Goal: Task Accomplishment & Management: Use online tool/utility

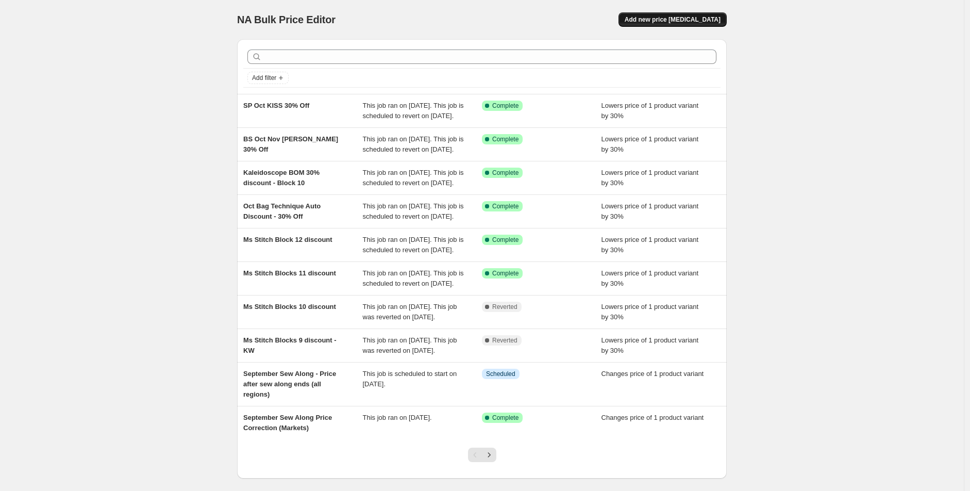
click at [679, 21] on span "Add new price [MEDICAL_DATA]" at bounding box center [673, 19] width 96 height 8
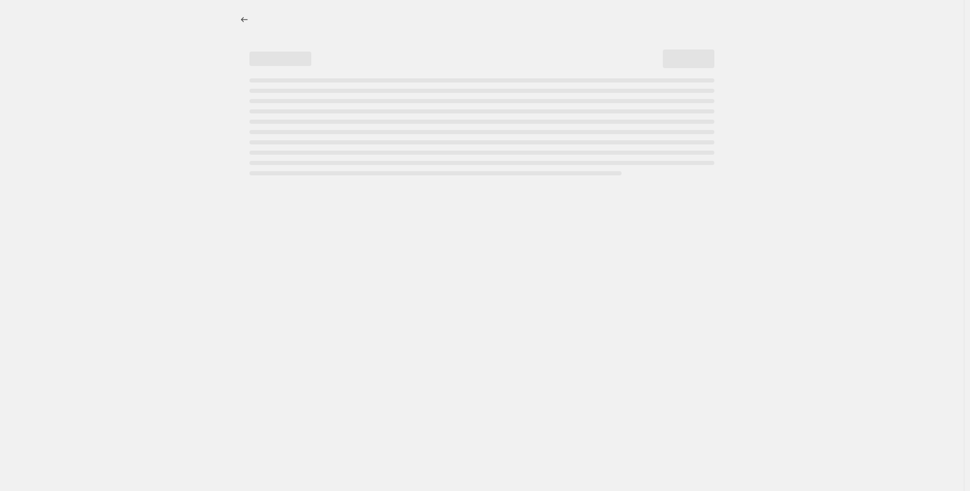
select select "percentage"
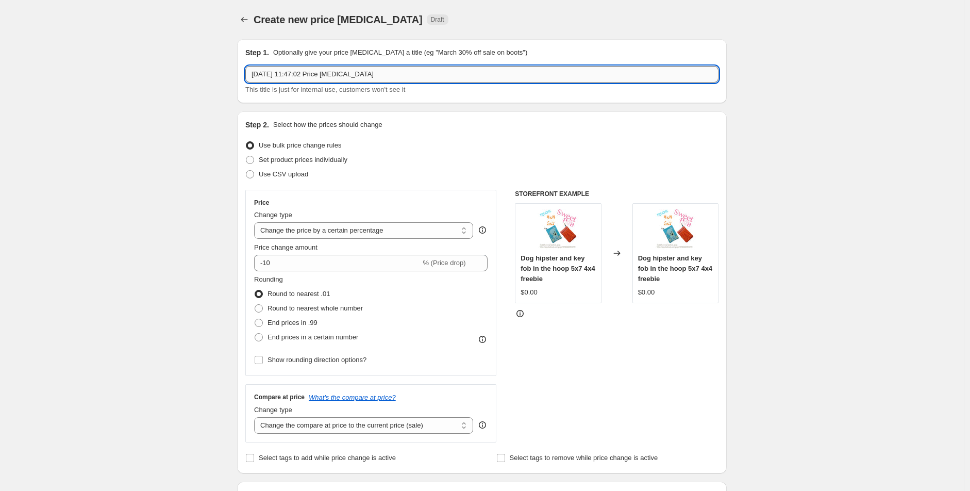
click at [387, 66] on input "3 Oct 2025, 11:47:02 Price change job" at bounding box center [481, 74] width 473 height 16
click at [395, 72] on input "Houston Quilt Festival Flash Sale - 50% (excl 60 designs, Bulk packs, July onwa…" at bounding box center [481, 74] width 473 height 16
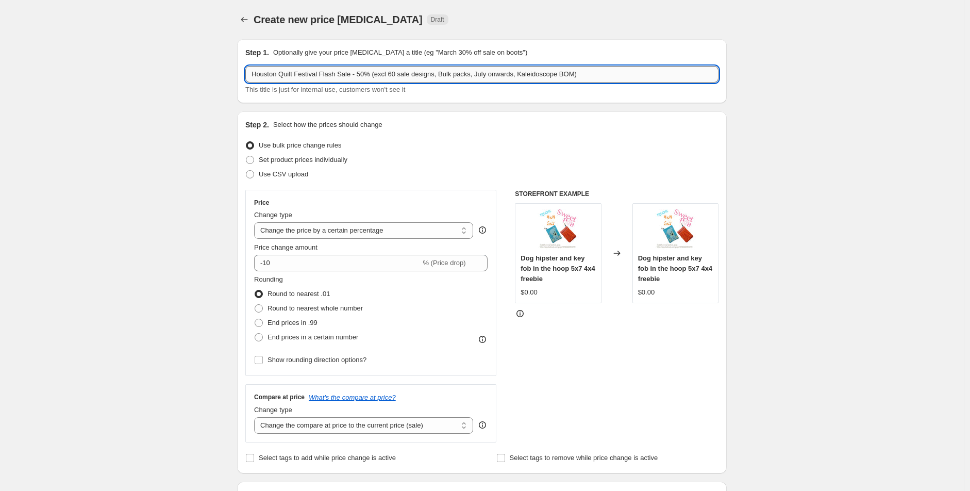
click at [621, 80] on input "Houston Quilt Festival Flash Sale - 50% (excl 60 sale designs, Bulk packs, July…" at bounding box center [481, 74] width 473 height 16
click at [383, 75] on input "Houston Quilt Festival Flash Sale - 50% (excl 60 sale designs, Bulk packs, July…" at bounding box center [481, 74] width 473 height 16
type input "Houston Quilt Festival Flash Sale - 50% (excl. 60 sale designs, Bulk packs, Jul…"
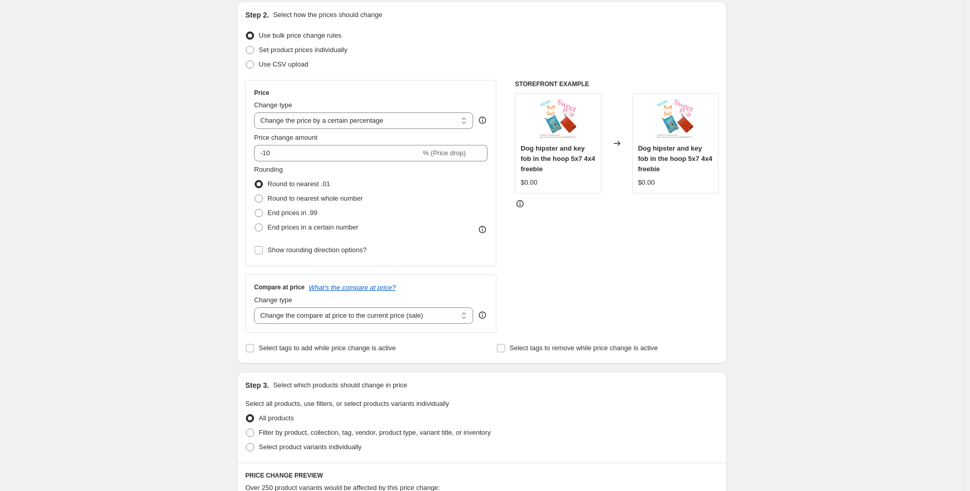
scroll to position [114, 0]
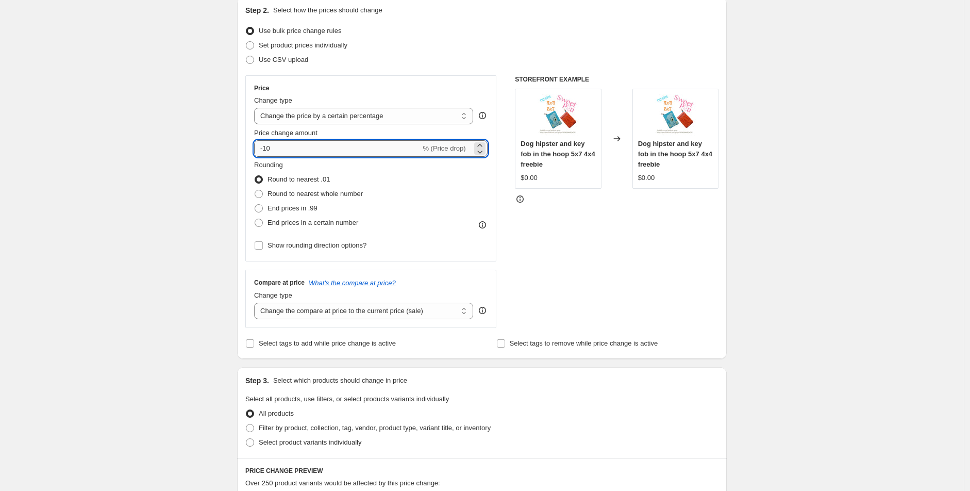
click at [337, 154] on input "-10" at bounding box center [337, 148] width 166 height 16
type input "-1"
type input "-50"
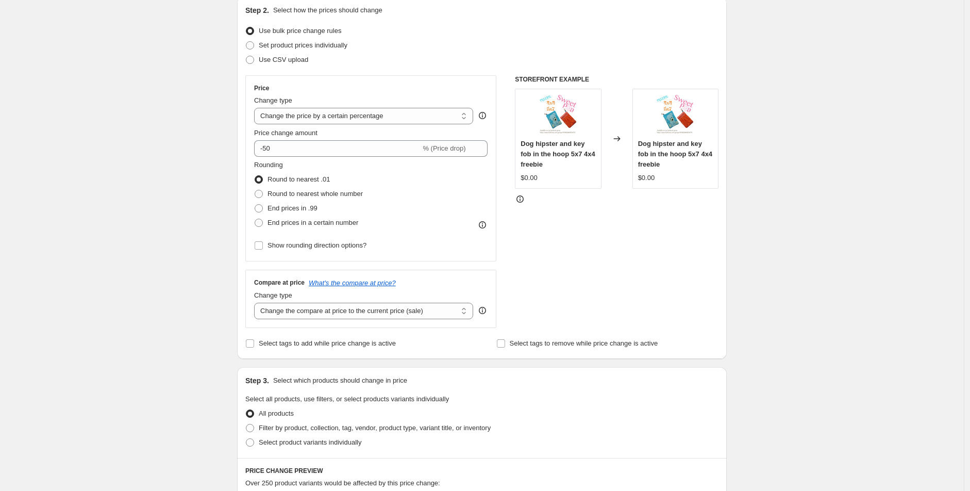
drag, startPoint x: 127, startPoint y: 83, endPoint x: 141, endPoint y: 97, distance: 19.3
click at [127, 82] on div "Create new price change job. This page is ready Create new price change job Dra…" at bounding box center [482, 431] width 964 height 1091
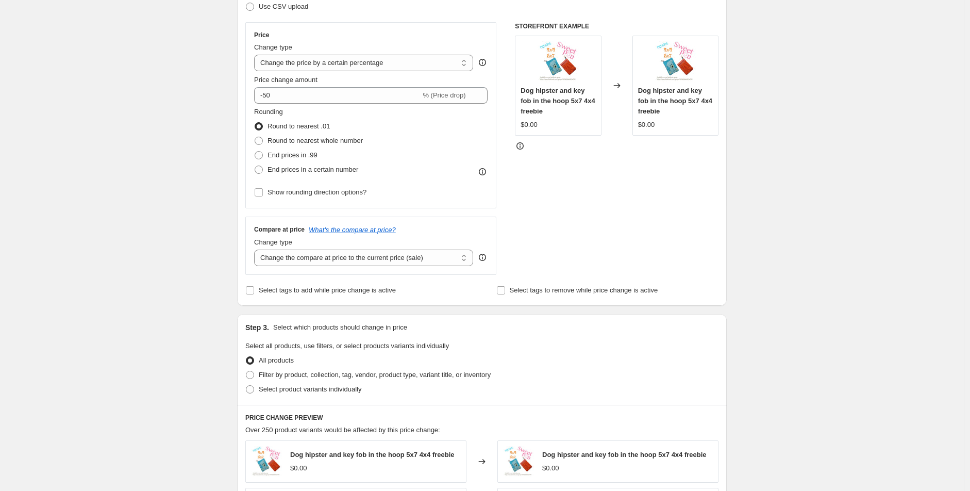
scroll to position [229, 0]
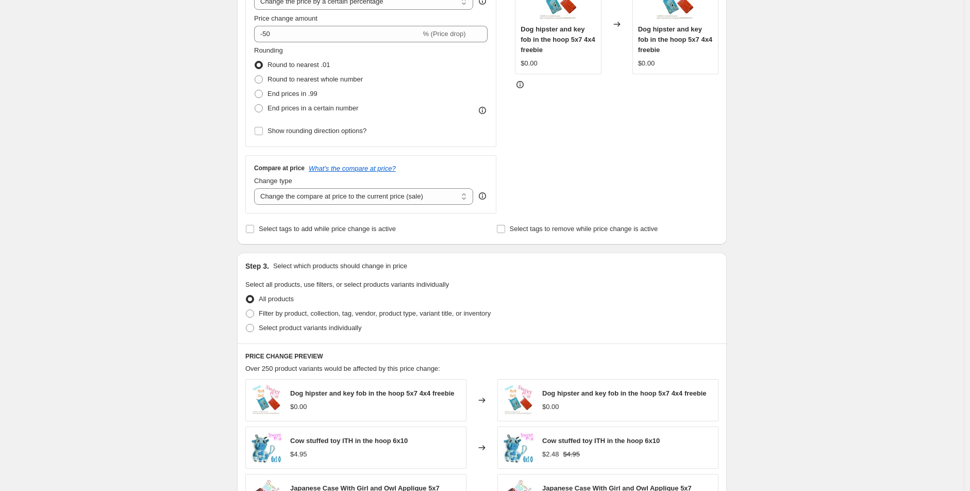
drag, startPoint x: 300, startPoint y: 232, endPoint x: 359, endPoint y: 241, distance: 59.5
click at [300, 231] on span "Select tags to add while price change is active" at bounding box center [327, 229] width 137 height 8
click at [254, 231] on input "Select tags to add while price change is active" at bounding box center [250, 229] width 8 height 8
checkbox input "true"
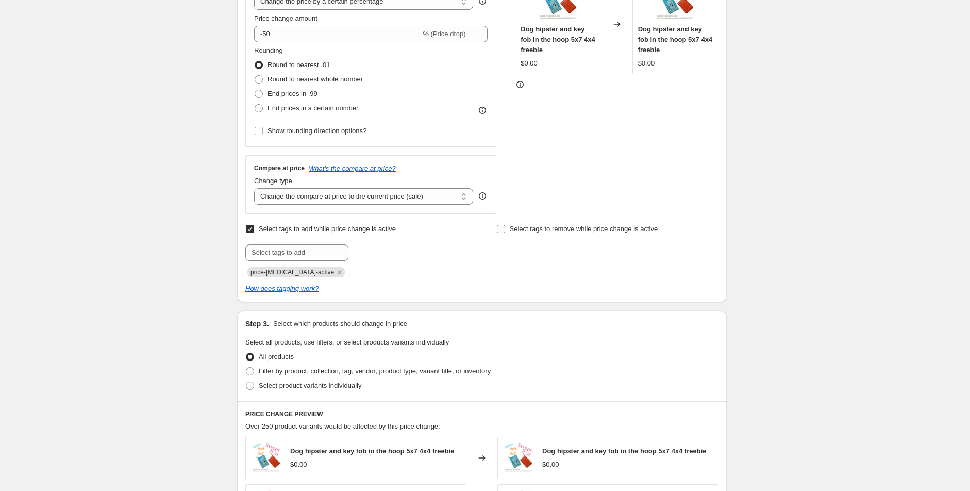
click at [542, 229] on span "Select tags to remove while price change is active" at bounding box center [584, 229] width 148 height 8
click at [505, 229] on input "Select tags to remove while price change is active" at bounding box center [501, 229] width 8 height 8
checkbox input "true"
click at [335, 273] on icon "Remove price-change-job-active" at bounding box center [339, 272] width 9 height 9
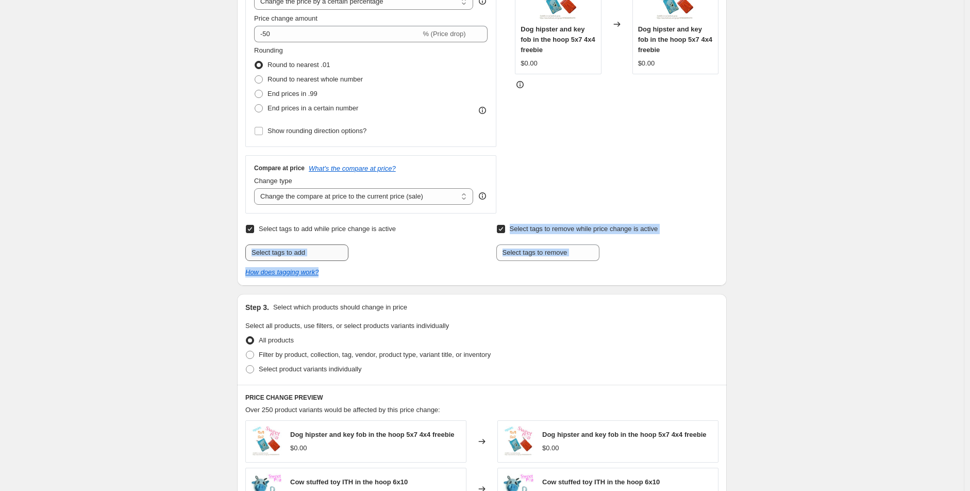
click at [318, 261] on div "Select tags to add while price change is active Submit Select tags to remove wh…" at bounding box center [481, 250] width 473 height 56
click at [312, 250] on input "text" at bounding box center [296, 252] width 103 height 16
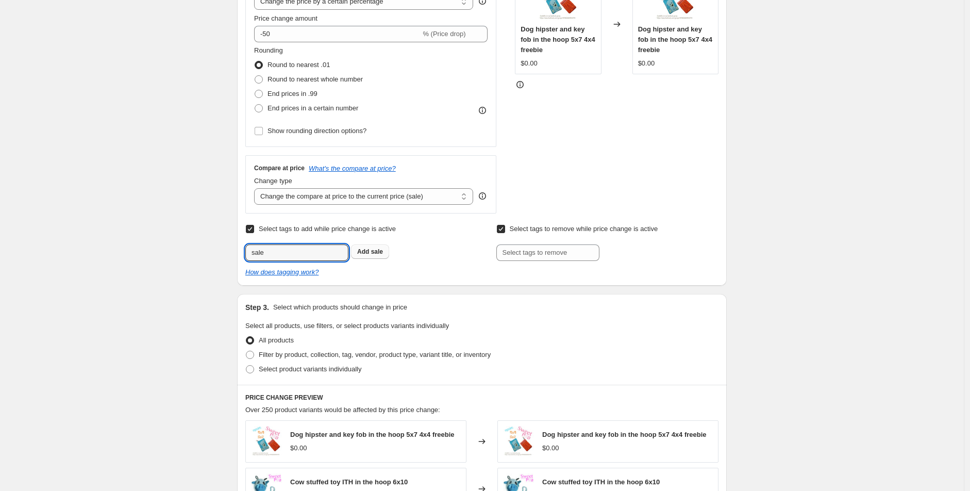
type input "sale"
drag, startPoint x: 361, startPoint y: 258, endPoint x: 343, endPoint y: 258, distance: 18.6
click at [361, 257] on button "Add sale" at bounding box center [370, 251] width 38 height 14
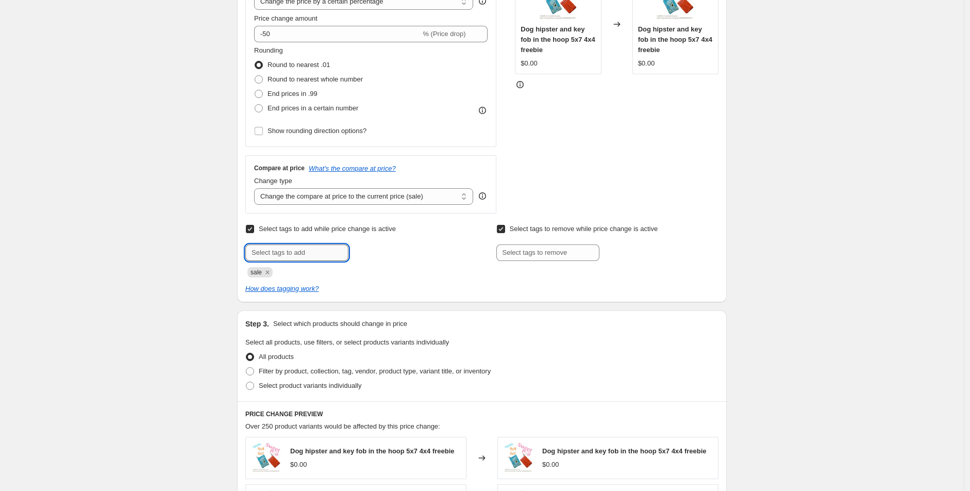
click at [347, 253] on input "text" at bounding box center [296, 252] width 103 height 16
click at [263, 252] on input "sal4" at bounding box center [296, 252] width 103 height 16
type input "sale4"
click at [374, 253] on span "sale4" at bounding box center [378, 251] width 15 height 7
click at [26, 247] on div "Create new price change job. This page is ready Create new price change job Dra…" at bounding box center [482, 345] width 964 height 1149
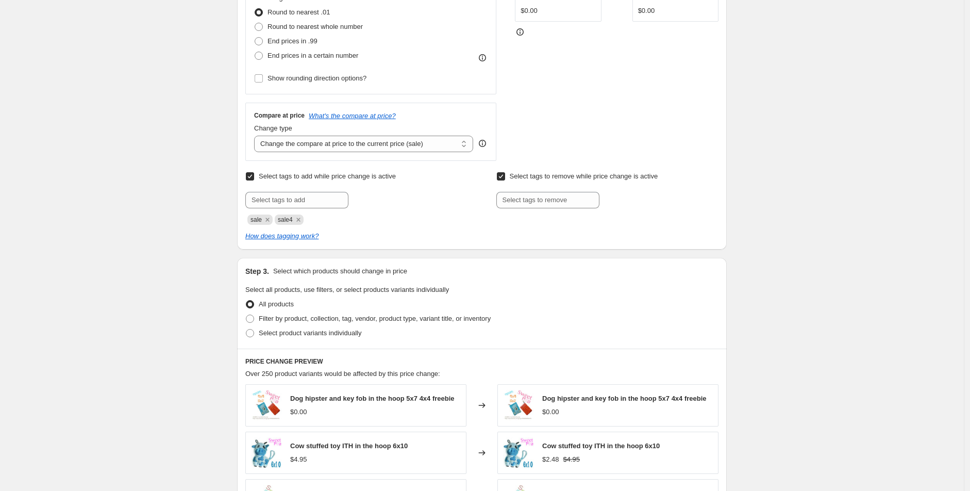
scroll to position [286, 0]
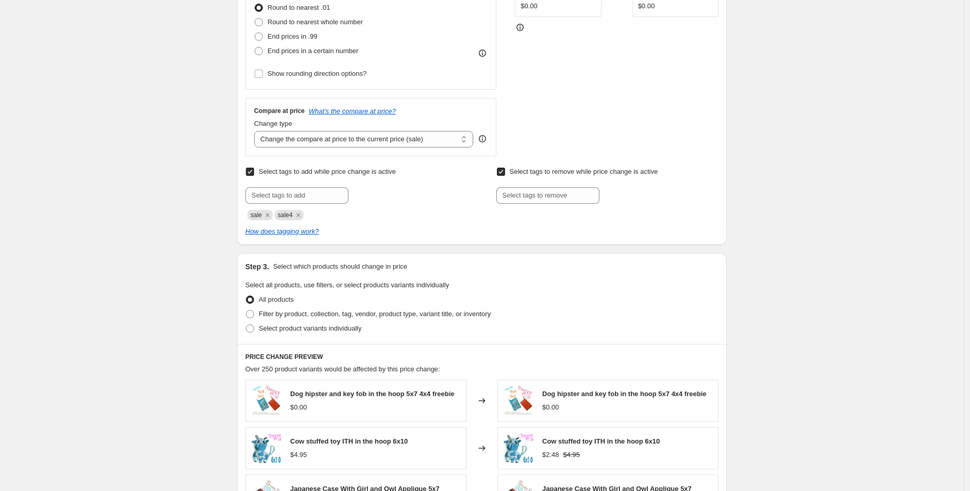
click at [91, 264] on div "Create new price change job. This page is ready Create new price change job Dra…" at bounding box center [482, 288] width 964 height 1149
click at [261, 328] on span "Select product variants individually" at bounding box center [310, 328] width 103 height 8
click at [246, 325] on input "Select product variants individually" at bounding box center [246, 324] width 1 height 1
radio input "true"
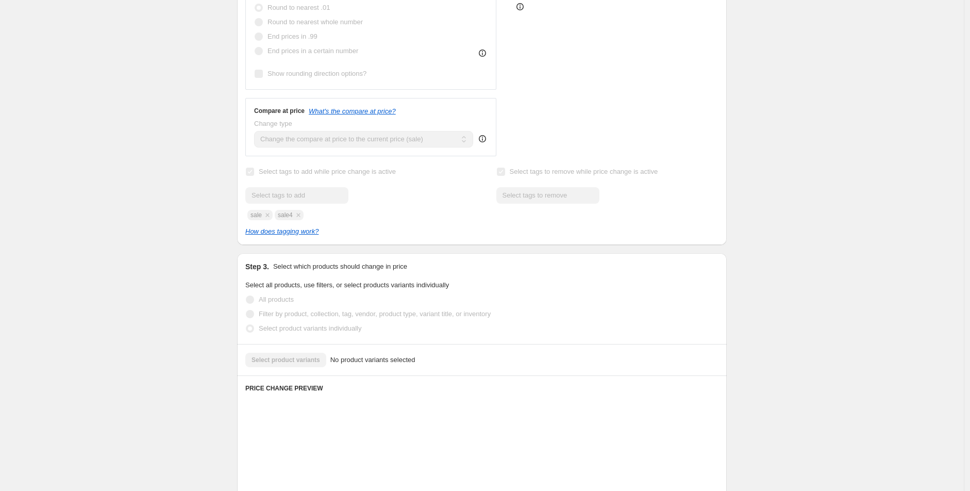
click at [261, 311] on span "Filter by product, collection, tag, vendor, product type, variant title, or inv…" at bounding box center [375, 314] width 232 height 8
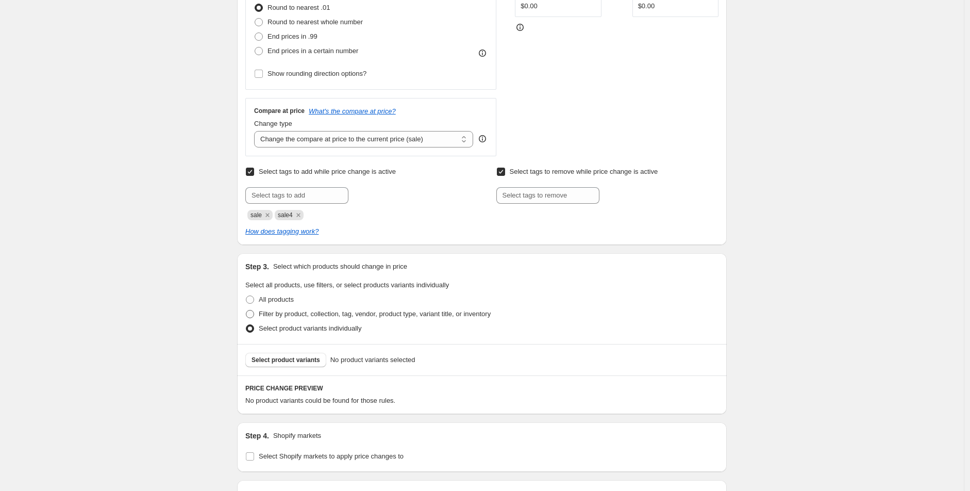
click at [261, 311] on span "Filter by product, collection, tag, vendor, product type, variant title, or inv…" at bounding box center [375, 314] width 232 height 8
click at [246, 310] on input "Filter by product, collection, tag, vendor, product type, variant title, or inv…" at bounding box center [246, 310] width 1 height 1
radio input "true"
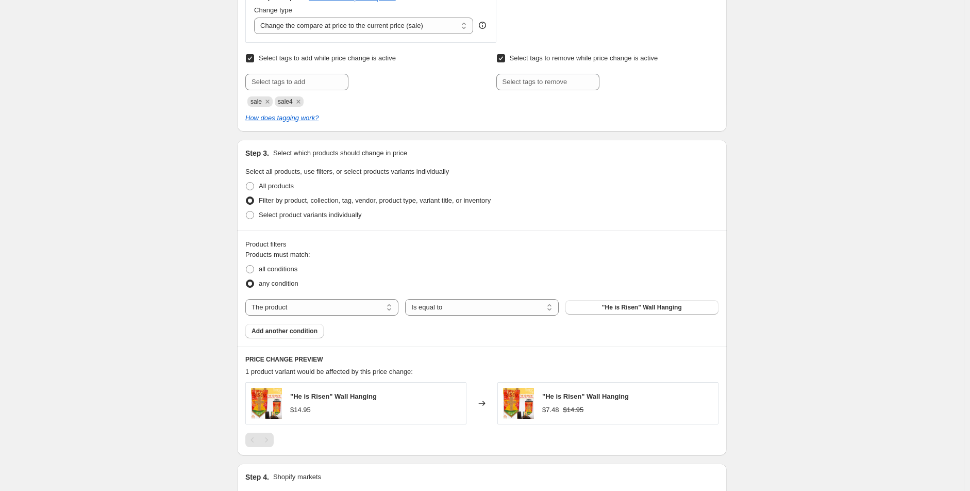
scroll to position [400, 0]
click at [325, 308] on select "The product The product's collection The product's tag The product's vendor The…" at bounding box center [321, 306] width 153 height 16
select select "tag"
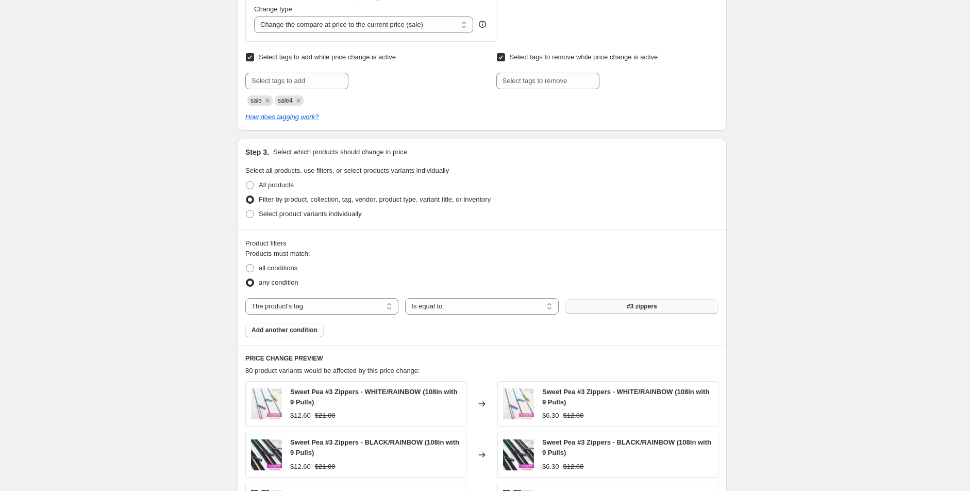
click at [614, 309] on button "#3 zippers" at bounding box center [641, 306] width 153 height 14
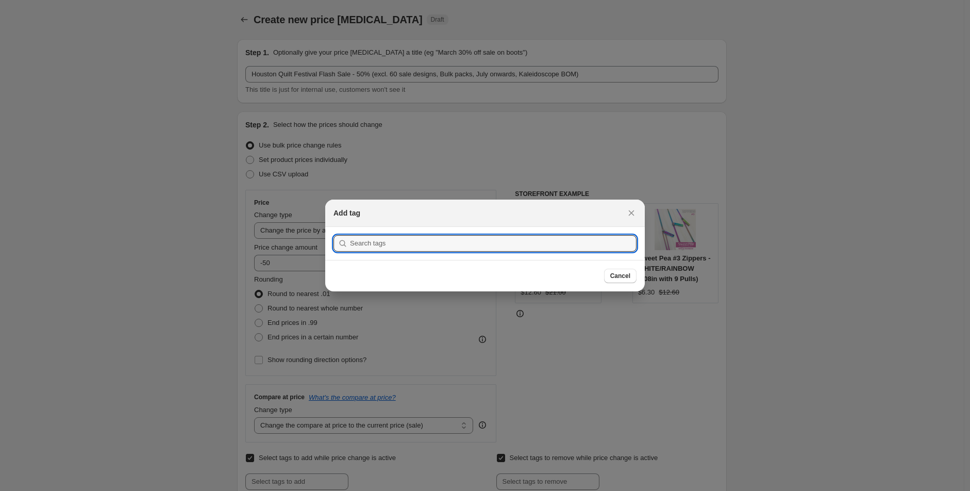
scroll to position [0, 0]
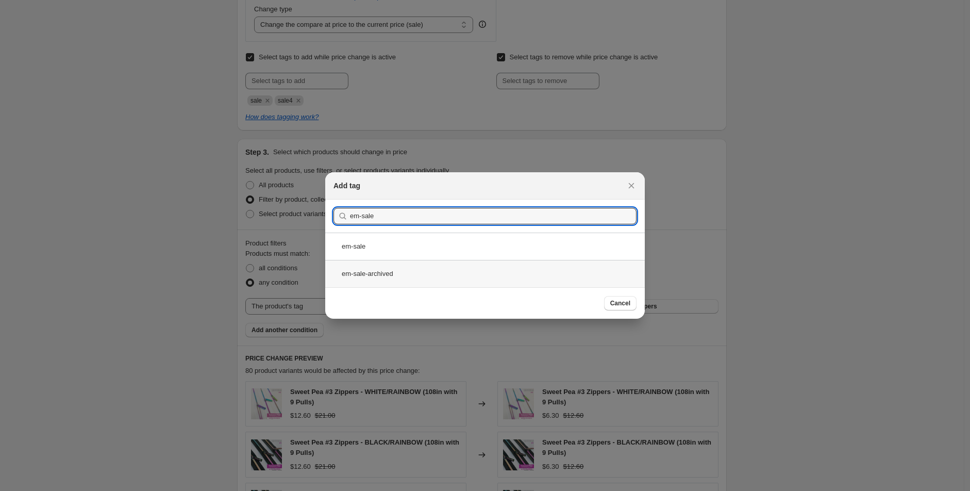
type input "em-sale"
click at [427, 262] on div "em-sale-archived" at bounding box center [485, 273] width 320 height 27
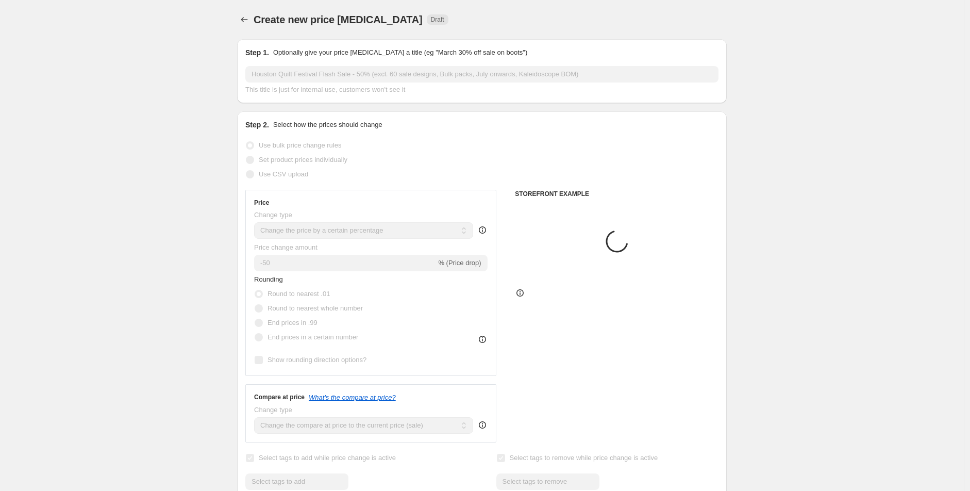
scroll to position [400, 0]
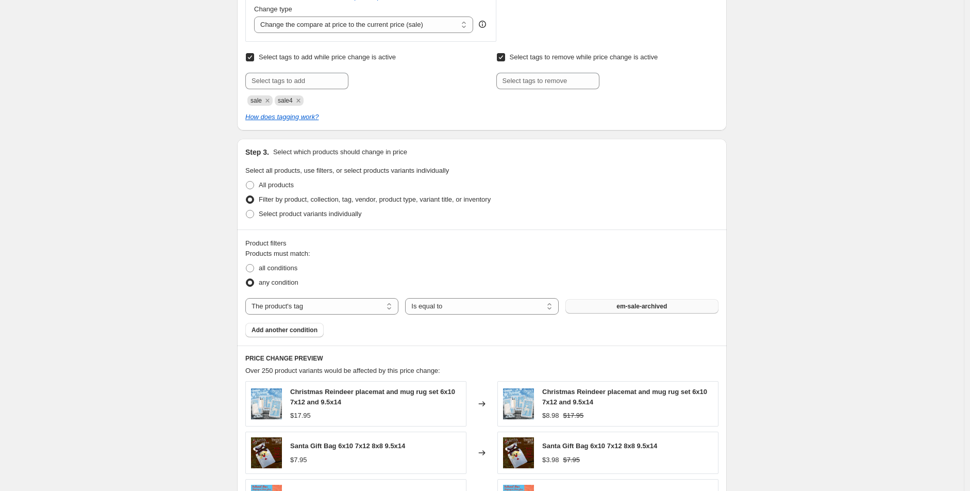
click at [623, 304] on span "em-sale-archived" at bounding box center [641, 306] width 51 height 8
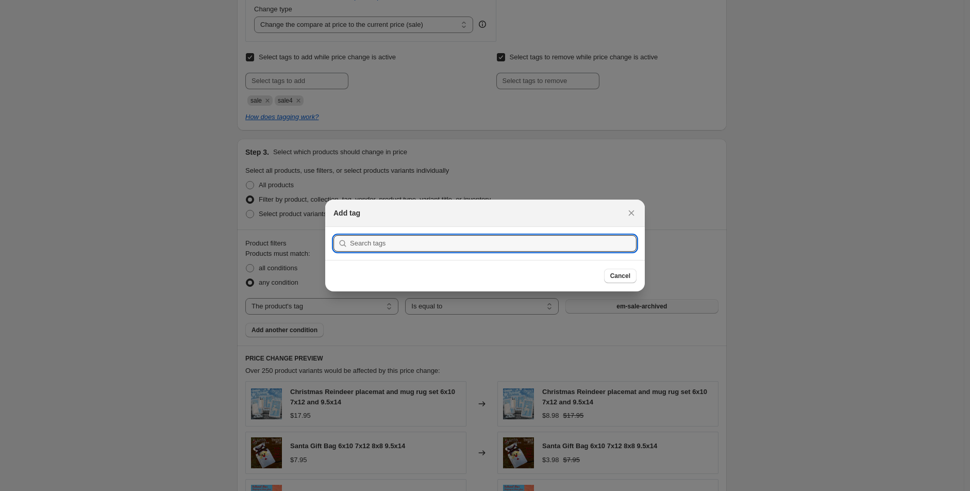
scroll to position [0, 0]
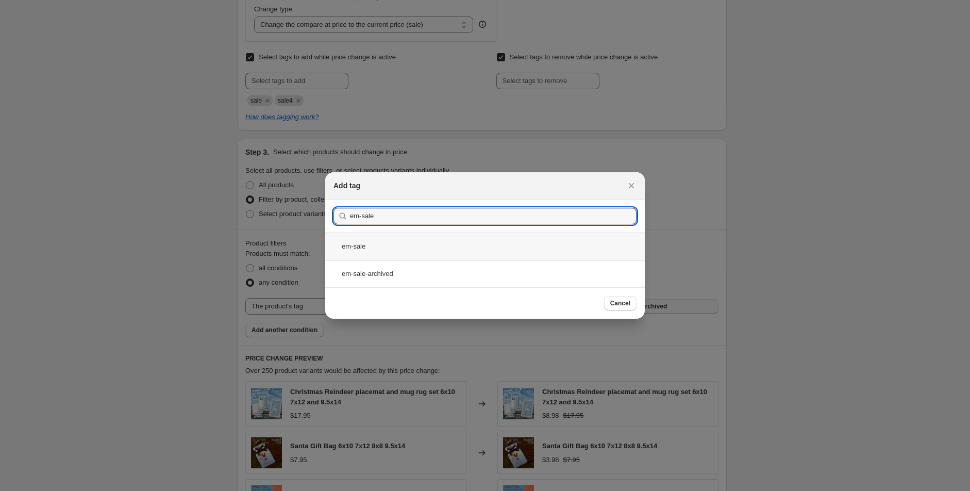
type input "em-sale"
click at [388, 240] on div "em-sale" at bounding box center [485, 245] width 320 height 27
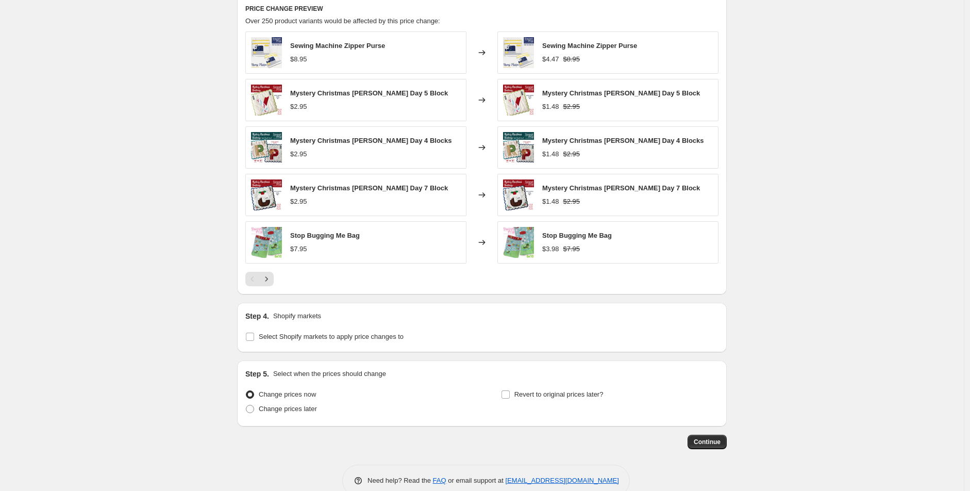
scroll to position [772, 0]
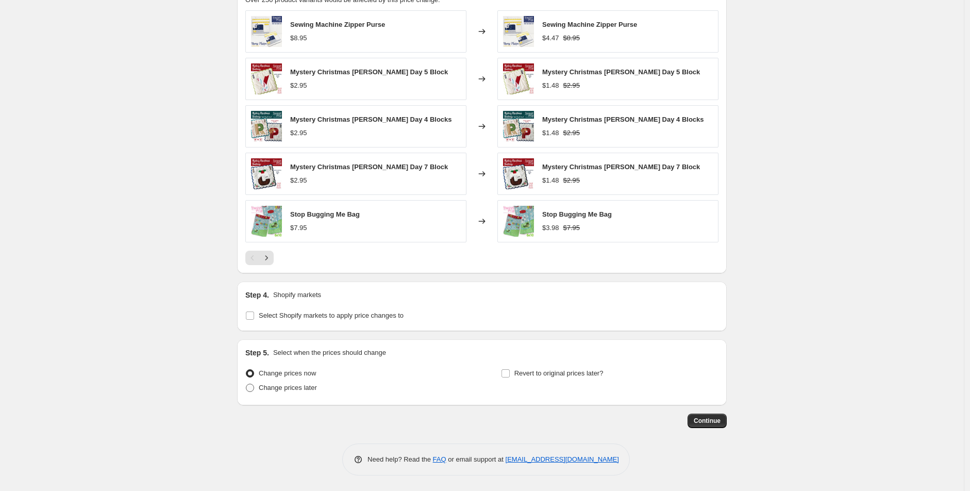
click at [307, 390] on span "Change prices later" at bounding box center [288, 387] width 58 height 8
click at [246, 384] on input "Change prices later" at bounding box center [246, 383] width 1 height 1
radio input "true"
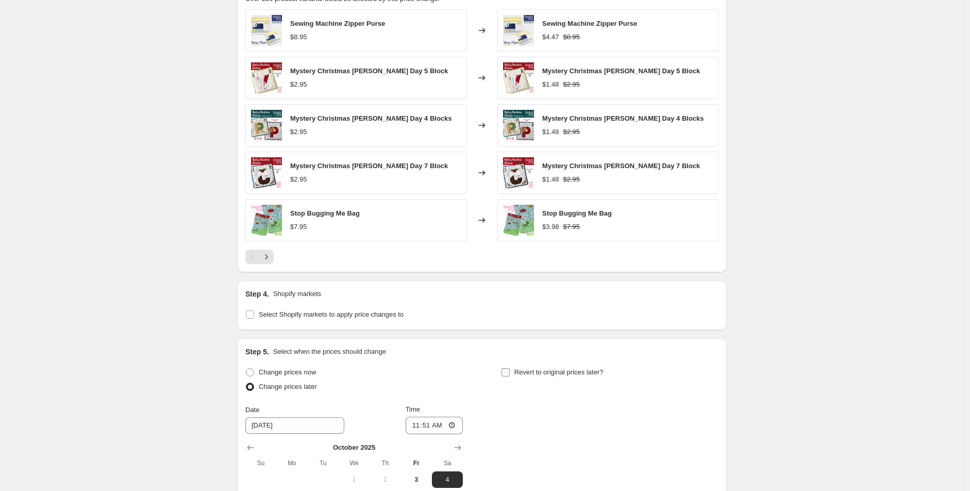
click at [559, 370] on span "Revert to original prices later?" at bounding box center [558, 372] width 89 height 8
click at [510, 370] on input "Revert to original prices later?" at bounding box center [506, 372] width 8 height 8
checkbox input "true"
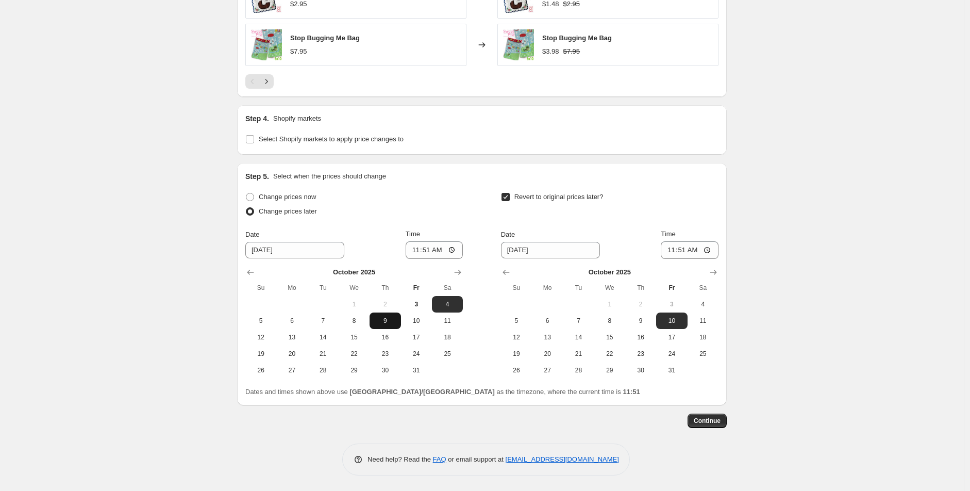
click at [385, 324] on span "9" at bounding box center [385, 320] width 23 height 8
type input "10/9/2025"
click at [423, 247] on input "11:51" at bounding box center [435, 250] width 58 height 18
click at [423, 248] on input "09:00" at bounding box center [435, 250] width 58 height 18
click at [415, 247] on input "09:00" at bounding box center [435, 250] width 58 height 18
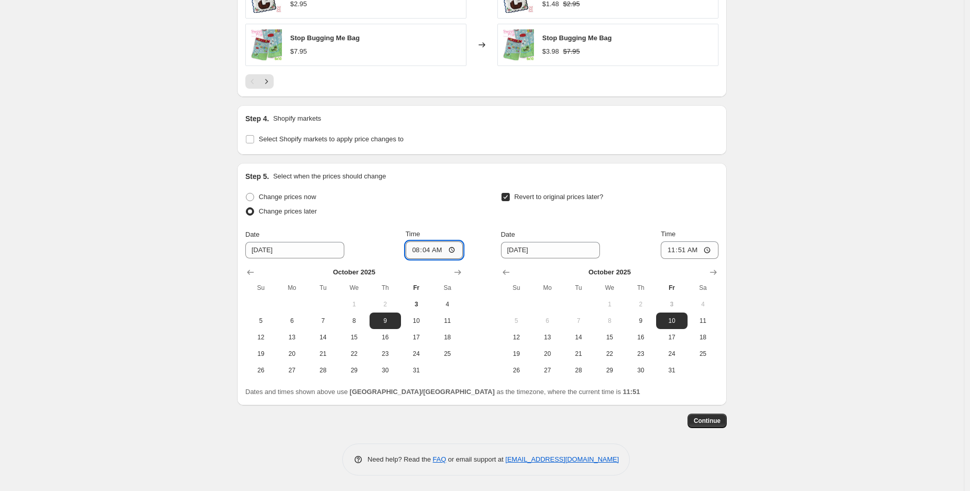
type input "08:45"
click at [438, 199] on div "Change prices now" at bounding box center [354, 197] width 218 height 14
click at [616, 340] on span "15" at bounding box center [609, 337] width 23 height 8
type input "10/15/2025"
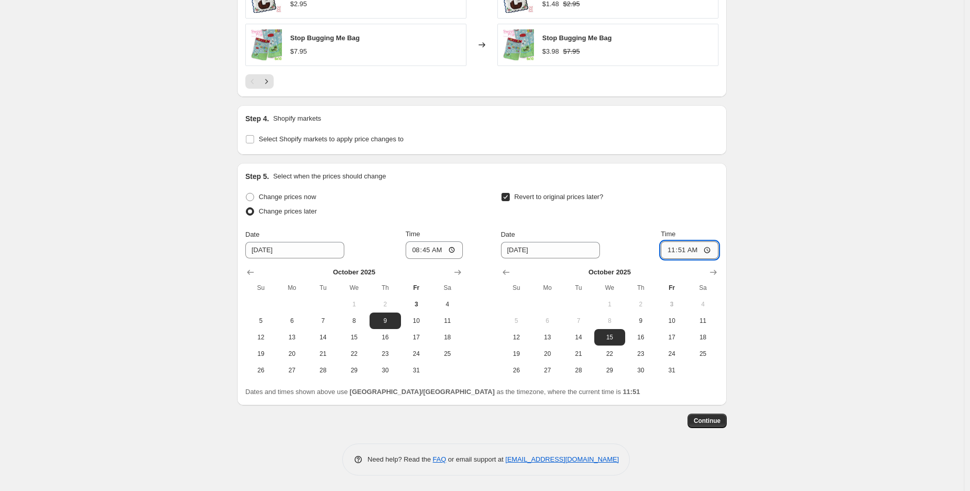
click at [671, 241] on input "11:51" at bounding box center [690, 250] width 58 height 18
type input "10:00"
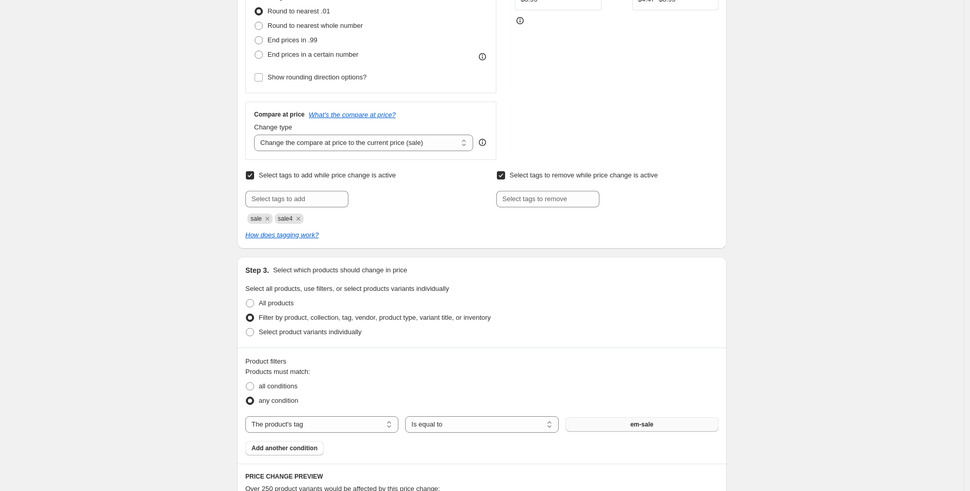
scroll to position [261, 0]
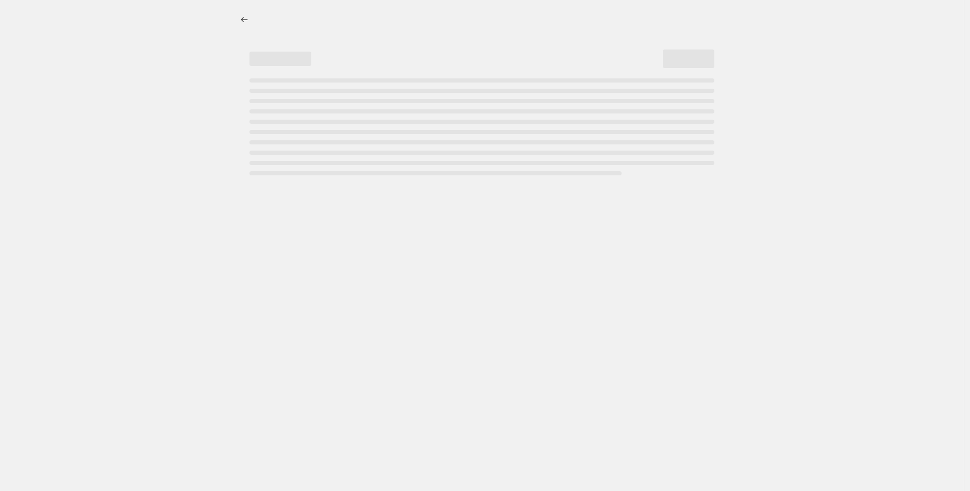
select select "percentage"
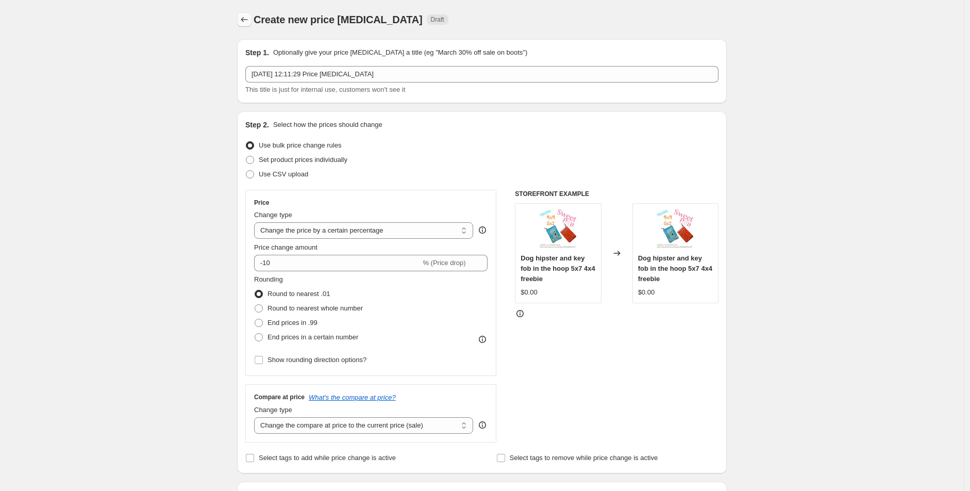
click at [248, 12] on button "Price change jobs" at bounding box center [244, 19] width 14 height 14
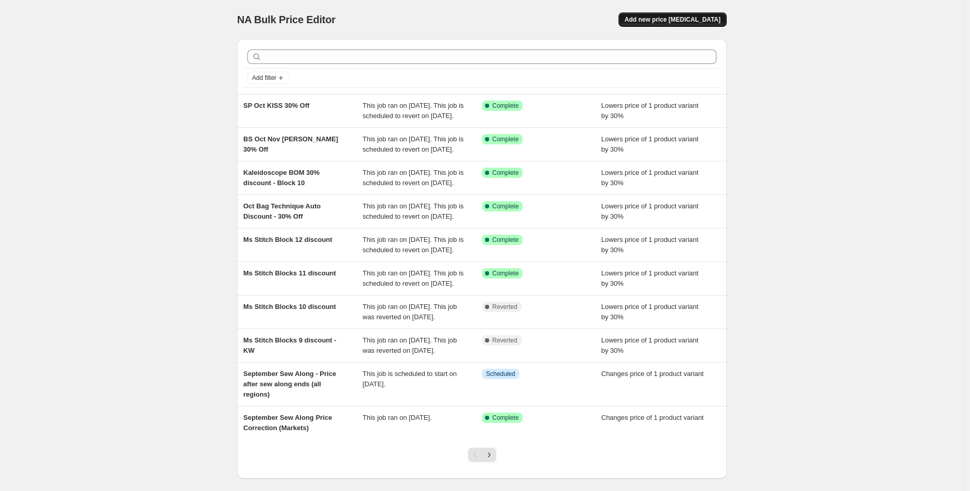
click at [663, 22] on span "Add new price [MEDICAL_DATA]" at bounding box center [673, 19] width 96 height 8
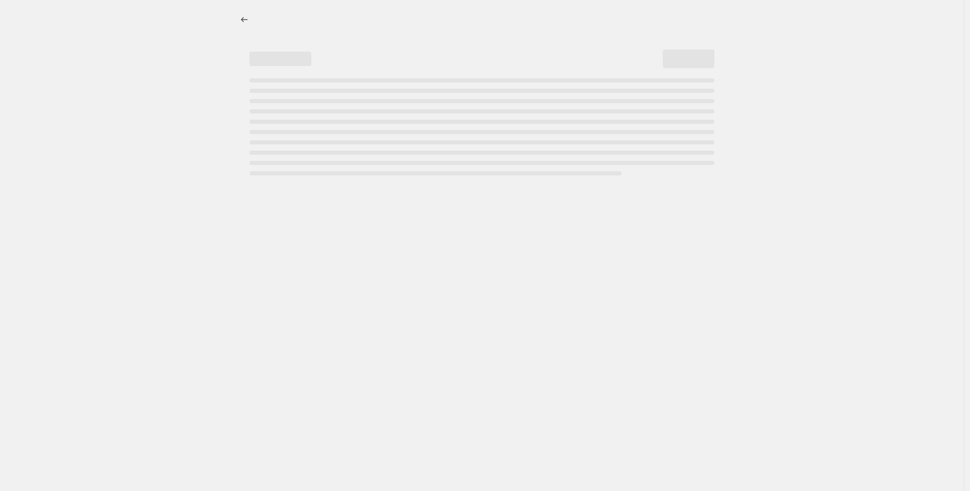
select select "percentage"
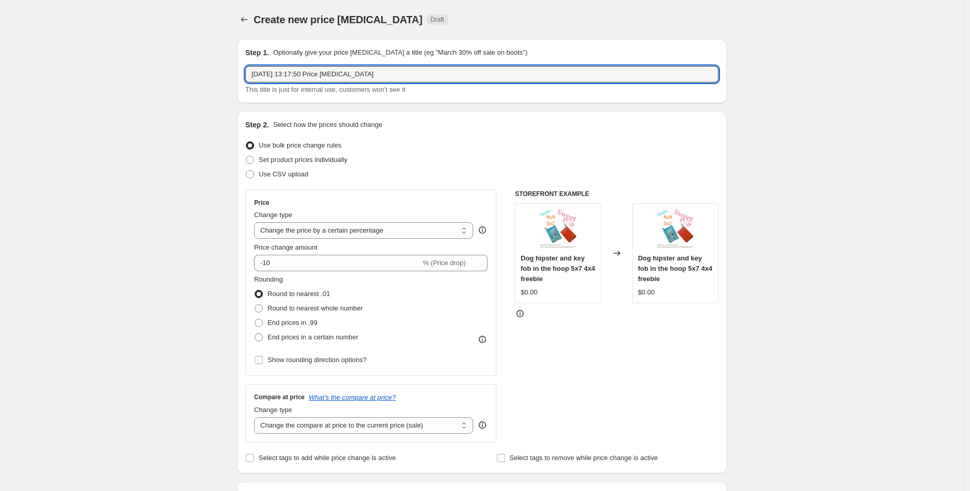
drag, startPoint x: 440, startPoint y: 73, endPoint x: 206, endPoint y: 68, distance: 234.1
type input "Houston Flash Sale - 50% off (excluding: 60 designs, July onwards, Kaleidoscope…"
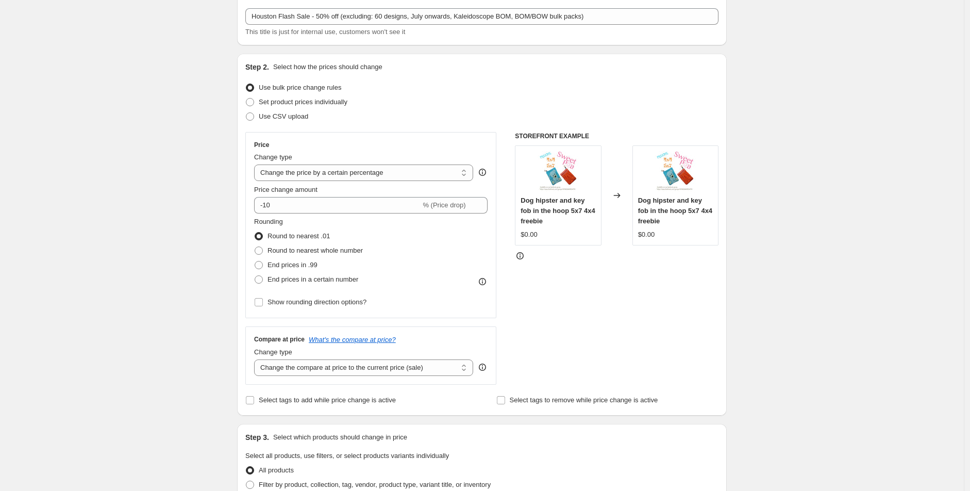
scroll to position [172, 0]
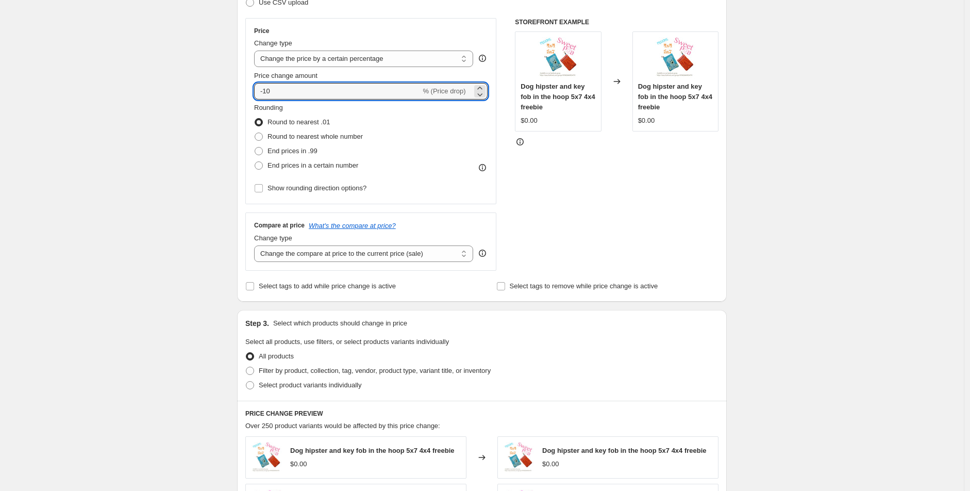
drag, startPoint x: 288, startPoint y: 89, endPoint x: 223, endPoint y: 78, distance: 65.8
click at [223, 78] on div "Create new price change job. This page is ready Create new price change job Dra…" at bounding box center [482, 373] width 964 height 1091
type input "-50"
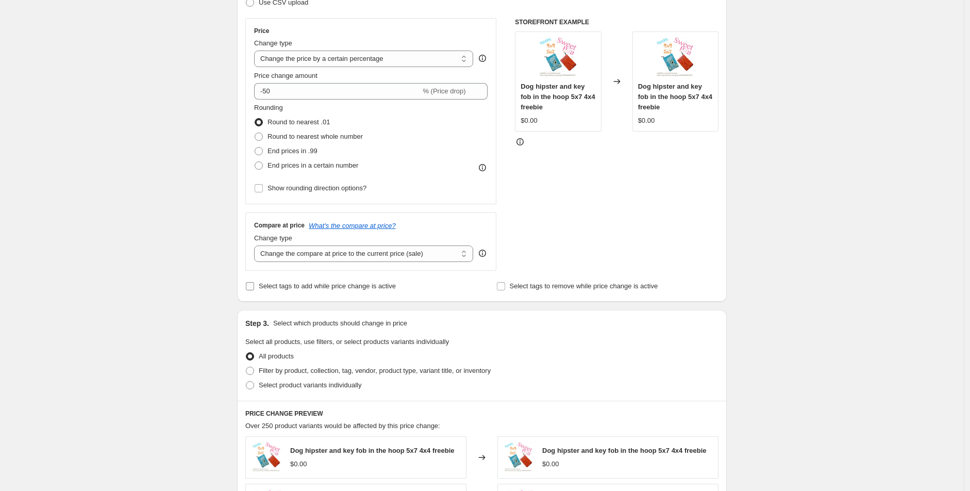
click at [316, 279] on label "Select tags to add while price change is active" at bounding box center [320, 286] width 151 height 14
click at [254, 282] on input "Select tags to add while price change is active" at bounding box center [250, 286] width 8 height 8
checkbox input "true"
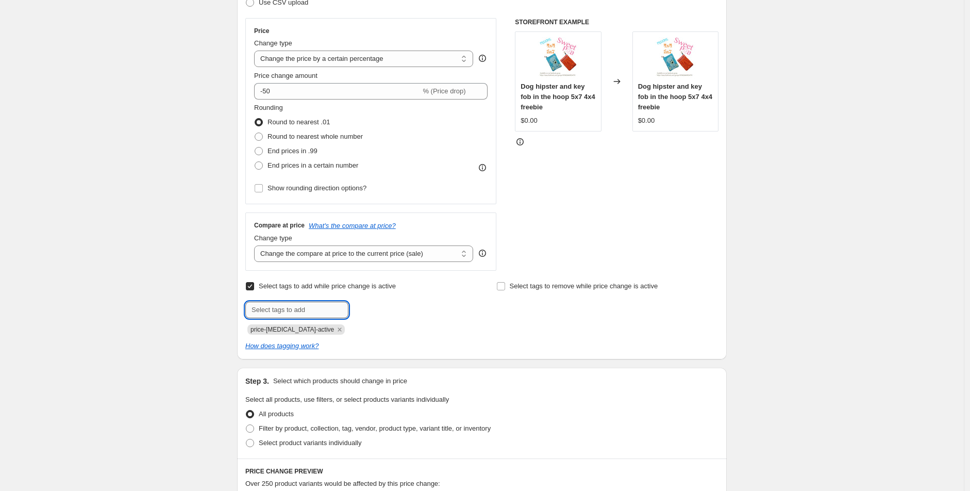
click at [324, 305] on input "text" at bounding box center [296, 310] width 103 height 16
type input "sale"
click at [382, 318] on div "sale Add sale" at bounding box center [356, 310] width 222 height 16
drag, startPoint x: 379, startPoint y: 311, endPoint x: 358, endPoint y: 311, distance: 21.1
click at [379, 310] on span "sale" at bounding box center [377, 308] width 12 height 7
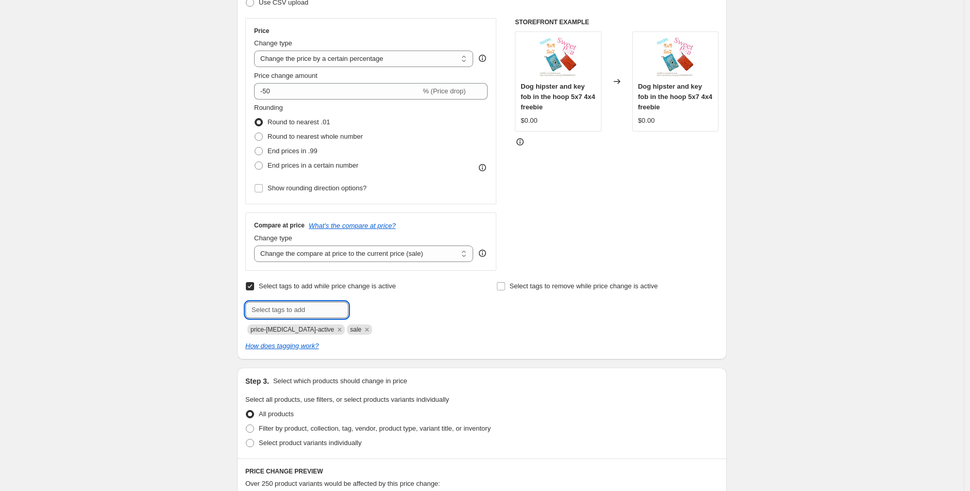
click at [332, 312] on input "text" at bounding box center [296, 310] width 103 height 16
type input "sale4"
click at [375, 309] on span "sale4" at bounding box center [378, 308] width 15 height 7
click at [335, 326] on icon "Remove price-change-job-active" at bounding box center [339, 329] width 9 height 9
click at [616, 359] on div "Step 2. Select how the prices should change Use bulk price change rules Set pro…" at bounding box center [482, 150] width 490 height 420
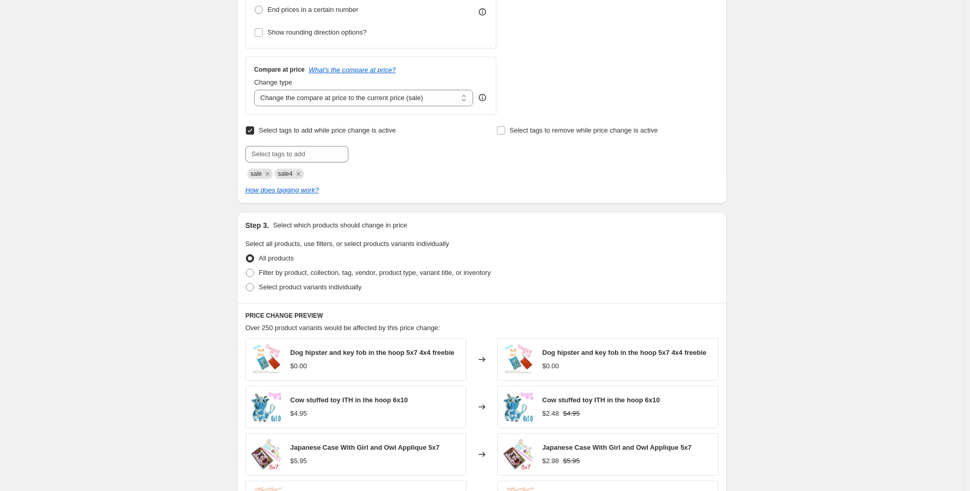
scroll to position [343, 0]
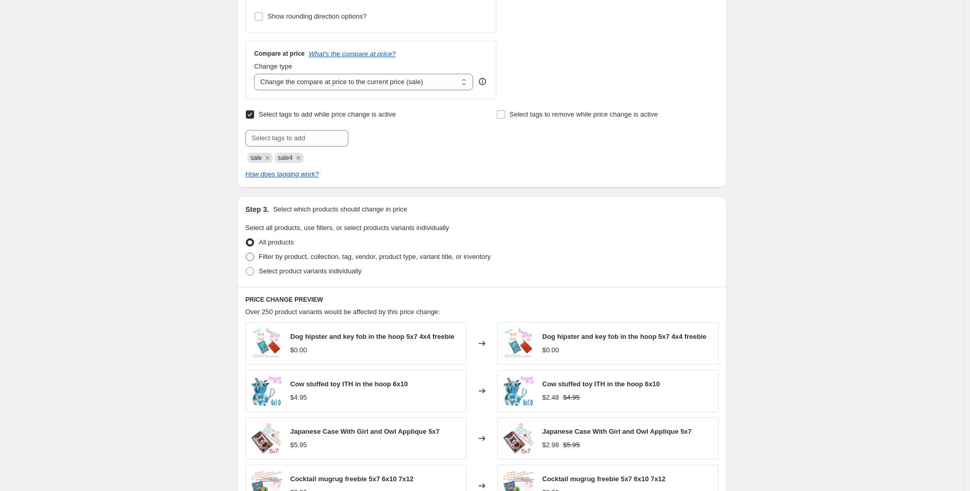
click at [299, 260] on span "Filter by product, collection, tag, vendor, product type, variant title, or inv…" at bounding box center [375, 257] width 232 height 8
click at [246, 253] on input "Filter by product, collection, tag, vendor, product type, variant title, or inv…" at bounding box center [246, 253] width 1 height 1
radio input "true"
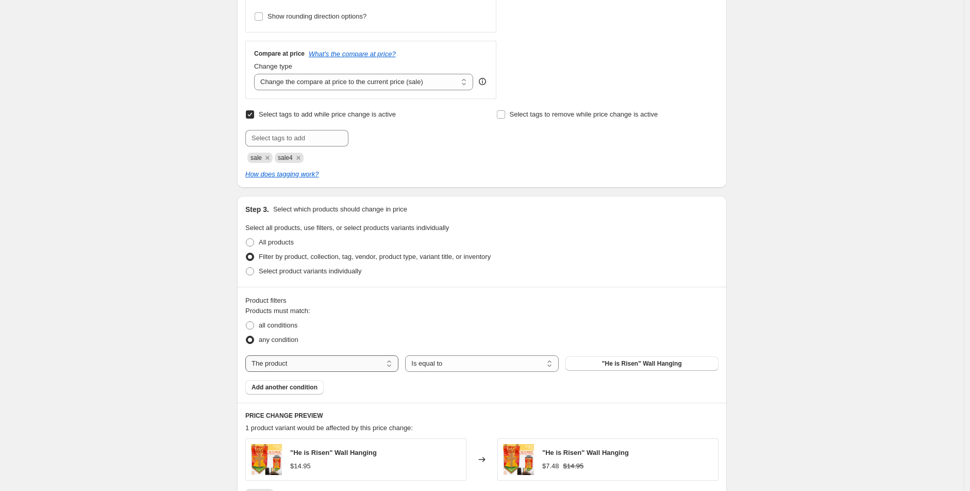
click at [320, 364] on select "The product The product's collection The product's tag The product's vendor The…" at bounding box center [321, 363] width 153 height 16
select select "tag"
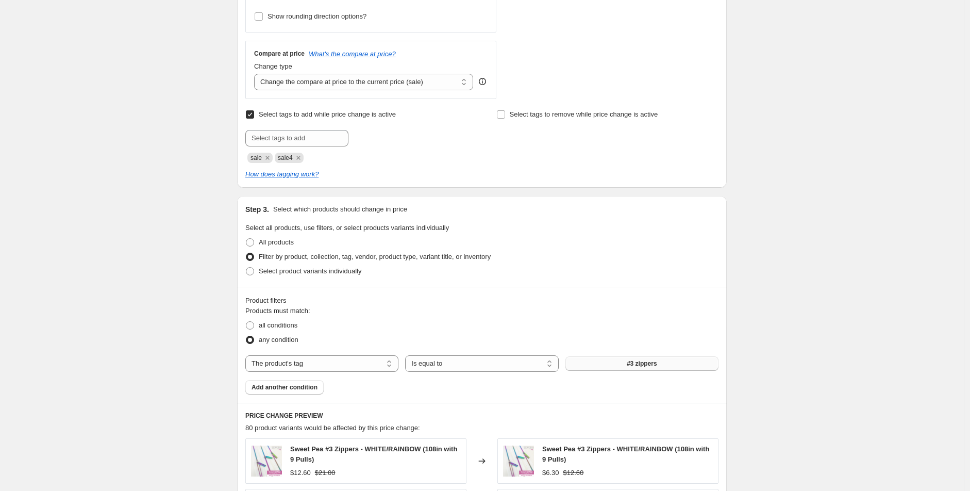
click at [624, 363] on button "#3 zippers" at bounding box center [641, 363] width 153 height 14
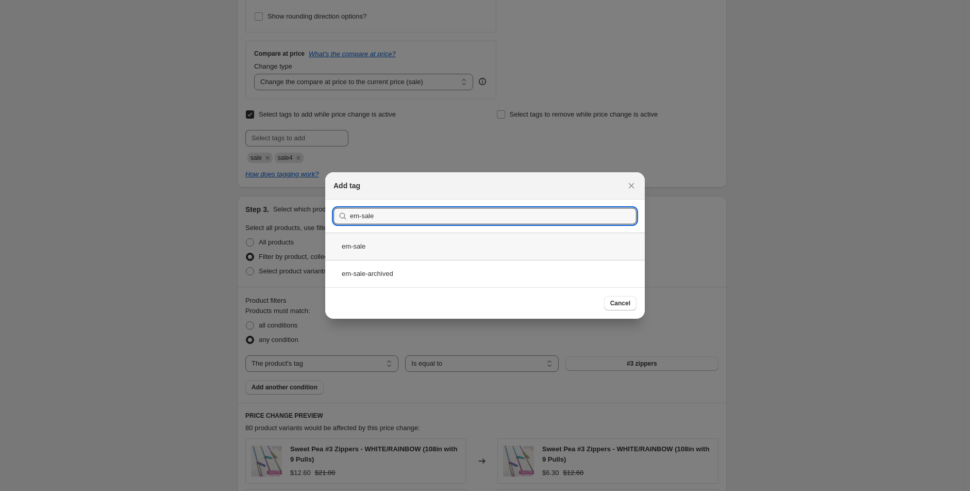
type input "em-sale"
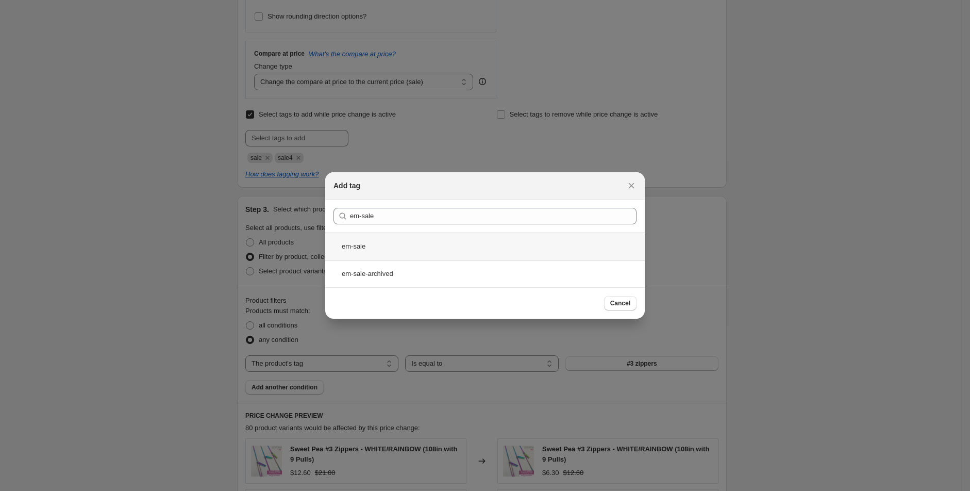
click at [415, 254] on div "em-sale" at bounding box center [485, 245] width 320 height 27
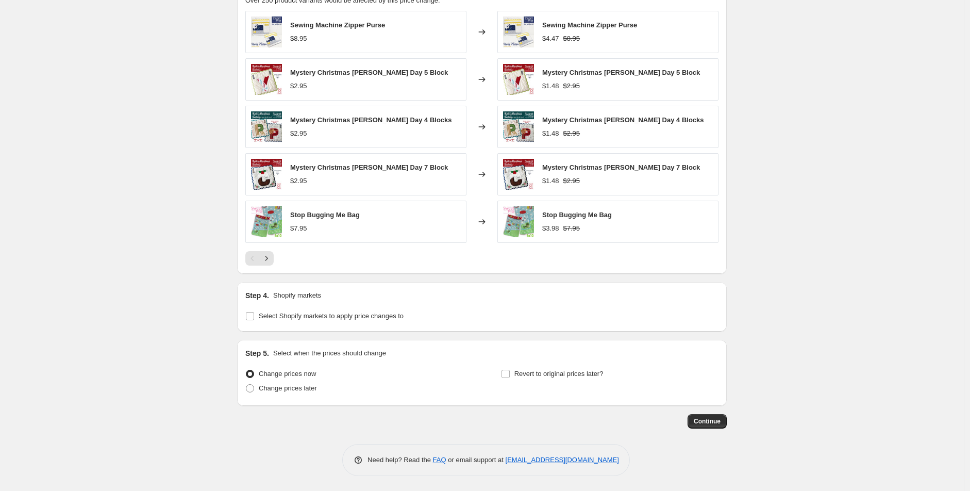
scroll to position [772, 0]
click at [342, 309] on label "Select Shopify markets to apply price changes to" at bounding box center [324, 315] width 158 height 14
click at [254, 311] on input "Select Shopify markets to apply price changes to" at bounding box center [250, 315] width 8 height 8
checkbox input "true"
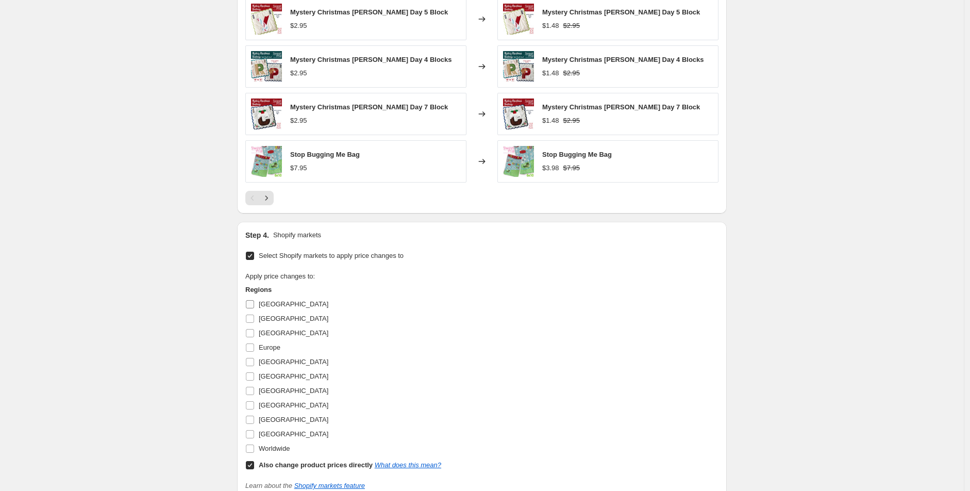
scroll to position [944, 0]
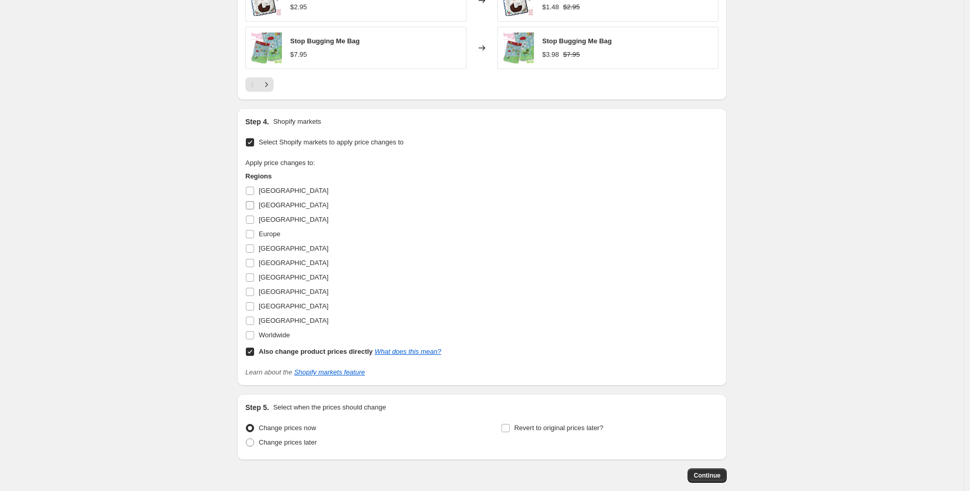
click at [278, 208] on span "Canada" at bounding box center [294, 205] width 70 height 8
click at [254, 208] on input "Canada" at bounding box center [250, 205] width 8 height 8
checkbox input "true"
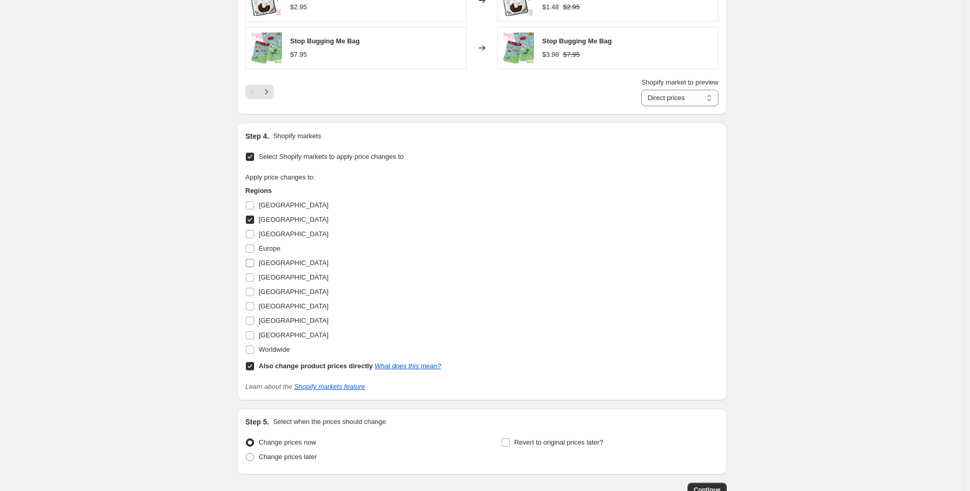
click at [283, 262] on span "New Zealand" at bounding box center [294, 263] width 70 height 8
click at [254, 262] on input "New Zealand" at bounding box center [250, 263] width 8 height 8
checkbox input "true"
click at [289, 321] on span "United Kingdom" at bounding box center [294, 320] width 70 height 8
click at [254, 321] on input "United Kingdom" at bounding box center [250, 320] width 8 height 8
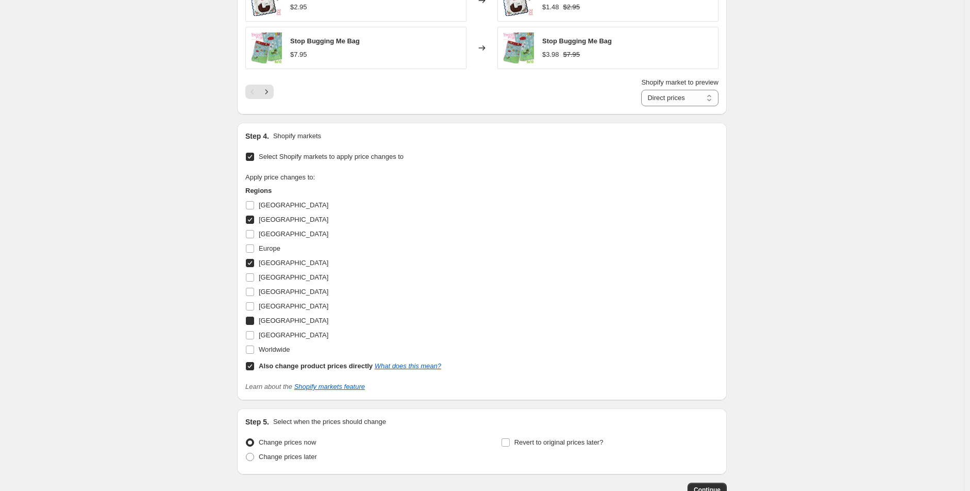
checkbox input "true"
click at [290, 335] on span "United States" at bounding box center [294, 335] width 70 height 8
click at [254, 335] on input "United States" at bounding box center [250, 335] width 8 height 8
checkbox input "true"
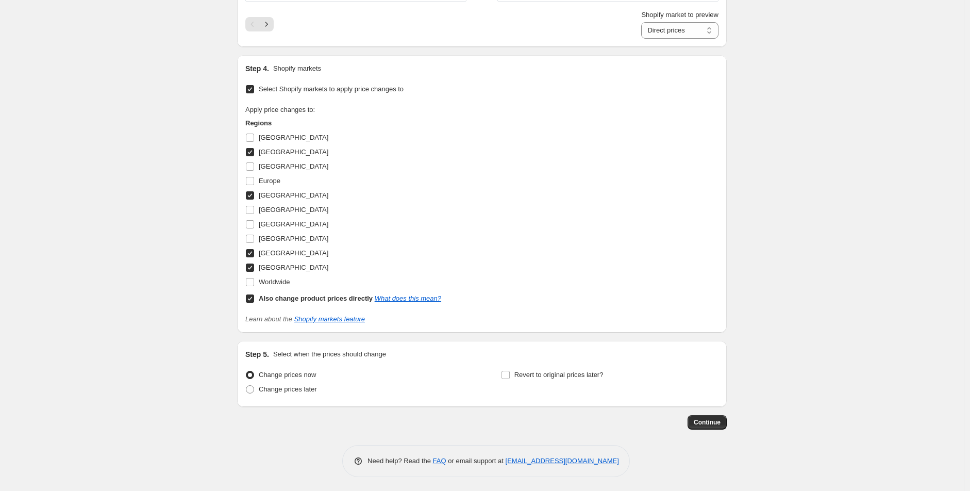
scroll to position [1014, 0]
click at [562, 367] on label "Revert to original prices later?" at bounding box center [552, 373] width 103 height 14
click at [510, 369] on input "Revert to original prices later?" at bounding box center [506, 373] width 8 height 8
checkbox input "true"
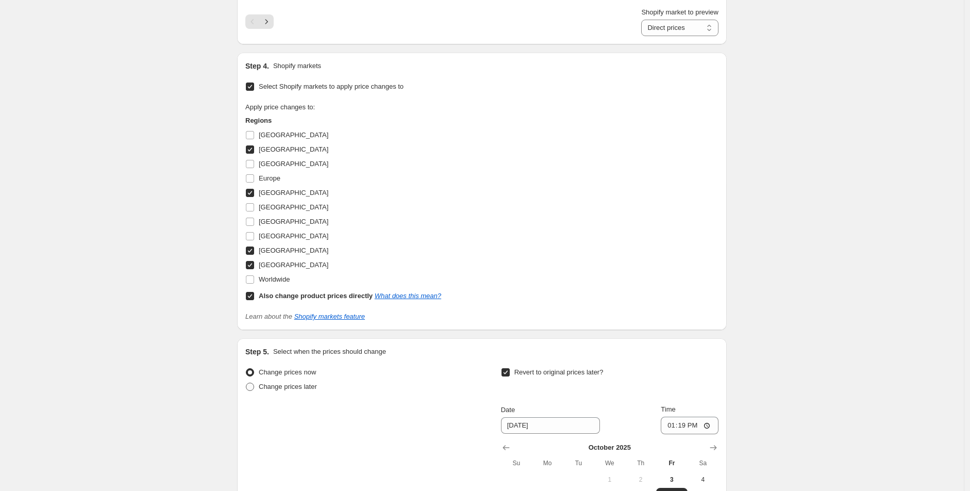
click at [288, 380] on label "Change prices later" at bounding box center [281, 386] width 72 height 14
click at [246, 382] on input "Change prices later" at bounding box center [246, 382] width 1 height 1
radio input "true"
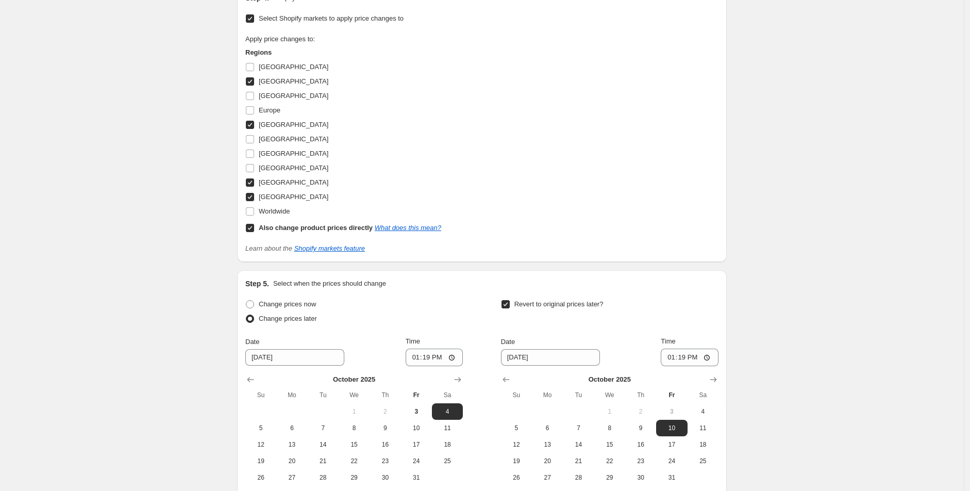
scroll to position [1187, 0]
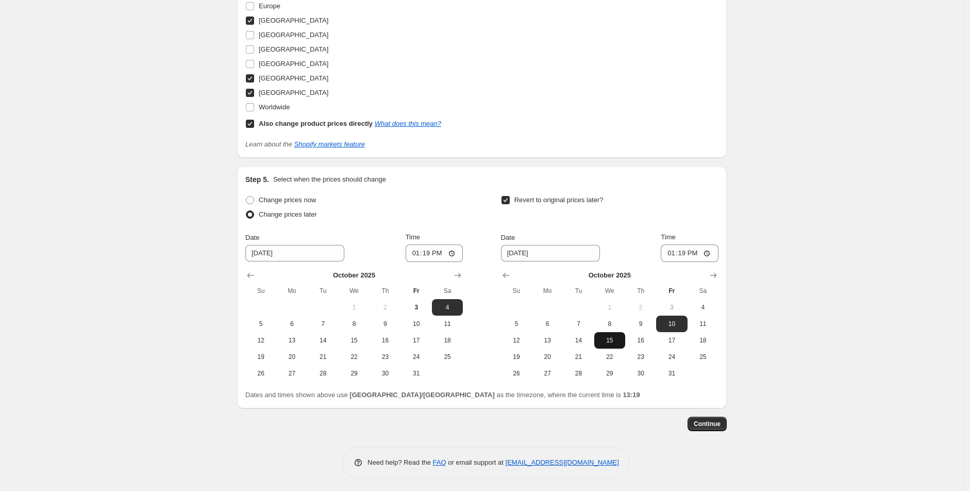
click at [621, 341] on span "15" at bounding box center [609, 340] width 23 height 8
type input "10/15/2025"
click at [676, 254] on input "13:19" at bounding box center [690, 253] width 58 height 18
click at [698, 249] on input "22:00" at bounding box center [690, 253] width 58 height 18
click at [702, 249] on input "22:00" at bounding box center [690, 253] width 58 height 18
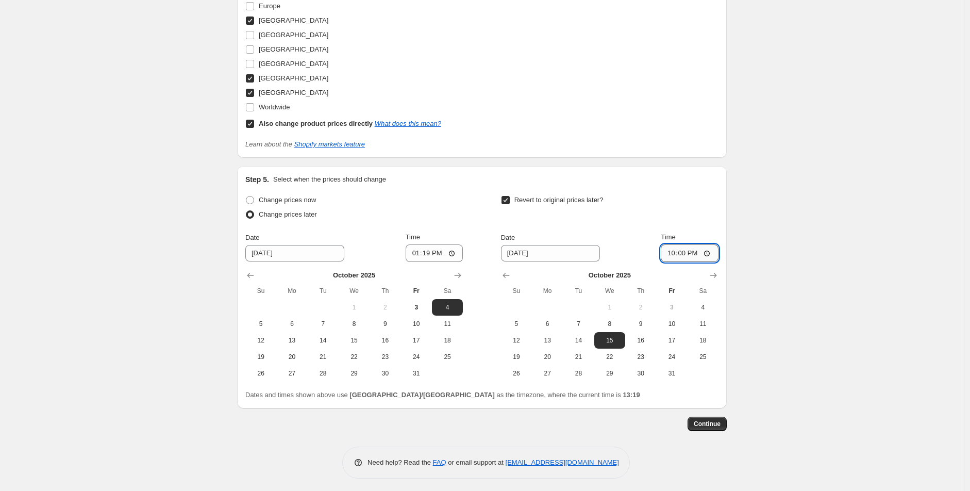
click at [697, 260] on input "22:00" at bounding box center [690, 253] width 58 height 18
click at [691, 254] on input "22:00" at bounding box center [690, 253] width 58 height 18
type input "10:00"
click at [380, 326] on span "9" at bounding box center [385, 324] width 23 height 8
type input "10/9/2025"
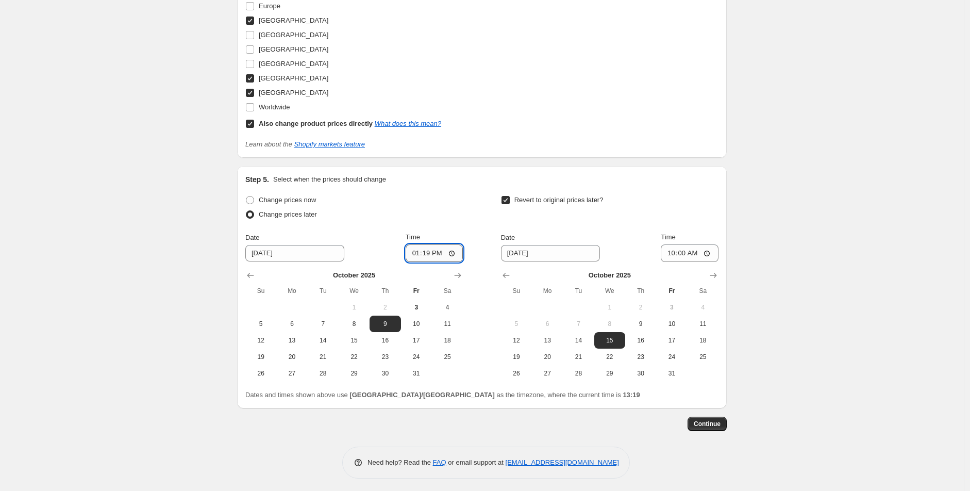
click at [421, 250] on input "13:19" at bounding box center [435, 253] width 58 height 18
type input "08:45"
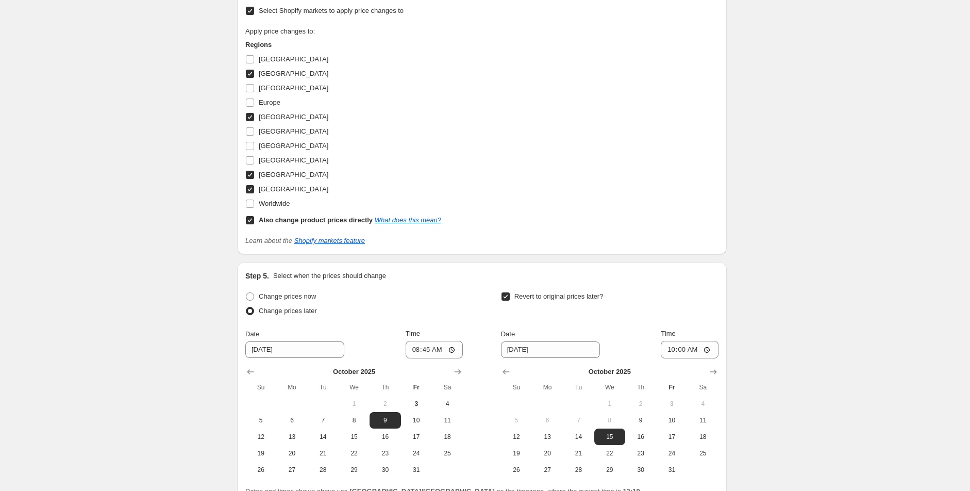
scroll to position [1191, 0]
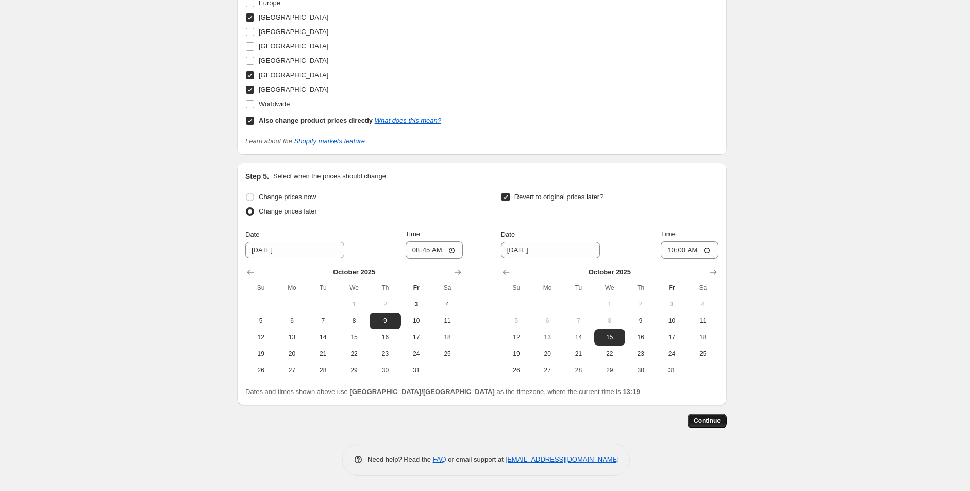
click at [714, 419] on span "Continue" at bounding box center [707, 420] width 27 height 8
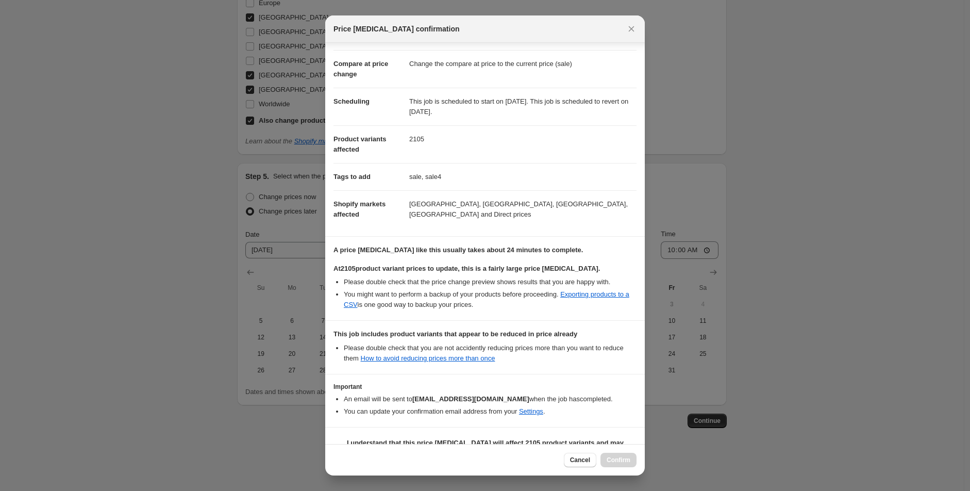
scroll to position [74, 0]
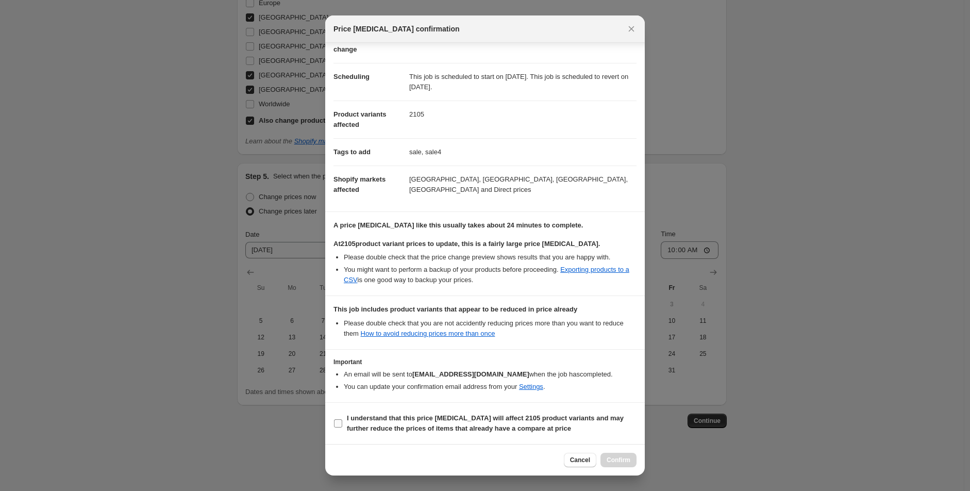
click at [433, 415] on b "I understand that this price change job will affect 2105 product variants and m…" at bounding box center [485, 423] width 277 height 18
click at [342, 419] on input "I understand that this price change job will affect 2105 product variants and m…" at bounding box center [338, 423] width 8 height 8
checkbox input "true"
click at [627, 457] on span "Confirm" at bounding box center [619, 460] width 24 height 8
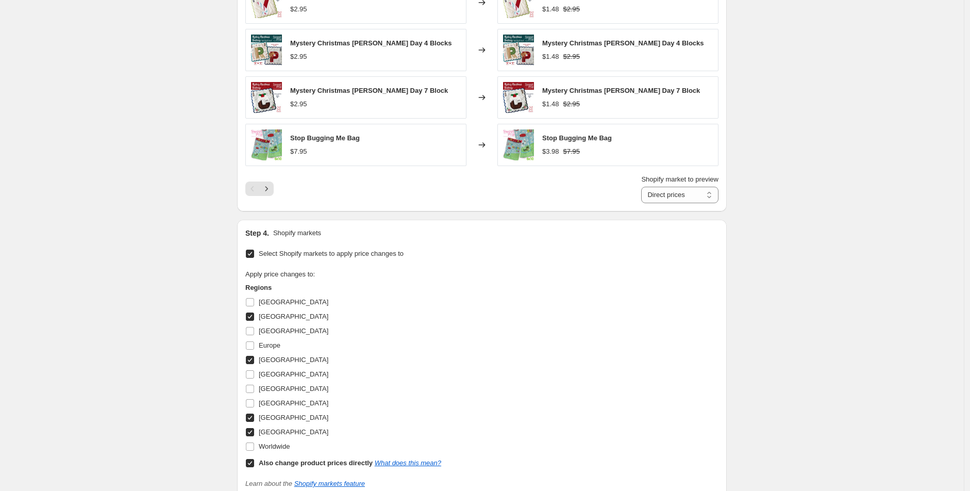
scroll to position [1276, 0]
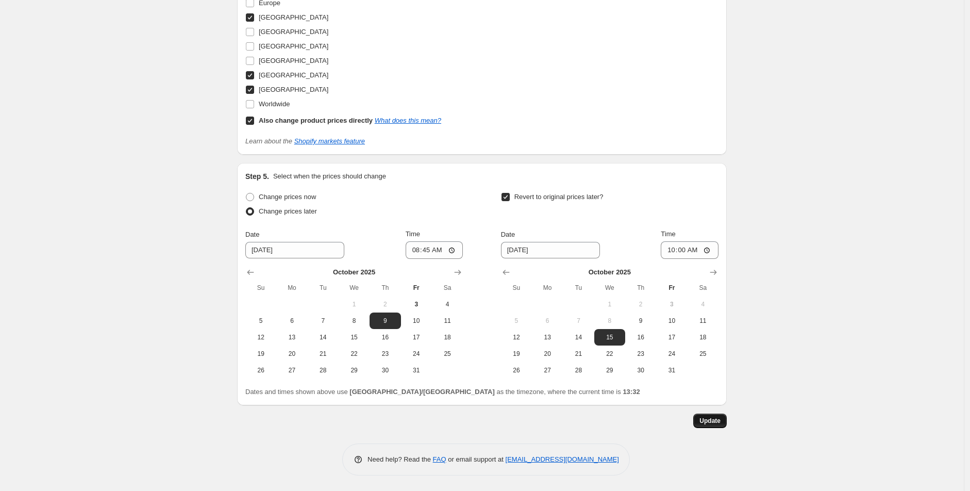
click at [715, 422] on span "Update" at bounding box center [709, 420] width 21 height 8
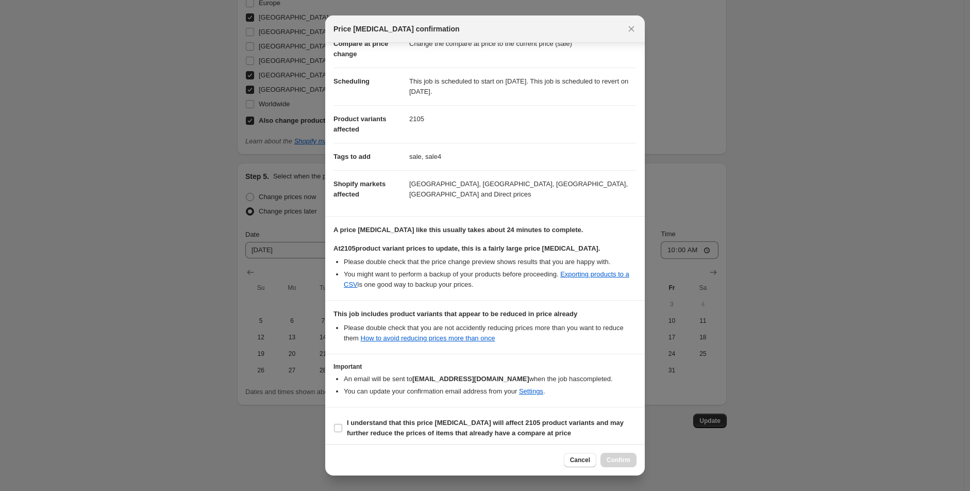
scroll to position [74, 0]
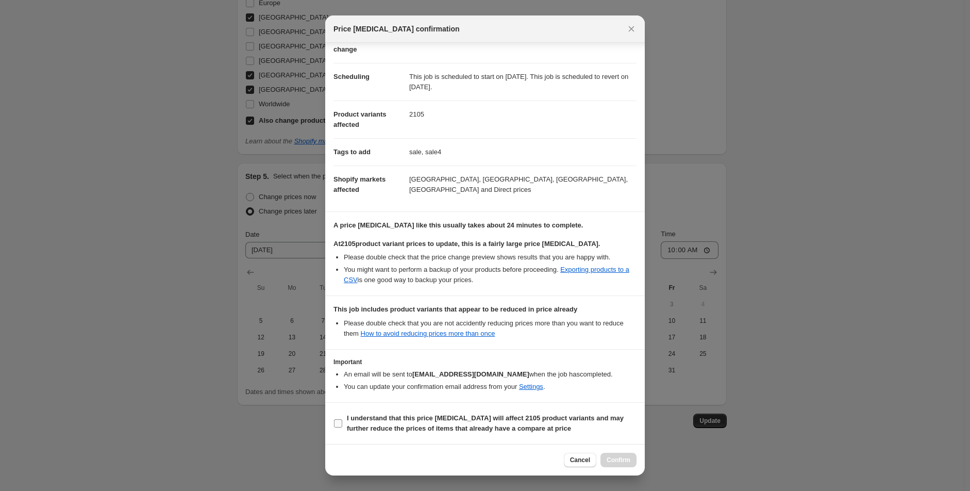
click at [361, 414] on b "I understand that this price change job will affect 2105 product variants and m…" at bounding box center [485, 423] width 277 height 18
click at [342, 419] on input "I understand that this price change job will affect 2105 product variants and m…" at bounding box center [338, 423] width 8 height 8
checkbox input "true"
click at [627, 463] on span "Confirm" at bounding box center [619, 460] width 24 height 8
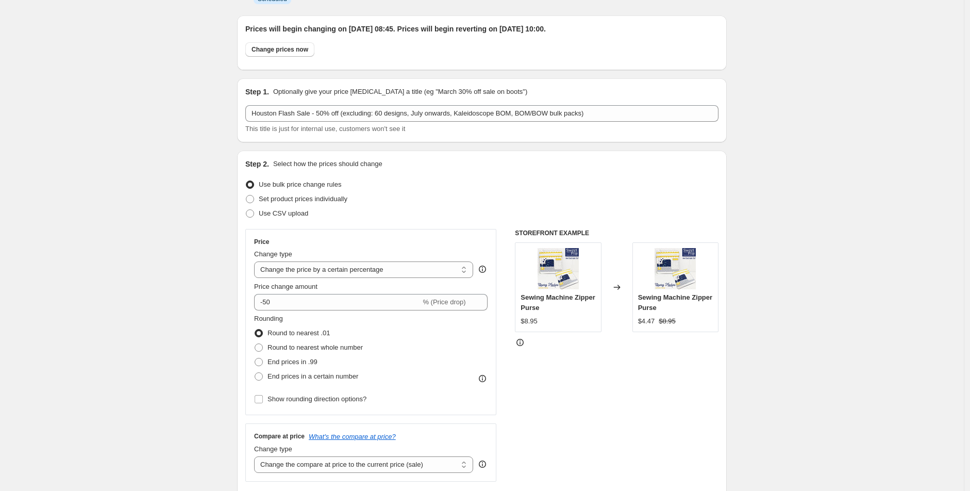
scroll to position [0, 0]
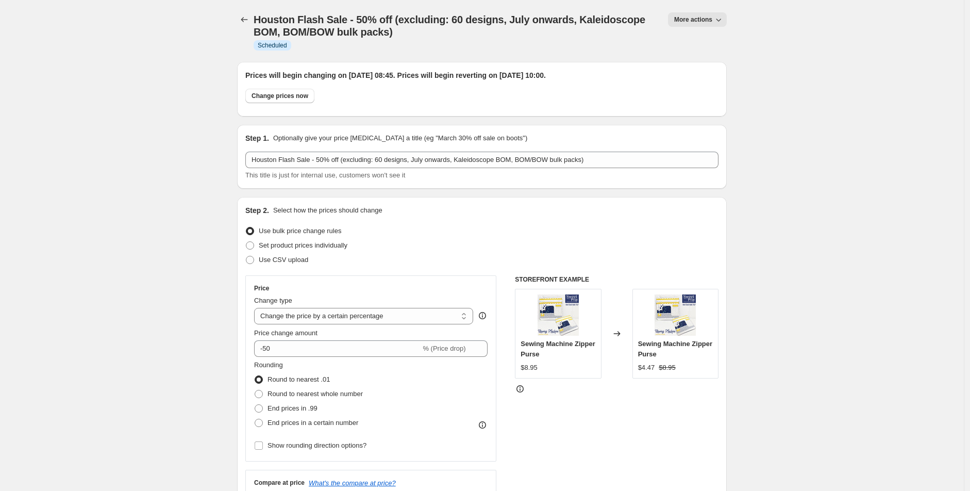
click at [248, 10] on div "Houston Flash Sale - 50% off (excluding: 60 designs, July onwards, Kaleidoscope…" at bounding box center [482, 31] width 490 height 62
click at [252, 15] on button "Price change jobs" at bounding box center [244, 19] width 14 height 14
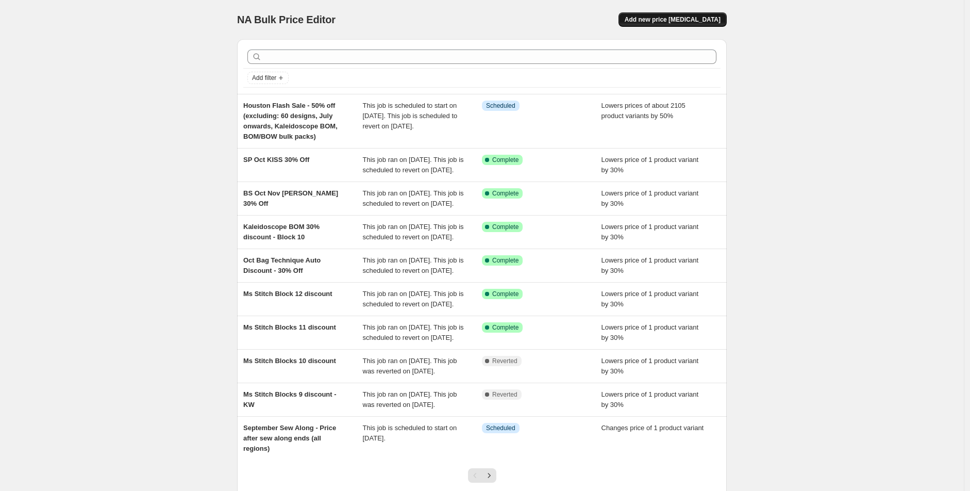
click at [689, 19] on span "Add new price [MEDICAL_DATA]" at bounding box center [673, 19] width 96 height 8
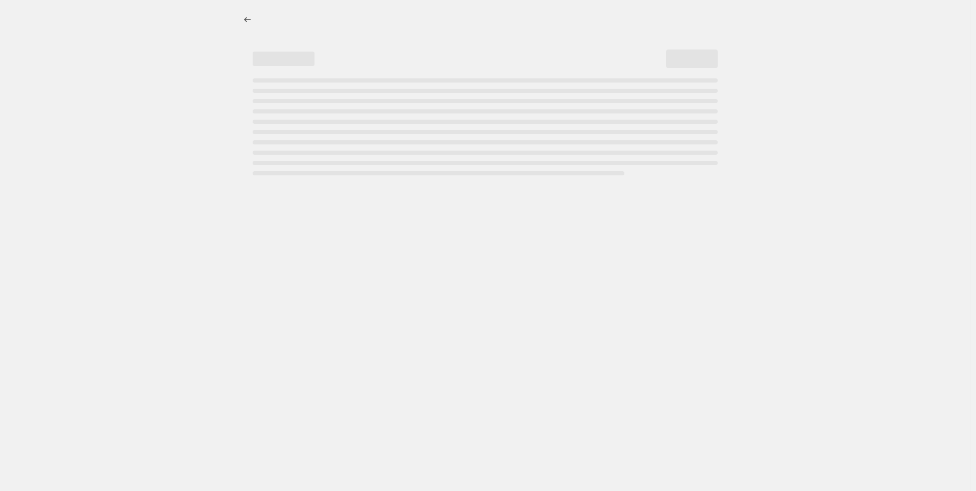
select select "percentage"
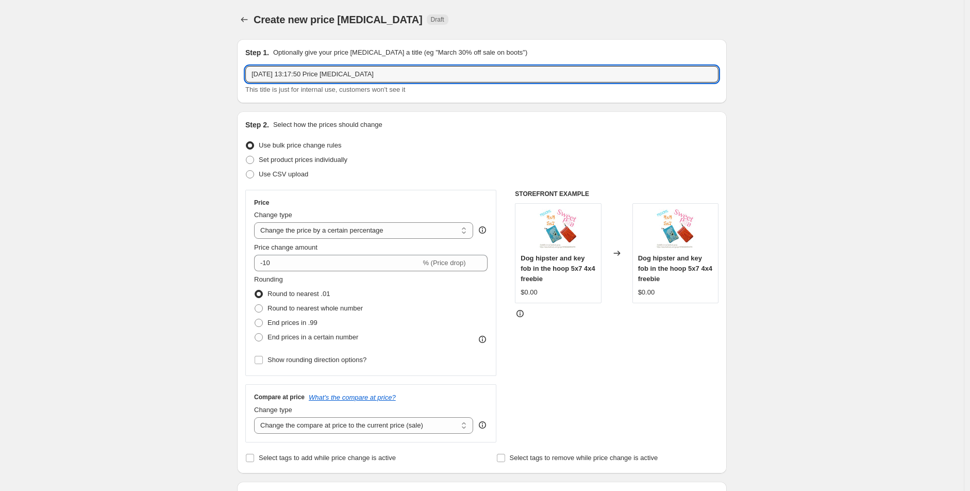
drag, startPoint x: 379, startPoint y: 76, endPoint x: 207, endPoint y: 77, distance: 171.6
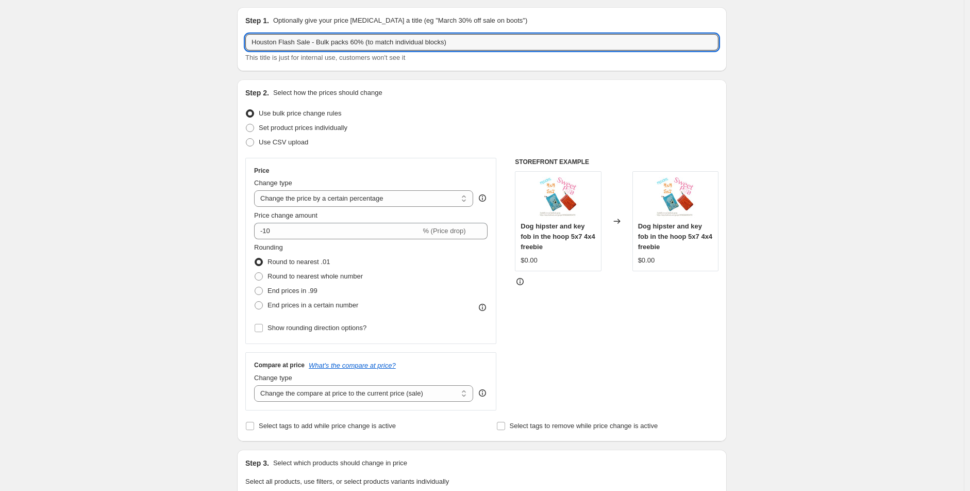
scroll to position [57, 0]
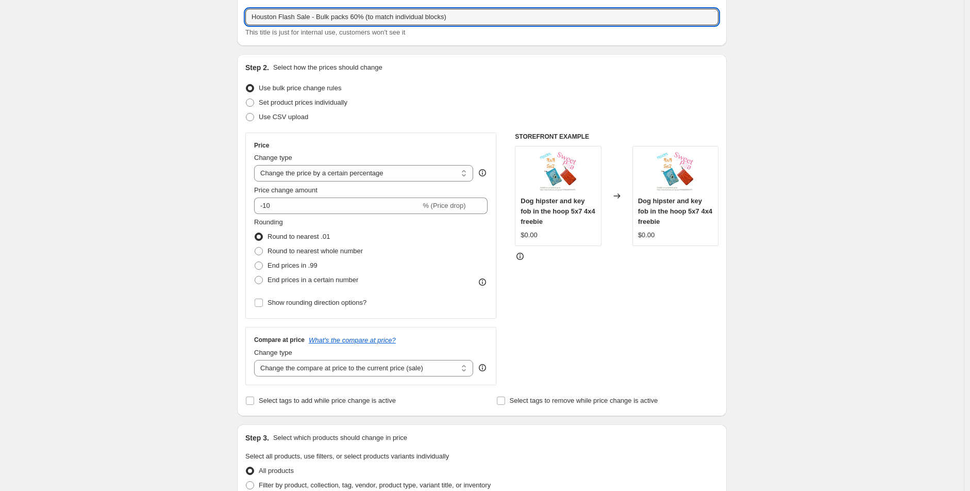
type input "Houston Flash Sale - Bulk packs 60% (to match individual blocks)"
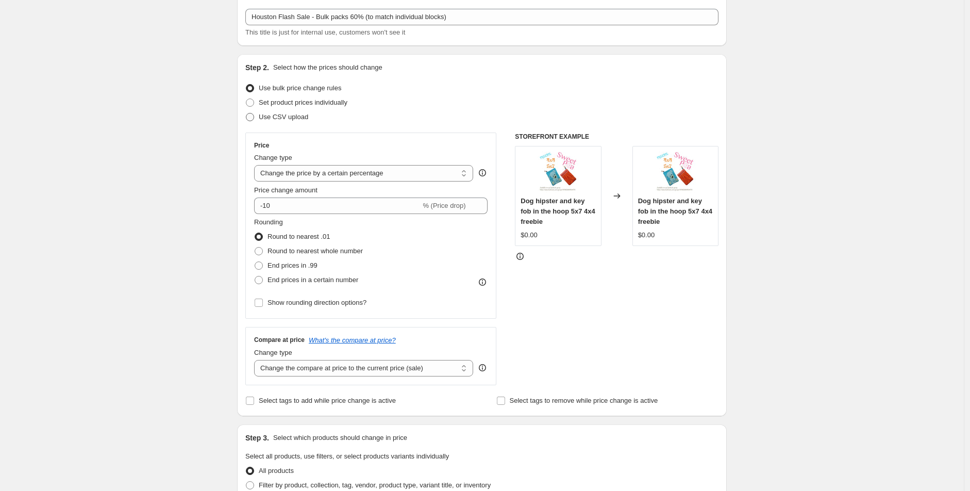
click at [286, 119] on span "Use CSV upload" at bounding box center [283, 117] width 49 height 8
click at [246, 113] on input "Use CSV upload" at bounding box center [246, 113] width 1 height 1
radio input "true"
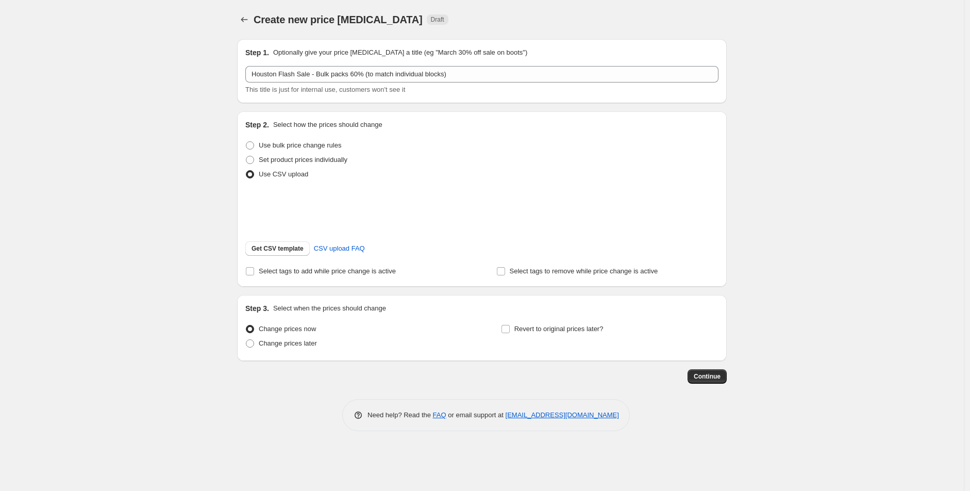
scroll to position [0, 0]
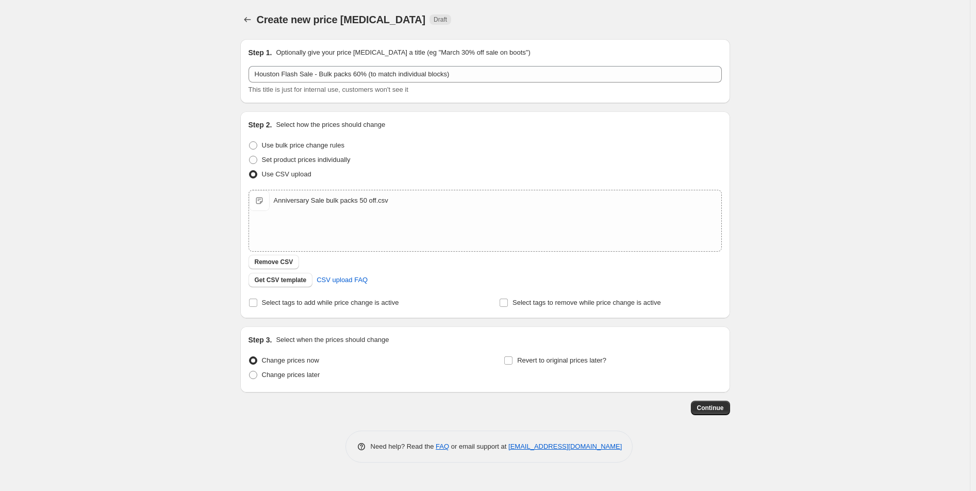
click at [87, 183] on div "Create new price change job. This page is ready Create new price change job Dra…" at bounding box center [485, 245] width 970 height 491
click at [342, 307] on label "Select tags to add while price change is active" at bounding box center [323, 302] width 151 height 14
click at [257, 307] on input "Select tags to add while price change is active" at bounding box center [253, 302] width 8 height 8
checkbox input "true"
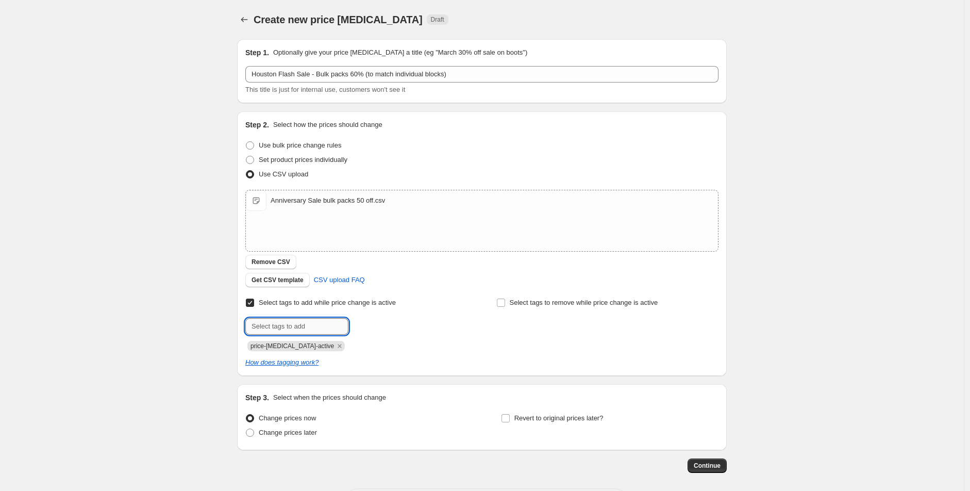
click at [289, 327] on input "text" at bounding box center [296, 326] width 103 height 16
type input "sale"
click at [384, 330] on button "Add sale" at bounding box center [370, 325] width 38 height 14
click at [296, 318] on input "text" at bounding box center [296, 326] width 103 height 16
type input "sale4"
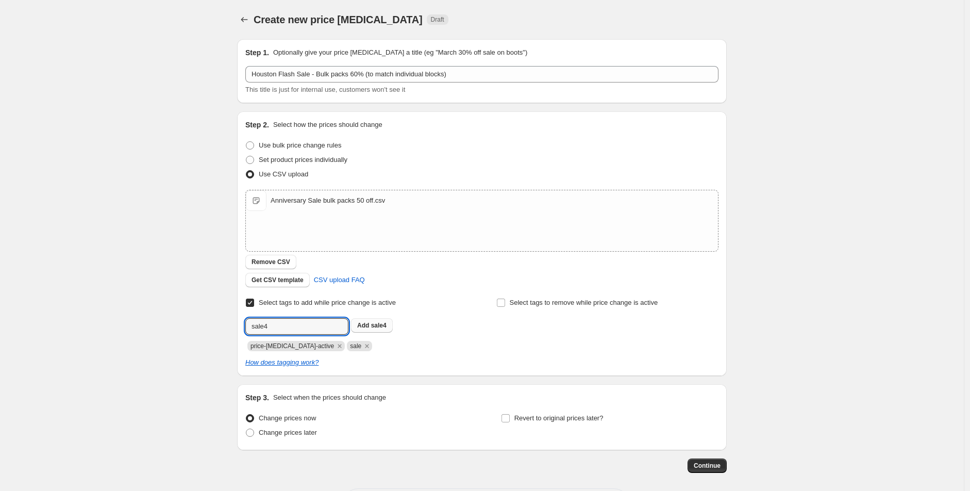
click at [376, 322] on span "sale4" at bounding box center [378, 325] width 15 height 7
click at [335, 347] on icon "Remove price-change-job-active" at bounding box center [339, 345] width 9 height 9
click at [294, 440] on div "Change prices now Change prices later" at bounding box center [354, 426] width 218 height 31
click at [299, 435] on span "Change prices later" at bounding box center [288, 432] width 58 height 8
click at [273, 435] on span "Change prices later" at bounding box center [288, 432] width 58 height 8
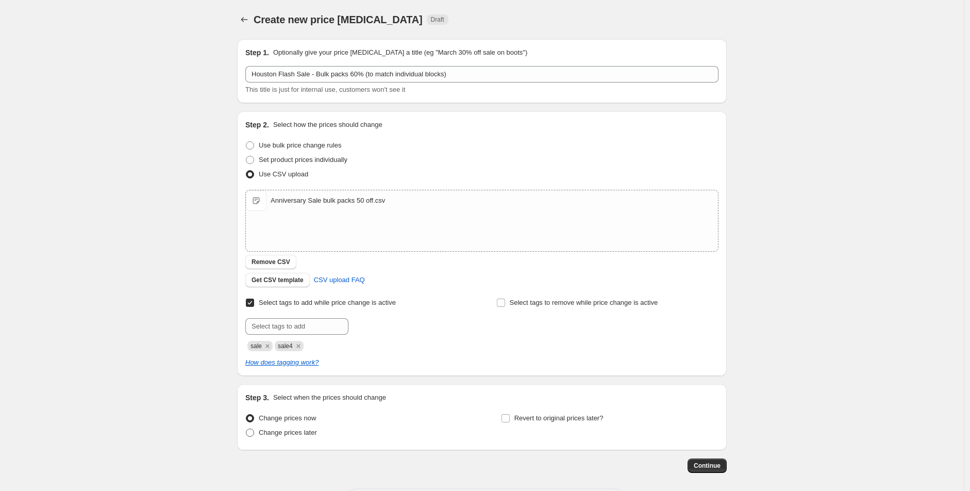
click at [246, 429] on input "Change prices later" at bounding box center [246, 428] width 1 height 1
radio input "true"
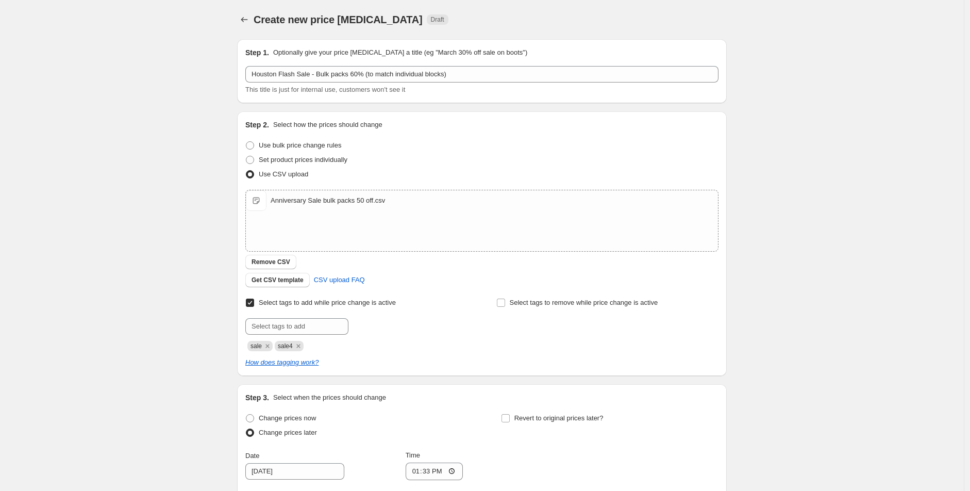
click at [163, 371] on div "Create new price change job. This page is ready Create new price change job Dra…" at bounding box center [482, 356] width 964 height 712
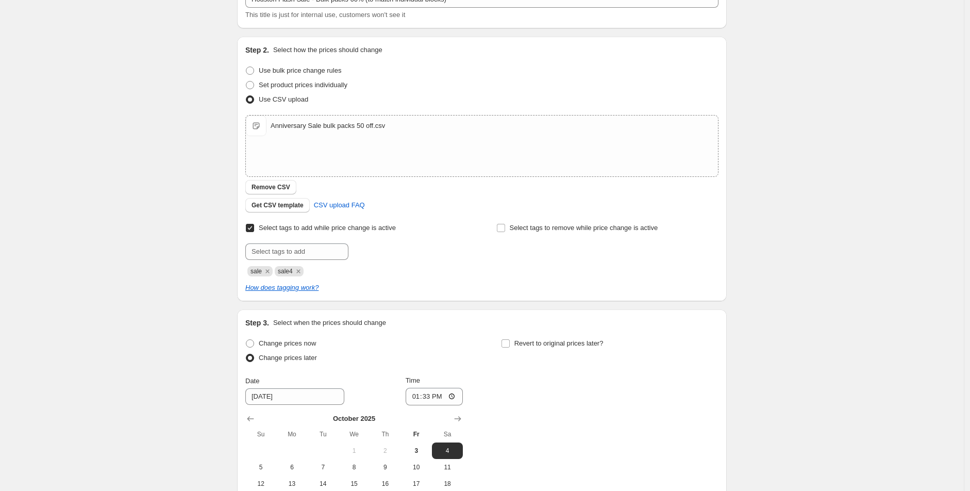
scroll to position [220, 0]
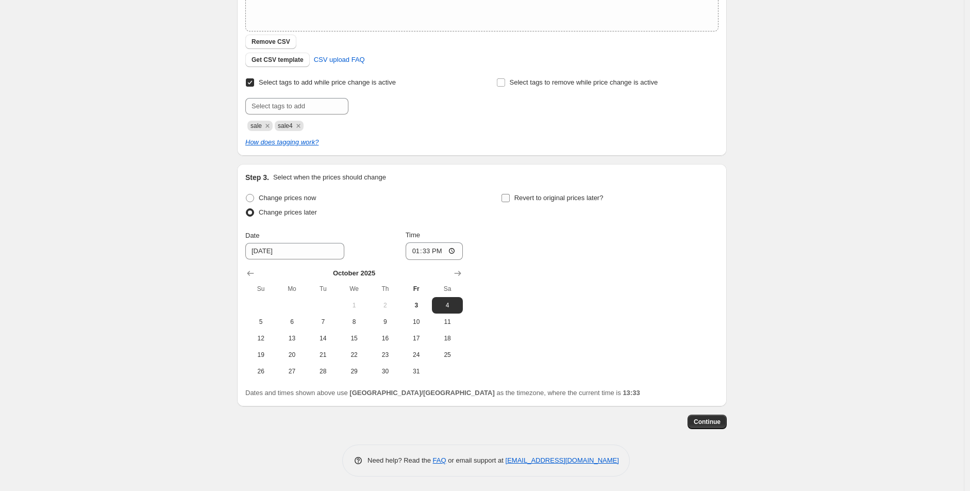
click at [506, 202] on span at bounding box center [505, 197] width 9 height 9
click at [506, 202] on input "Revert to original prices later?" at bounding box center [506, 198] width 8 height 8
checkbox input "true"
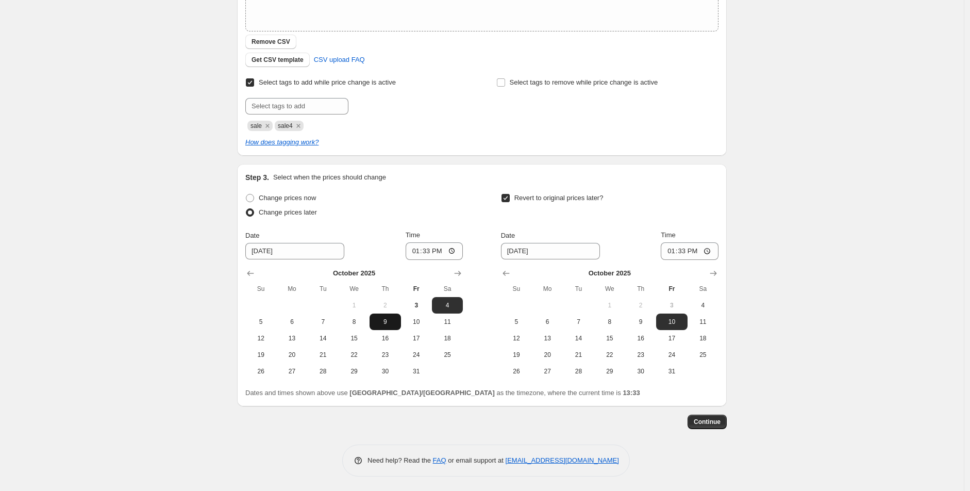
click at [377, 322] on span "9" at bounding box center [385, 322] width 23 height 8
type input "10/9/2025"
click at [416, 249] on input "13:33" at bounding box center [435, 251] width 58 height 18
click at [416, 248] on input "08:50" at bounding box center [435, 251] width 58 height 18
click at [419, 246] on input "09:00" at bounding box center [435, 251] width 58 height 18
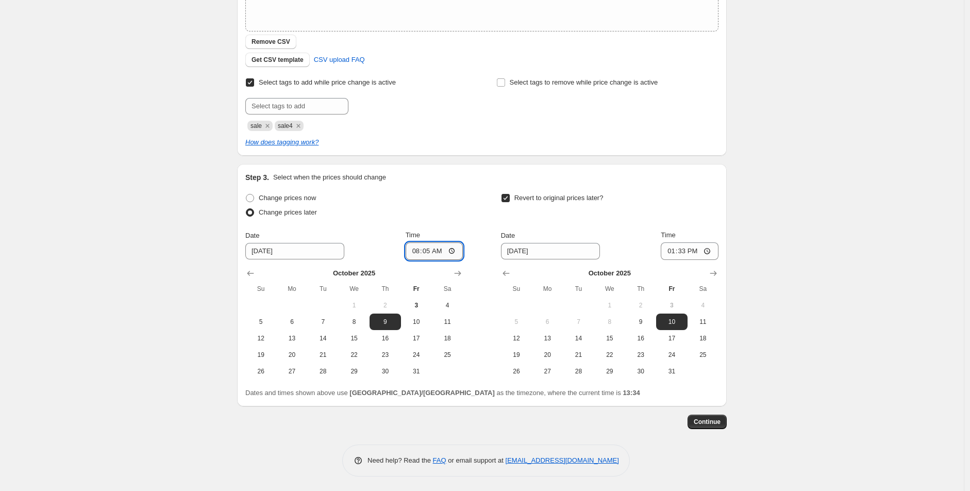
type input "08:50"
click at [765, 170] on div "Create new price change job. This page is ready Create new price change job Dra…" at bounding box center [482, 136] width 964 height 712
click at [621, 342] on button "15" at bounding box center [609, 338] width 31 height 16
type input "10/15/2025"
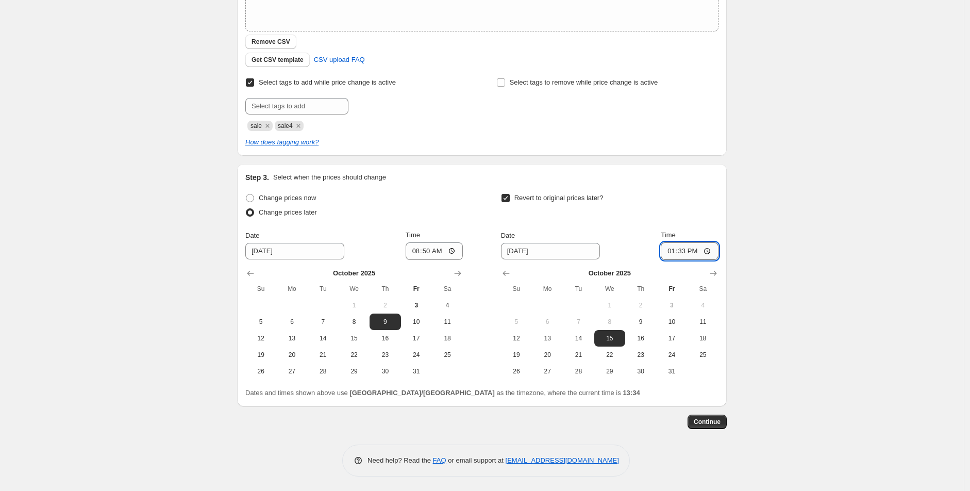
click at [673, 252] on input "13:33" at bounding box center [690, 251] width 58 height 18
type input "10:00"
click at [836, 178] on div "Create new price change job. This page is ready Create new price change job Dra…" at bounding box center [482, 136] width 964 height 712
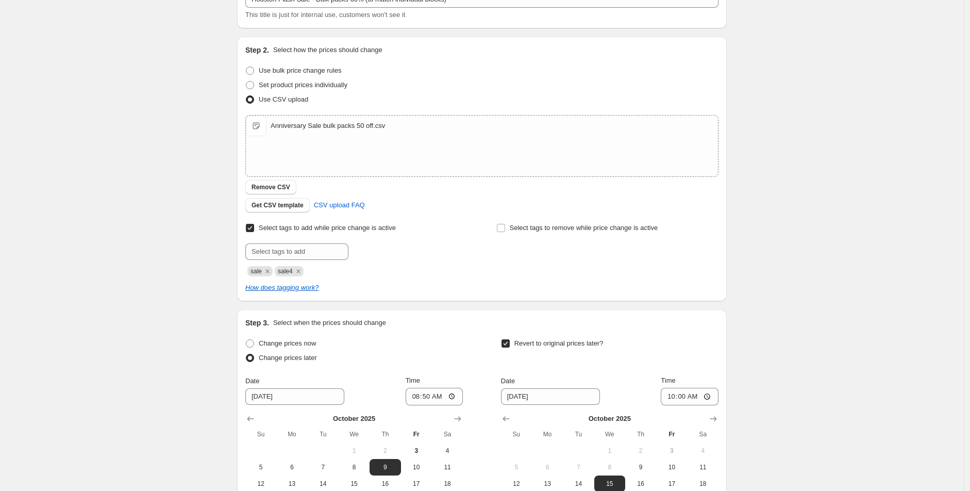
scroll to position [0, 0]
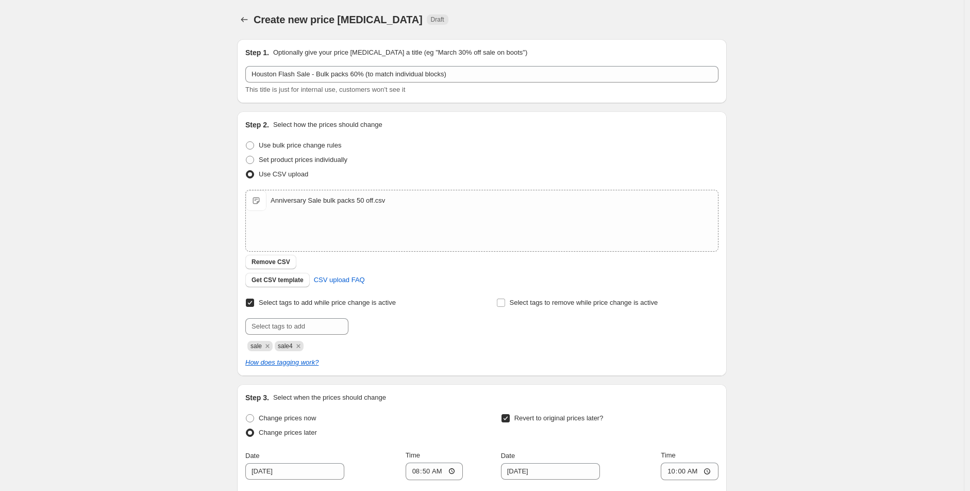
click at [739, 157] on div "Create new price change job. This page is ready Create new price change job Dra…" at bounding box center [482, 356] width 514 height 712
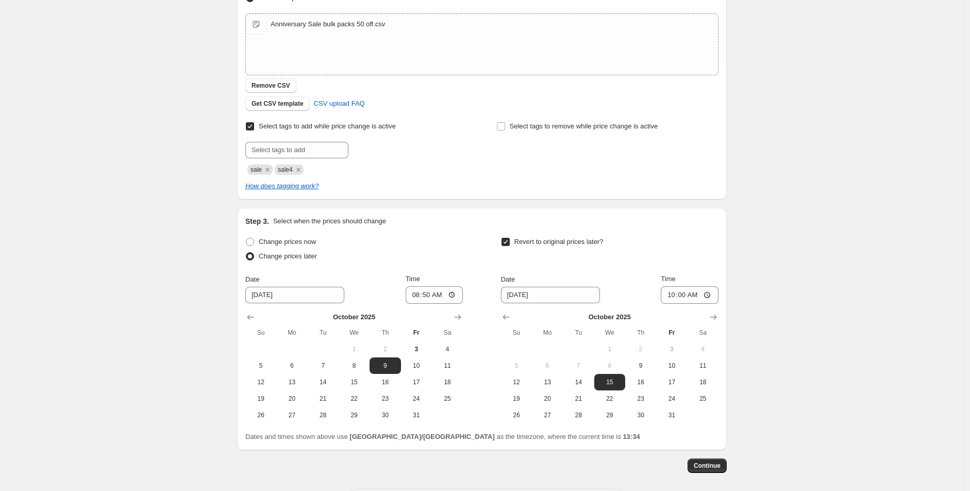
scroll to position [220, 0]
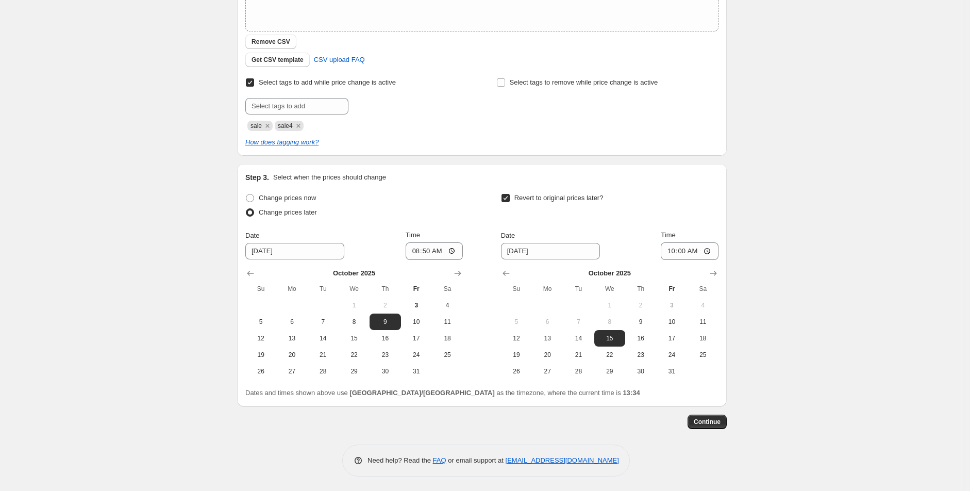
drag, startPoint x: 712, startPoint y: 417, endPoint x: 850, endPoint y: 253, distance: 214.7
click at [850, 253] on div "Create new price change job. This page is ready Create new price change job Dra…" at bounding box center [482, 136] width 964 height 712
drag, startPoint x: 714, startPoint y: 423, endPoint x: 790, endPoint y: 341, distance: 111.3
click at [790, 341] on div "Create new price change job. This page is ready Create new price change job Dra…" at bounding box center [482, 136] width 964 height 712
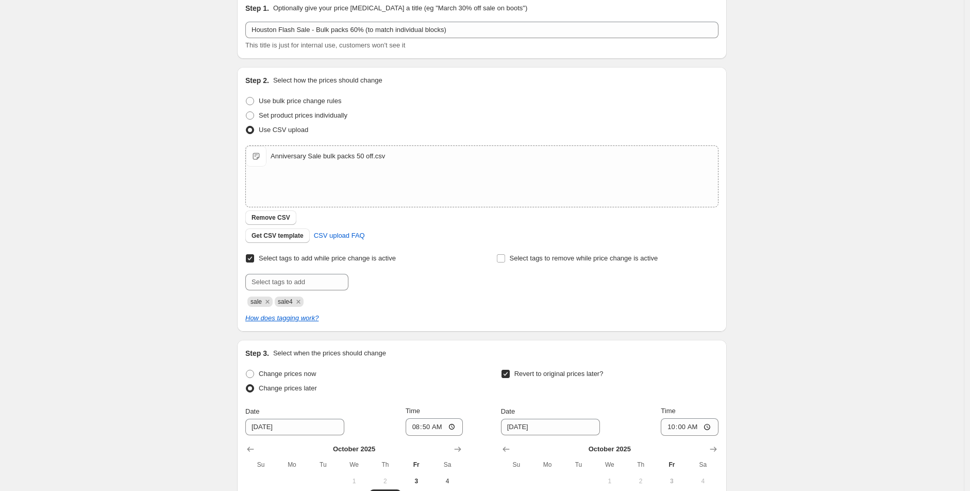
scroll to position [0, 0]
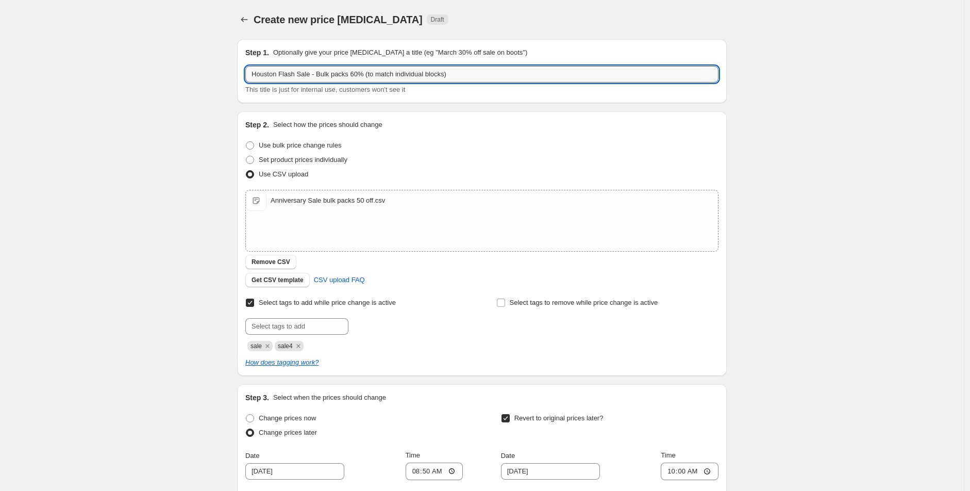
click at [393, 76] on input "Houston Flash Sale - Bulk packs 60% (to match individual blocks)" at bounding box center [481, 74] width 473 height 16
type input "Houston Flash Sale - Bulk packs 60% (to match sum of individual blocks)"
click at [797, 150] on div "Create new price change job. This page is ready Create new price change job Dra…" at bounding box center [482, 356] width 964 height 712
click at [468, 77] on input "Houston Flash Sale - Bulk packs 60% (to match sum of individual blocks)" at bounding box center [481, 74] width 473 height 16
click at [464, 75] on input "Houston Flash Sale - Bulk packs 60% (to match sum of individual blocks)" at bounding box center [481, 74] width 473 height 16
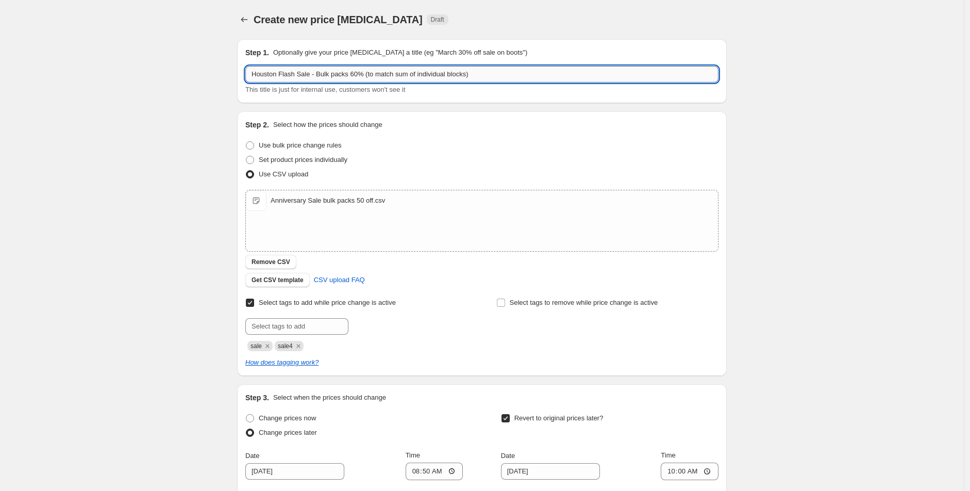
click at [465, 75] on input "Houston Flash Sale - Bulk packs 60% (to match sum of individual blocks)" at bounding box center [481, 74] width 473 height 16
click at [784, 131] on div "Create new price change job. This page is ready Create new price change job Dra…" at bounding box center [482, 356] width 964 height 712
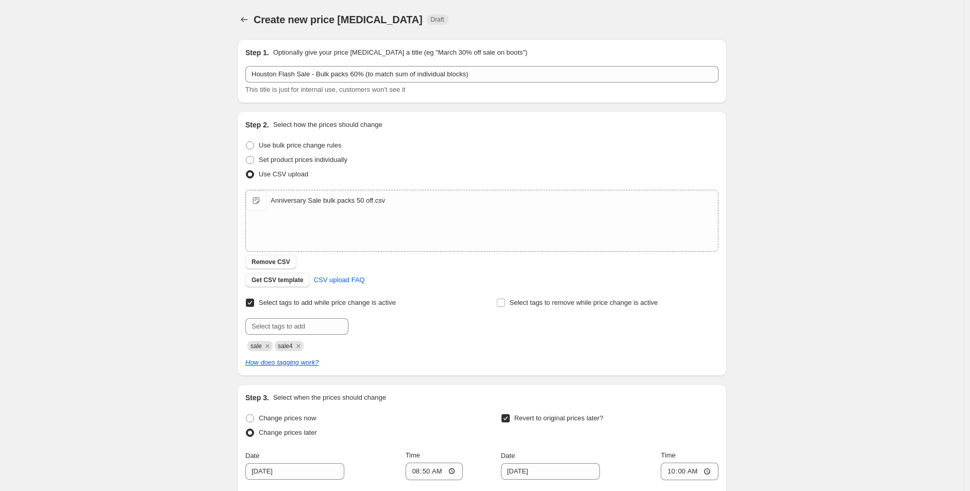
scroll to position [220, 0]
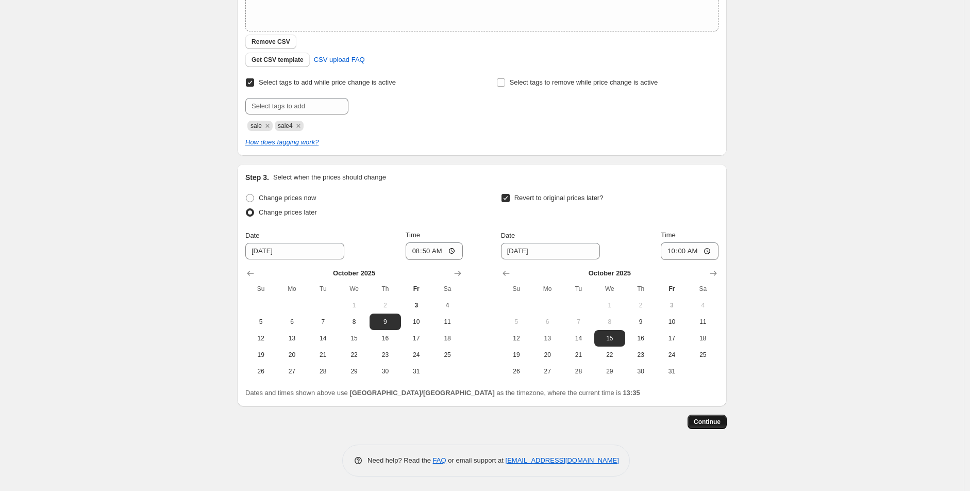
click at [709, 422] on span "Continue" at bounding box center [707, 421] width 27 height 8
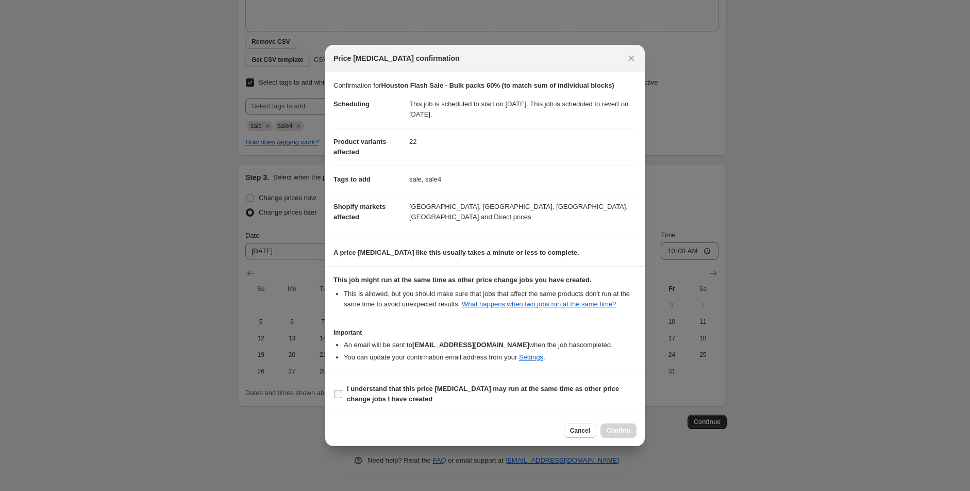
click at [394, 387] on b "I understand that this price change job may run at the same time as other price…" at bounding box center [483, 394] width 272 height 18
click at [342, 390] on input "I understand that this price change job may run at the same time as other price…" at bounding box center [338, 394] width 8 height 8
checkbox input "true"
click at [621, 429] on span "Confirm" at bounding box center [619, 430] width 24 height 8
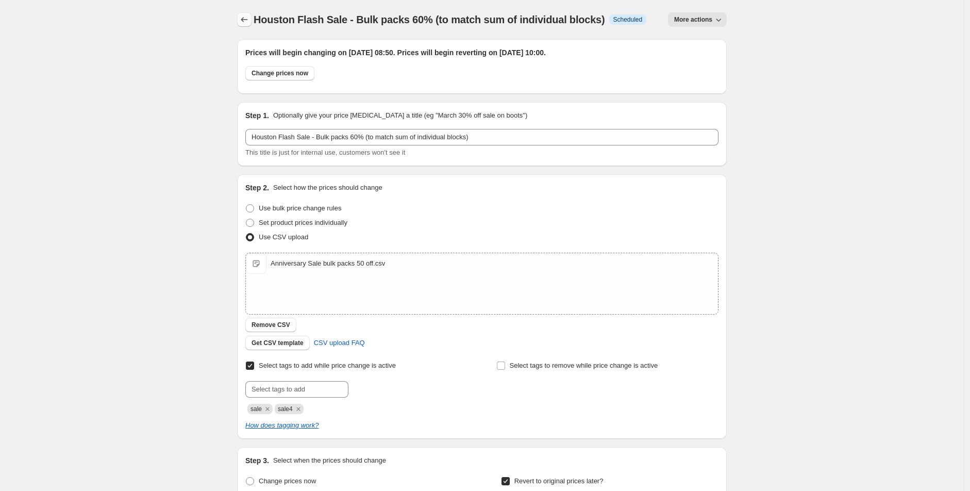
click at [252, 15] on button "Price change jobs" at bounding box center [244, 19] width 14 height 14
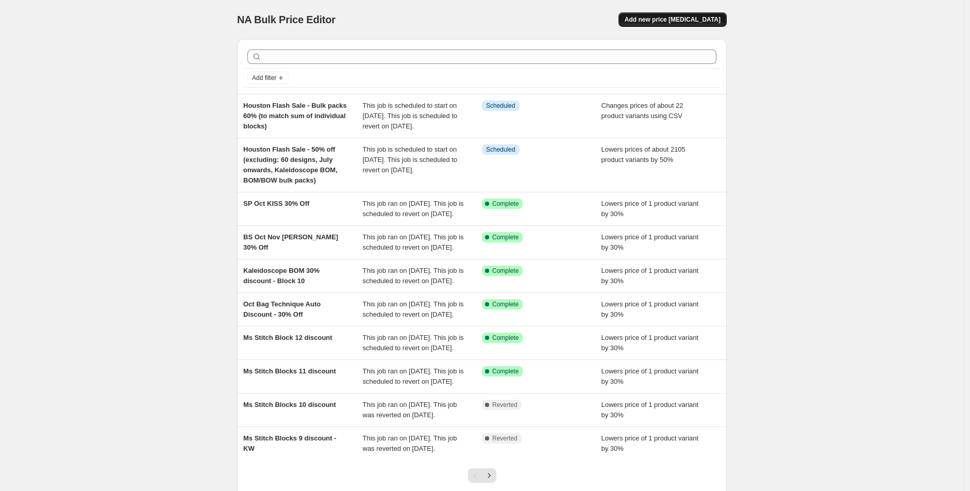
click at [718, 17] on span "Add new price [MEDICAL_DATA]" at bounding box center [673, 19] width 96 height 8
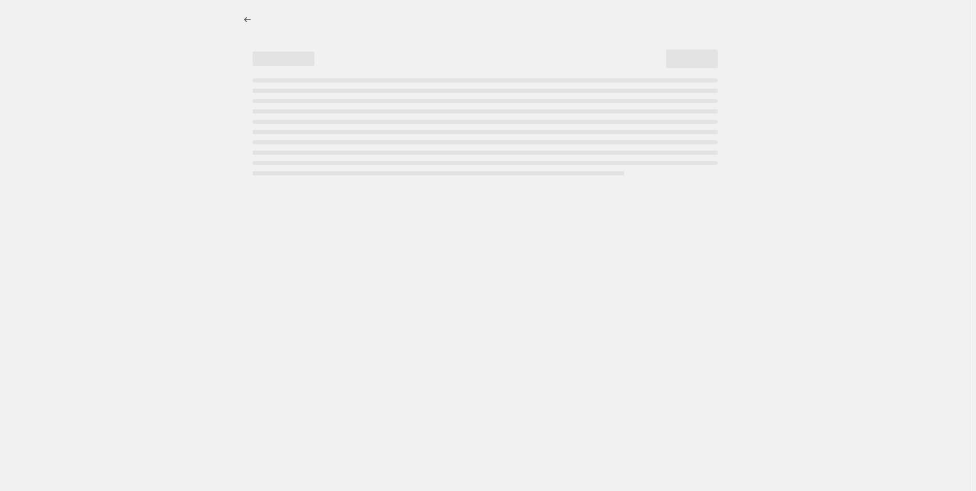
select select "percentage"
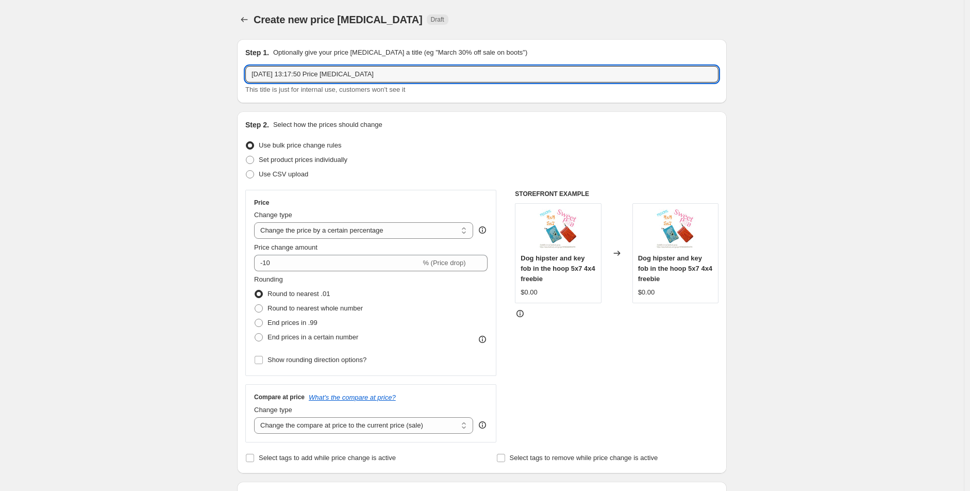
drag, startPoint x: 385, startPoint y: 78, endPoint x: 238, endPoint y: 83, distance: 146.5
type input "30 Designs (starting with Houston and carrying over to 24th of October"
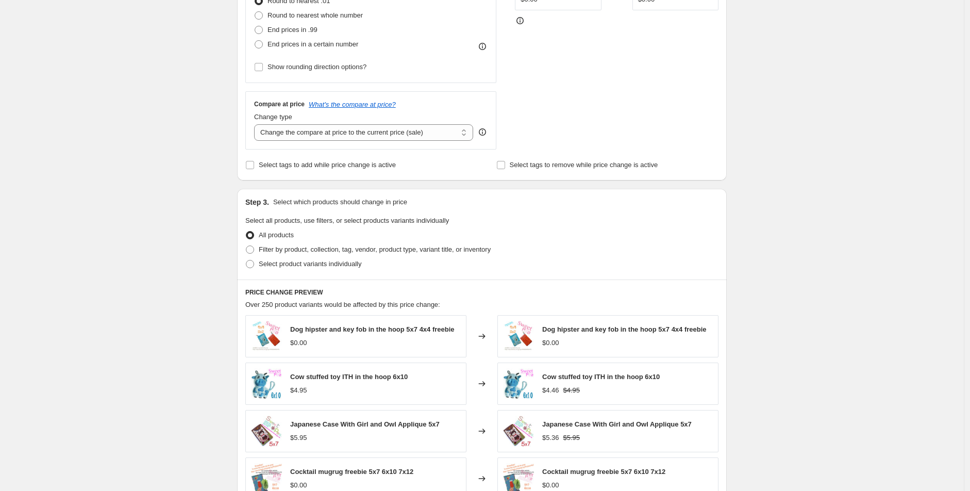
scroll to position [343, 0]
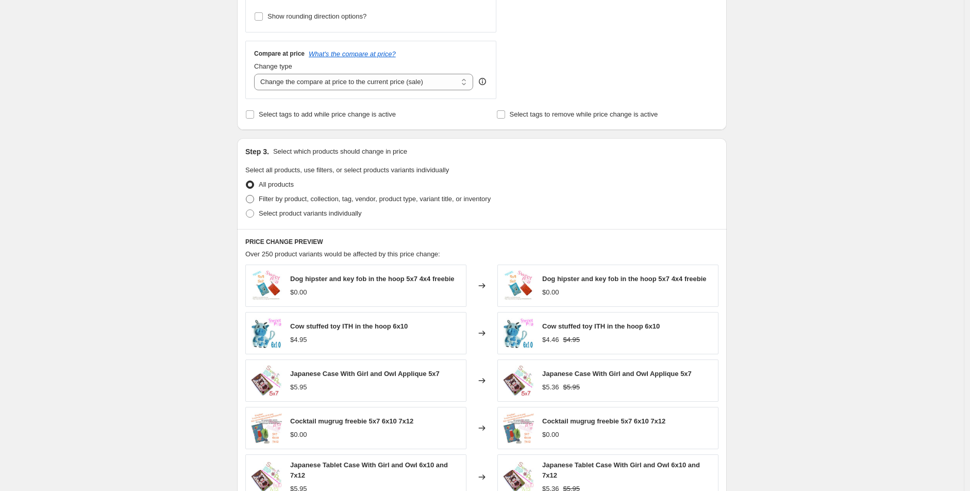
click at [276, 203] on span "Filter by product, collection, tag, vendor, product type, variant title, or inv…" at bounding box center [375, 199] width 232 height 8
click at [246, 195] on input "Filter by product, collection, tag, vendor, product type, variant title, or inv…" at bounding box center [246, 195] width 1 height 1
radio input "true"
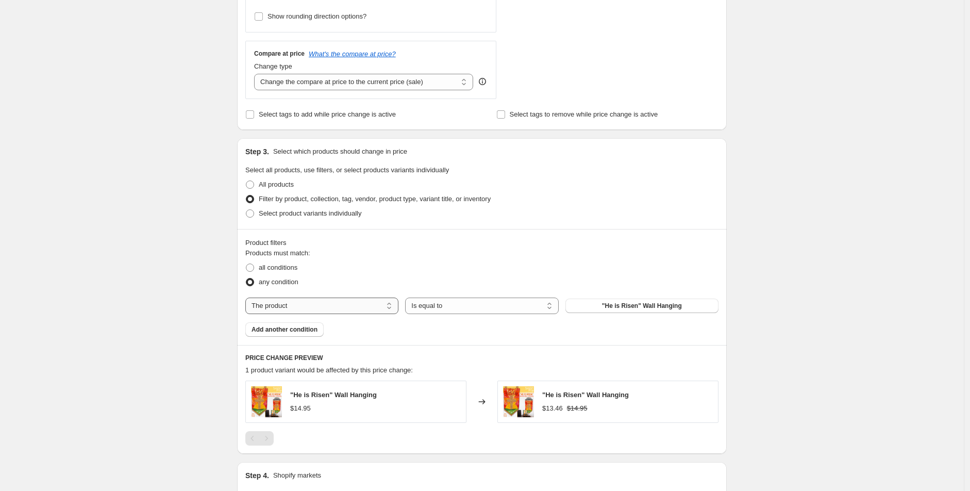
click at [285, 304] on select "The product The product's collection The product's tag The product's vendor The…" at bounding box center [321, 305] width 153 height 16
select select "tag"
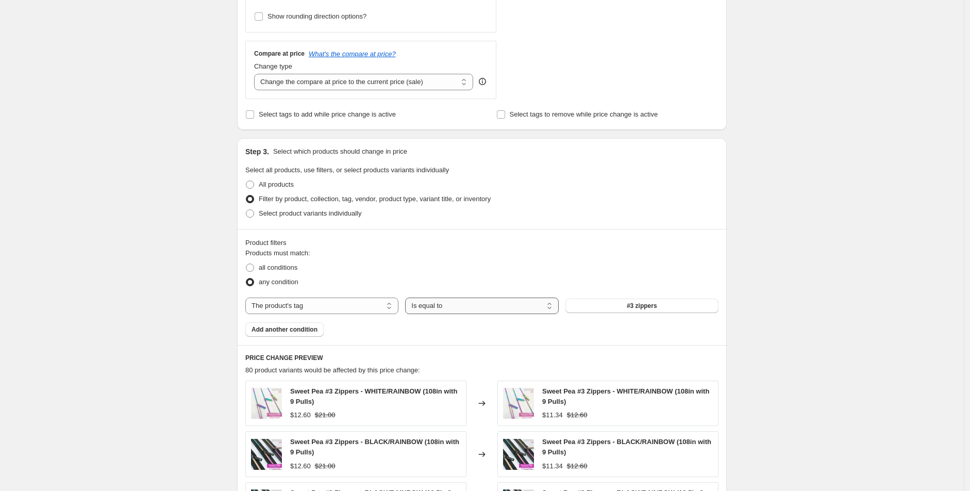
click at [498, 308] on select "Is equal to Is not equal to" at bounding box center [481, 305] width 153 height 16
click at [408, 297] on select "Is equal to Is not equal to" at bounding box center [481, 305] width 153 height 16
click at [657, 303] on span "#3 zippers" at bounding box center [642, 306] width 30 height 8
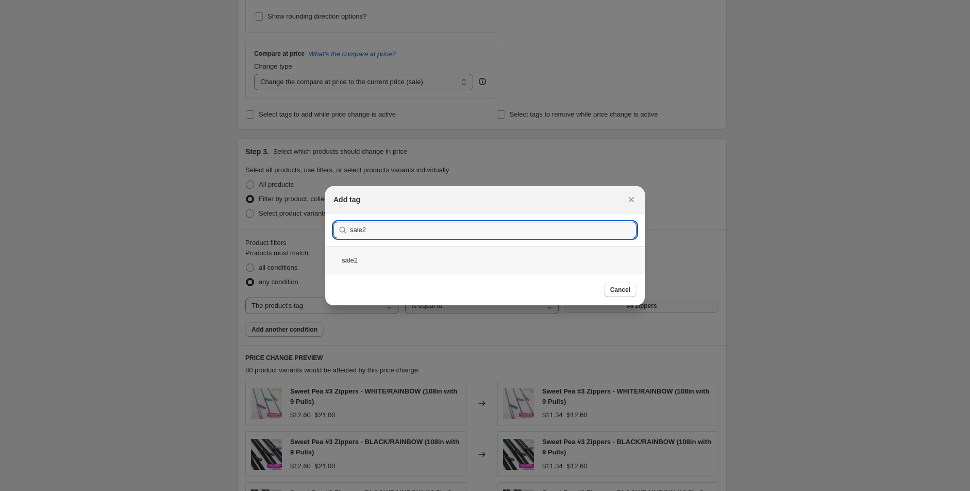
type input "sale2"
click at [389, 255] on div "sale2" at bounding box center [485, 259] width 320 height 27
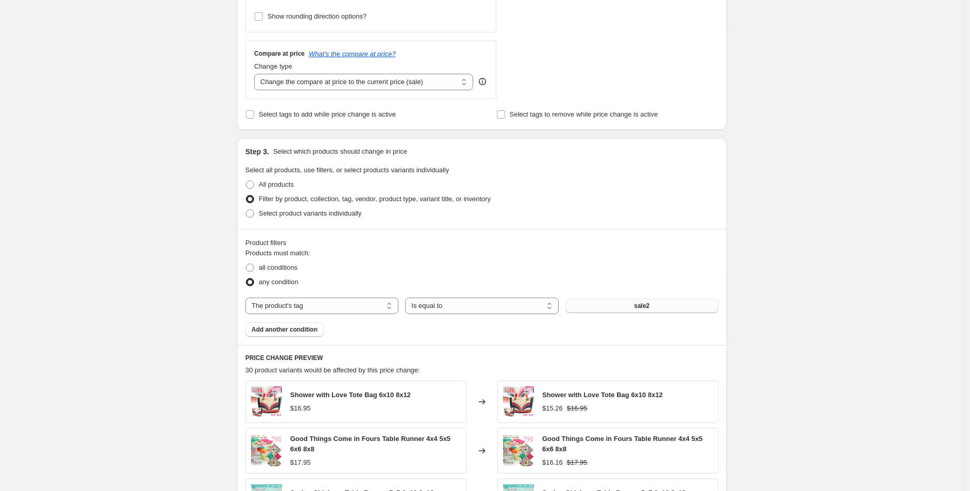
click at [143, 271] on div "Create new price change job. This page is ready Create new price change job Dra…" at bounding box center [482, 260] width 964 height 1207
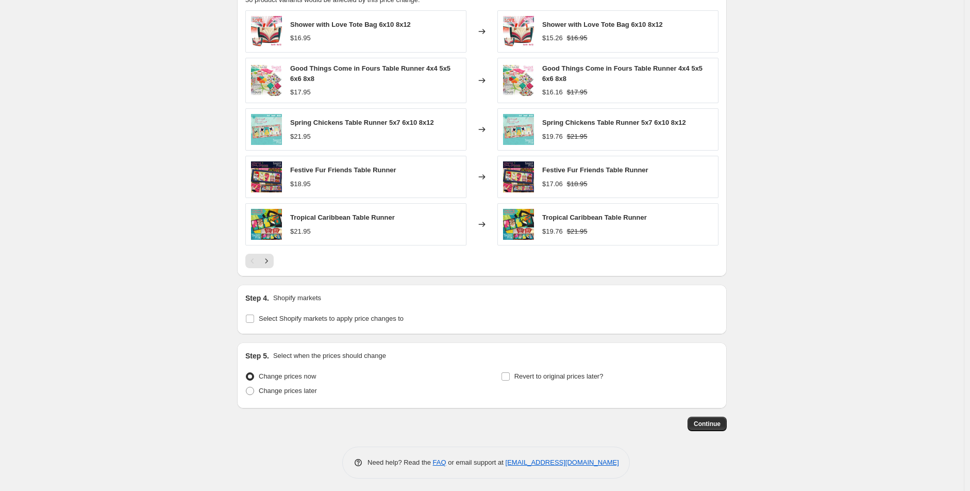
scroll to position [718, 0]
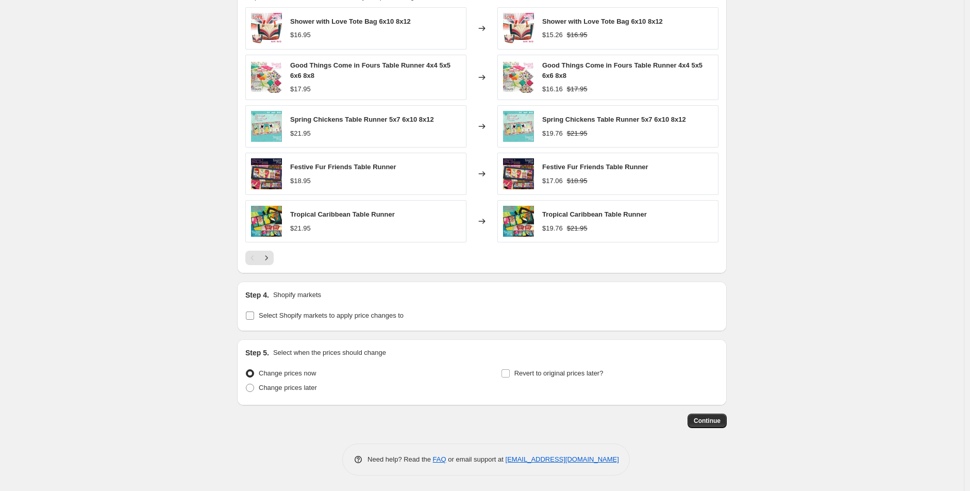
click at [298, 314] on span "Select Shopify markets to apply price changes to" at bounding box center [331, 315] width 145 height 8
click at [254, 314] on input "Select Shopify markets to apply price changes to" at bounding box center [250, 315] width 8 height 8
checkbox input "true"
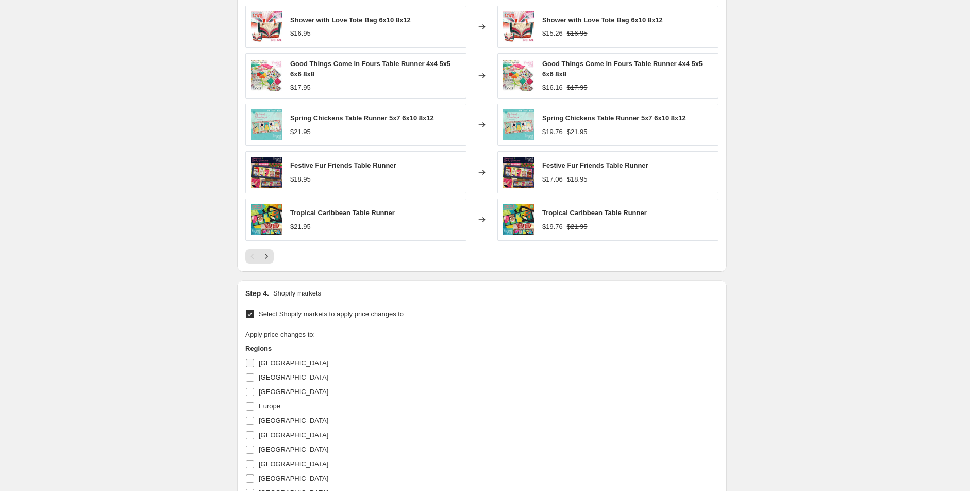
click at [286, 360] on span "Australia" at bounding box center [294, 363] width 70 height 8
click at [254, 360] on input "Australia" at bounding box center [250, 363] width 8 height 8
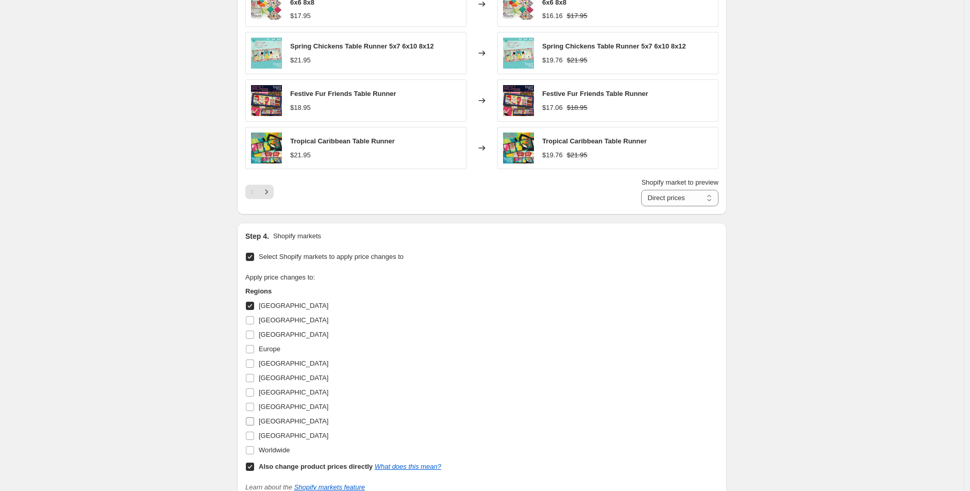
scroll to position [890, 0]
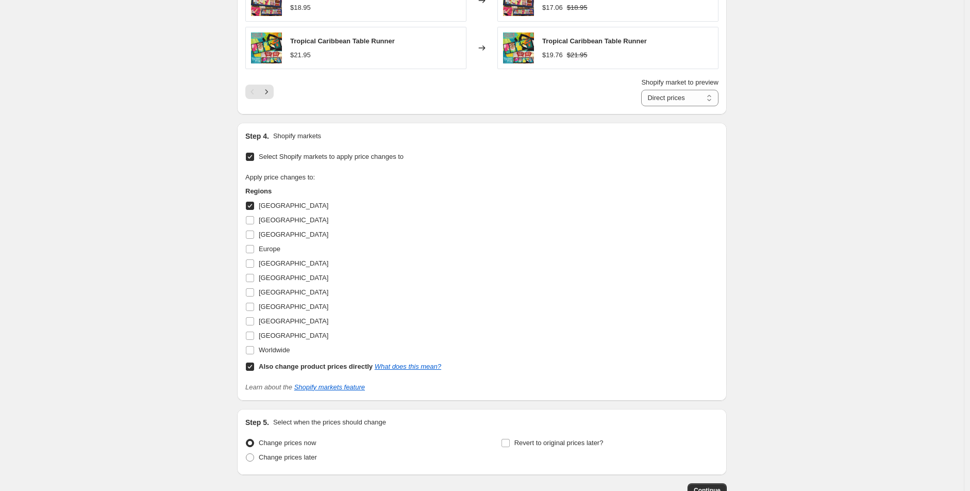
click at [262, 208] on span "Australia" at bounding box center [294, 206] width 70 height 8
click at [254, 208] on input "Australia" at bounding box center [250, 206] width 8 height 8
checkbox input "false"
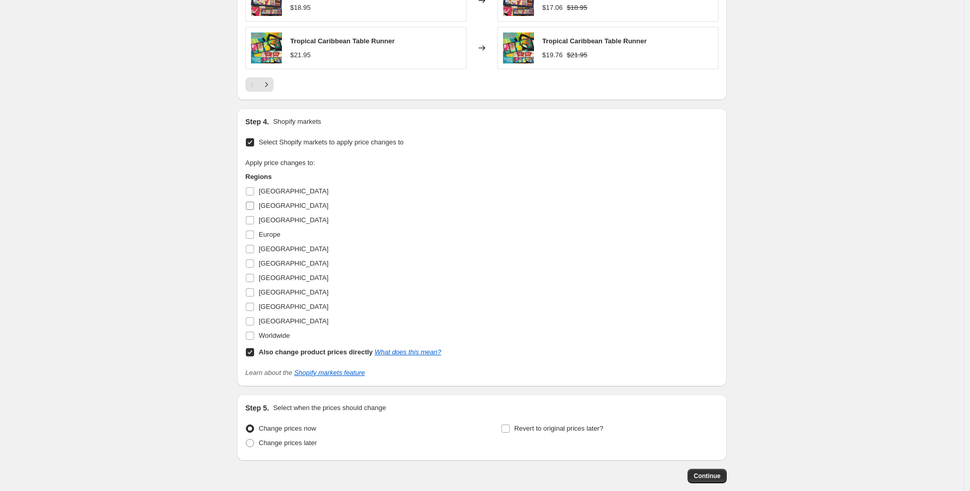
click at [268, 208] on span "Canada" at bounding box center [294, 206] width 70 height 8
click at [254, 208] on input "Canada" at bounding box center [250, 206] width 8 height 8
checkbox input "true"
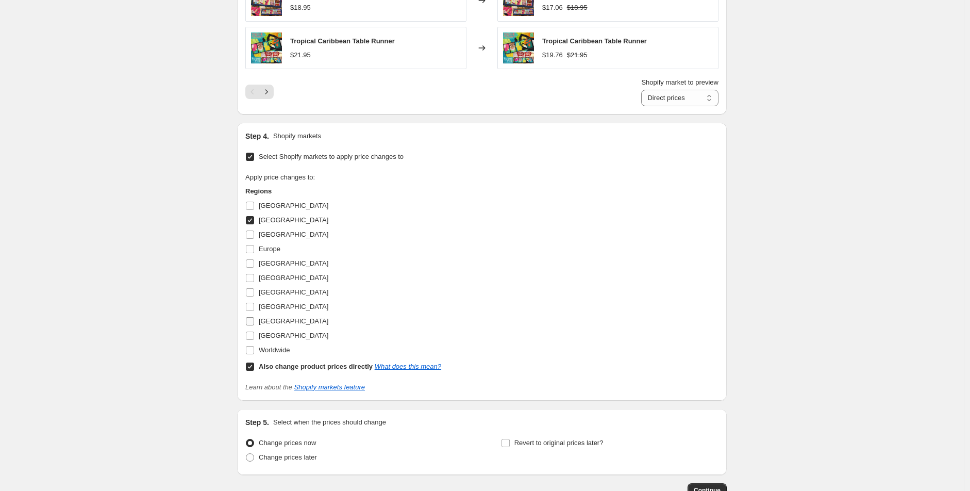
click at [294, 324] on span "United Kingdom" at bounding box center [294, 321] width 70 height 8
click at [254, 324] on input "United Kingdom" at bounding box center [250, 321] width 8 height 8
checkbox input "true"
click at [291, 341] on span "United States" at bounding box center [294, 335] width 70 height 10
click at [254, 340] on input "United States" at bounding box center [250, 335] width 8 height 8
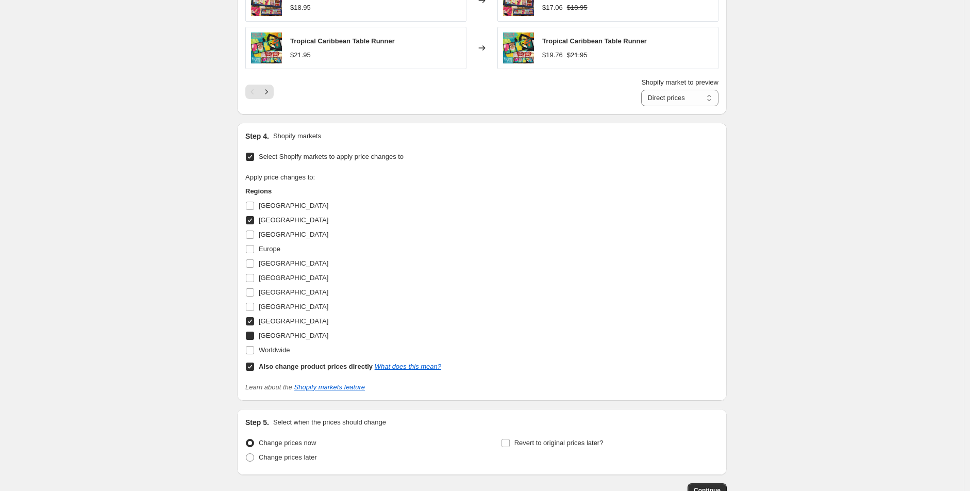
checkbox input "true"
click at [289, 262] on span "New Zealand" at bounding box center [294, 263] width 70 height 8
click at [254, 262] on input "New Zealand" at bounding box center [250, 263] width 8 height 8
checkbox input "true"
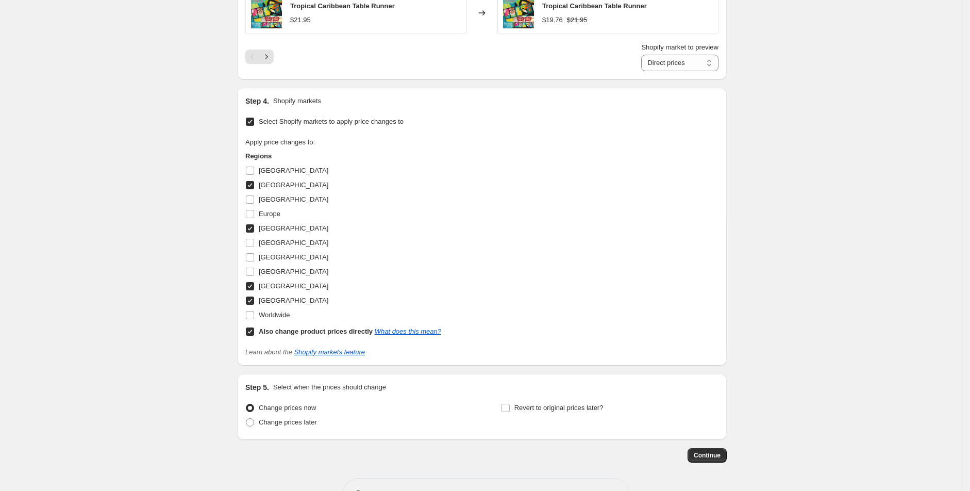
scroll to position [960, 0]
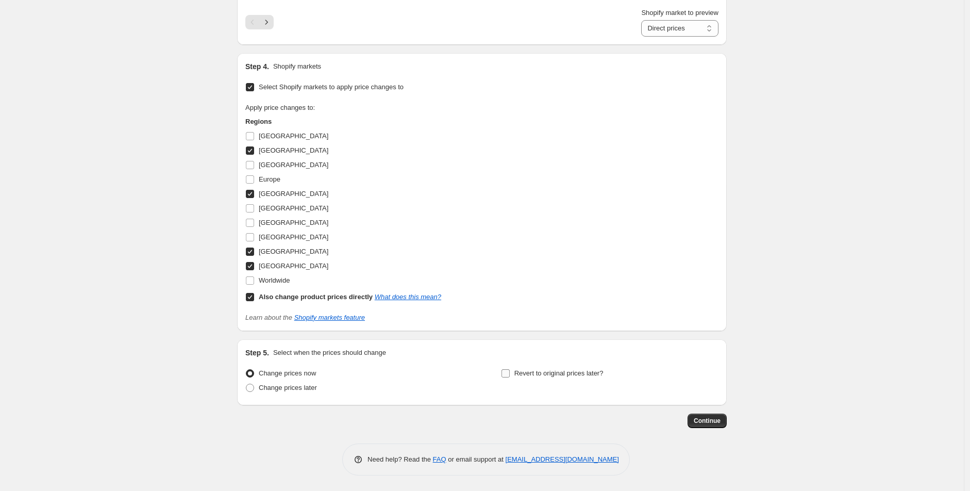
click at [556, 380] on div "Revert to original prices later?" at bounding box center [610, 381] width 218 height 31
click at [553, 379] on label "Revert to original prices later?" at bounding box center [552, 373] width 103 height 14
click at [510, 377] on input "Revert to original prices later?" at bounding box center [506, 373] width 8 height 8
checkbox input "true"
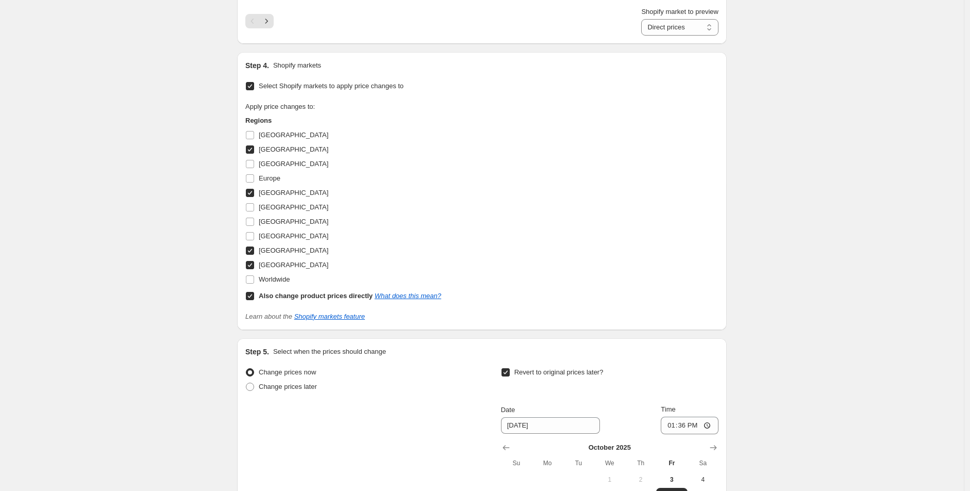
click at [328, 393] on div "Change prices later" at bounding box center [354, 386] width 218 height 14
click at [314, 388] on span "Change prices later" at bounding box center [288, 386] width 58 height 8
click at [246, 383] on input "Change prices later" at bounding box center [246, 382] width 1 height 1
radio input "true"
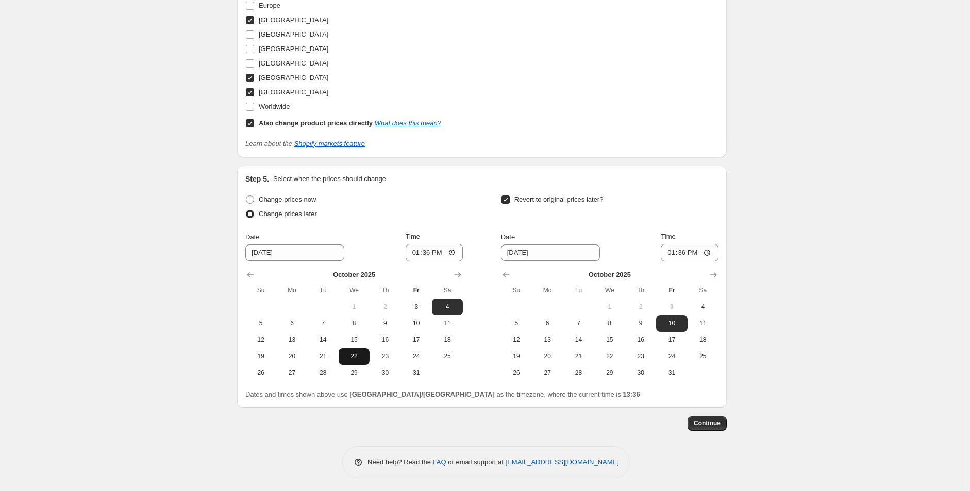
scroll to position [1137, 0]
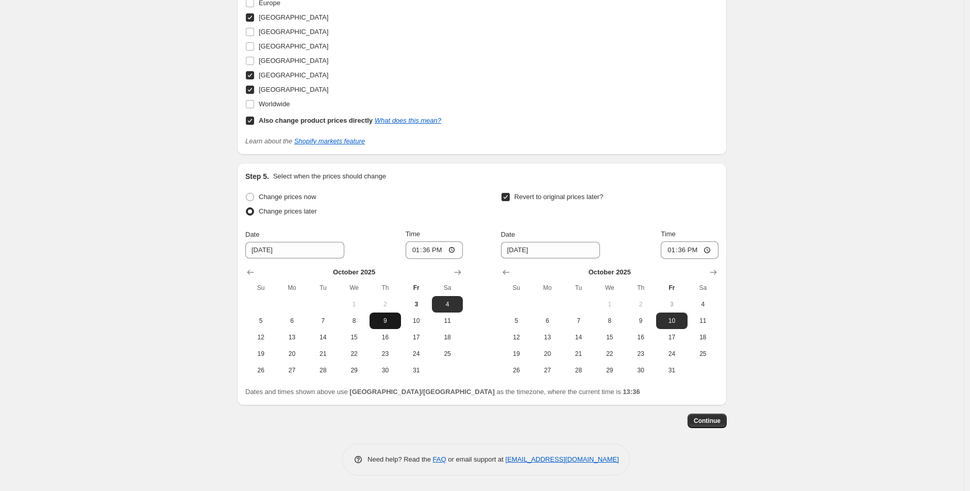
click at [381, 319] on span "9" at bounding box center [385, 320] width 23 height 8
type input "10/9/2025"
click at [418, 255] on input "13:36" at bounding box center [435, 250] width 58 height 18
drag, startPoint x: 417, startPoint y: 253, endPoint x: 423, endPoint y: 255, distance: 5.6
click at [423, 255] on input "09:00" at bounding box center [435, 250] width 58 height 18
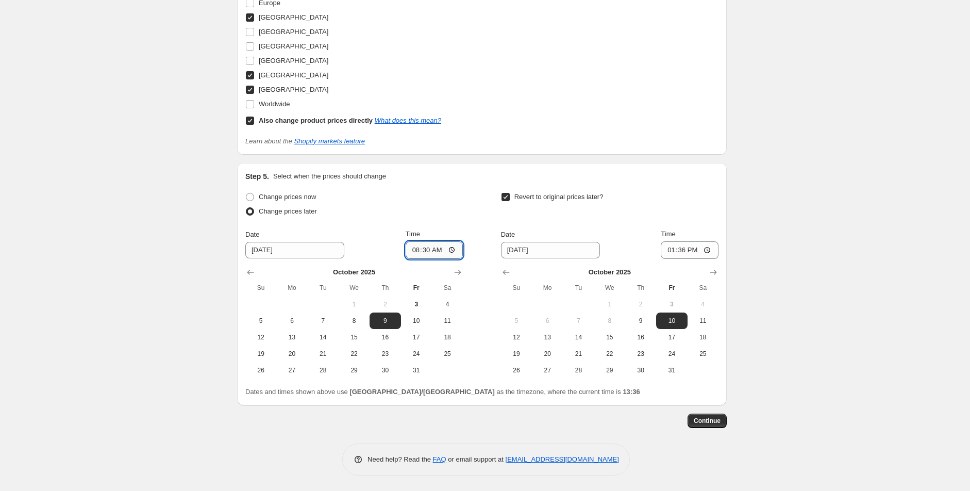
click at [429, 249] on input "08:30" at bounding box center [435, 250] width 58 height 18
click at [429, 248] on input "08:45" at bounding box center [435, 250] width 58 height 18
click at [562, 249] on input "10/10/2025" at bounding box center [550, 250] width 99 height 16
click at [429, 255] on input "08:40" at bounding box center [435, 250] width 58 height 18
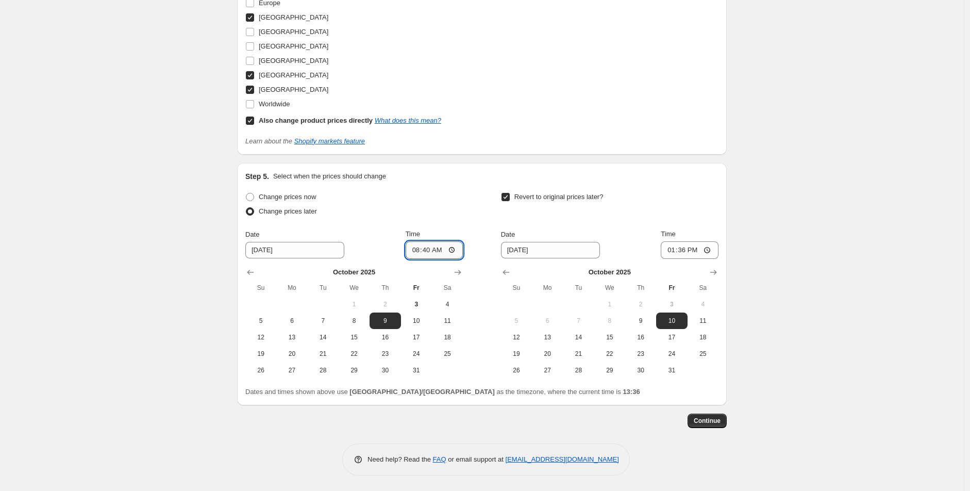
click at [428, 245] on input "08:40" at bounding box center [435, 250] width 58 height 18
click at [426, 250] on input "08:55" at bounding box center [435, 250] width 58 height 18
type input "08:51"
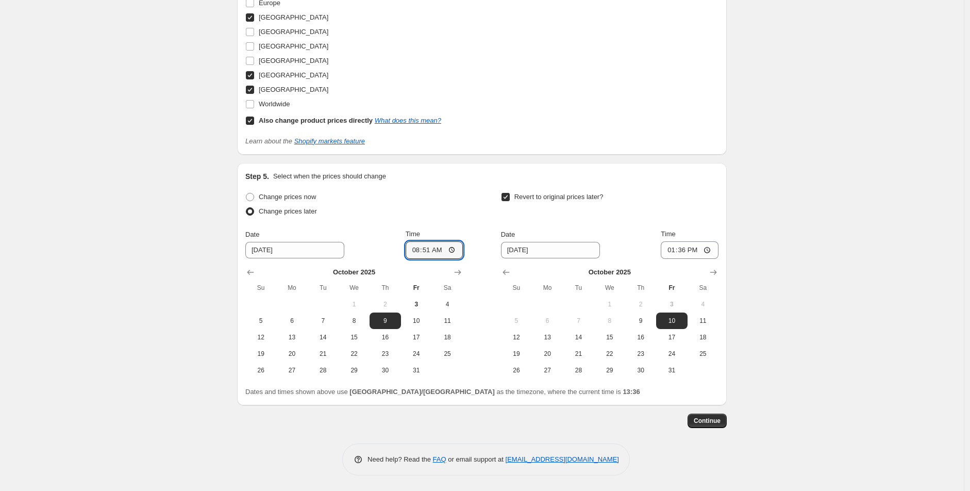
click at [619, 331] on button "15" at bounding box center [609, 337] width 31 height 16
click at [666, 361] on button "24" at bounding box center [671, 353] width 31 height 16
type input "10/24/2025"
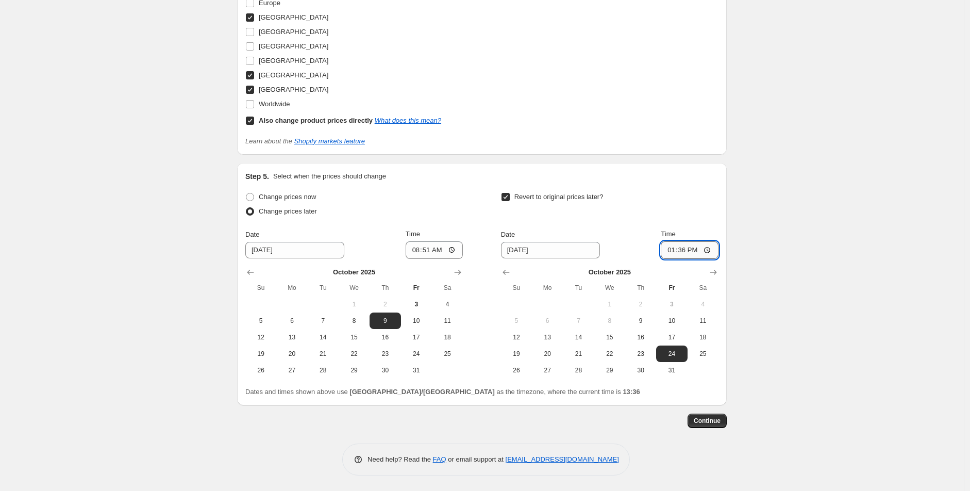
click at [671, 250] on input "13:36" at bounding box center [690, 250] width 58 height 18
type input "10:00"
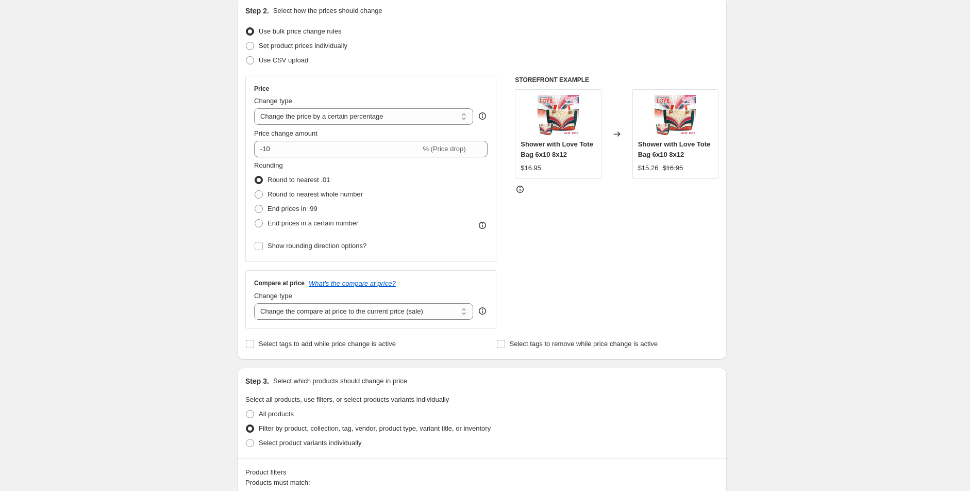
scroll to position [106, 0]
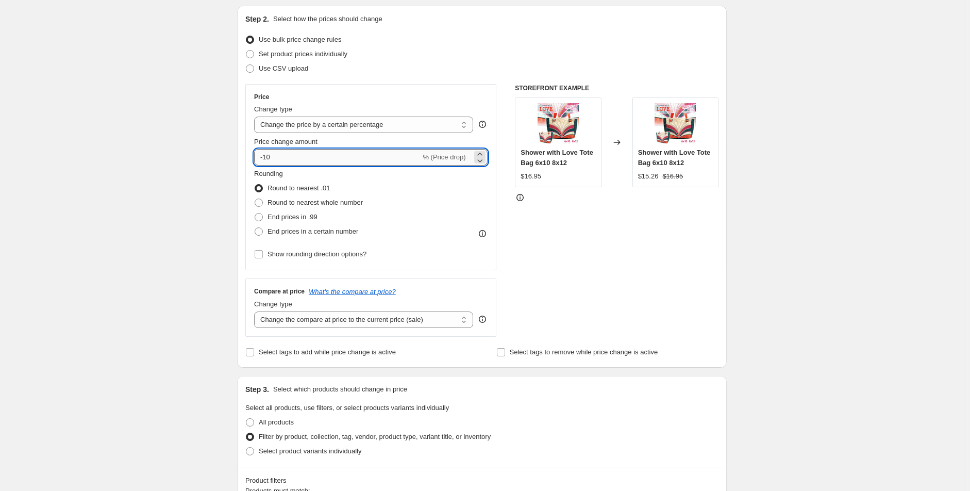
click at [274, 159] on input "-10" at bounding box center [337, 157] width 166 height 16
type input "-1"
type input "-50"
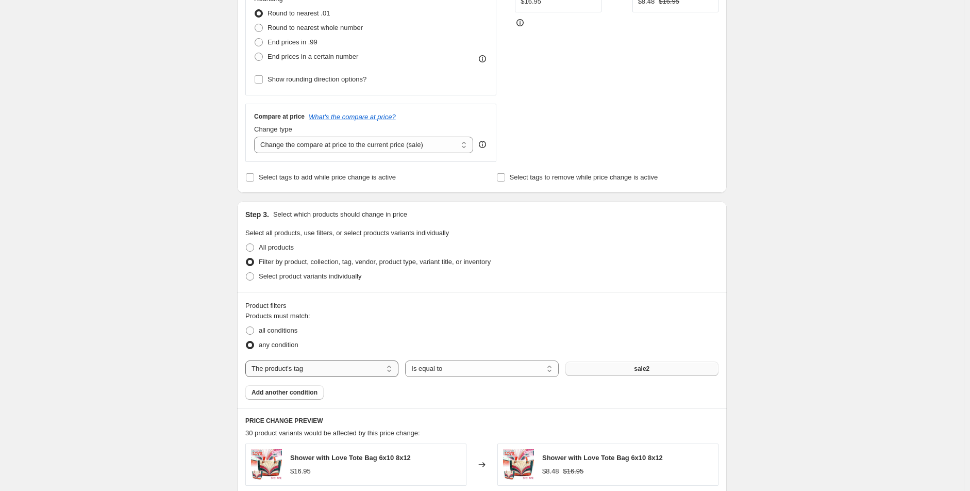
scroll to position [277, 0]
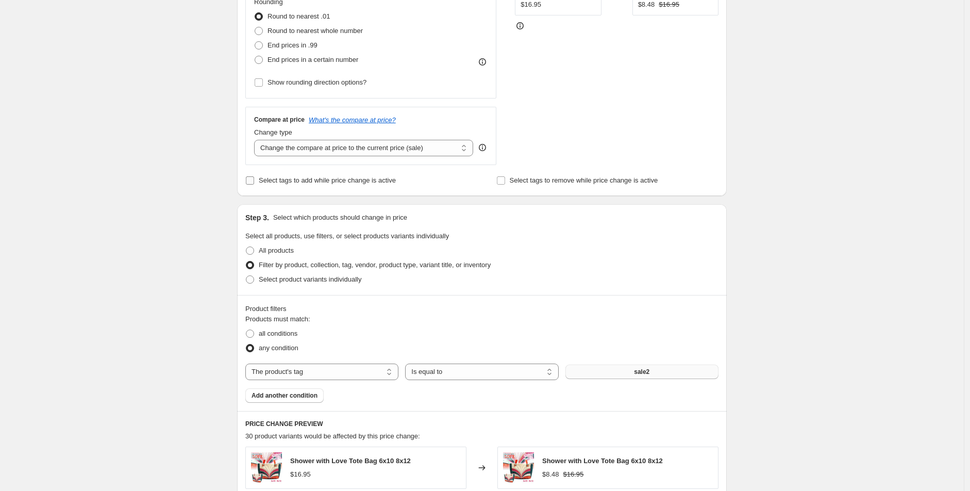
click at [315, 183] on span "Select tags to add while price change is active" at bounding box center [327, 180] width 137 height 8
click at [254, 183] on input "Select tags to add while price change is active" at bounding box center [250, 180] width 8 height 8
checkbox input "true"
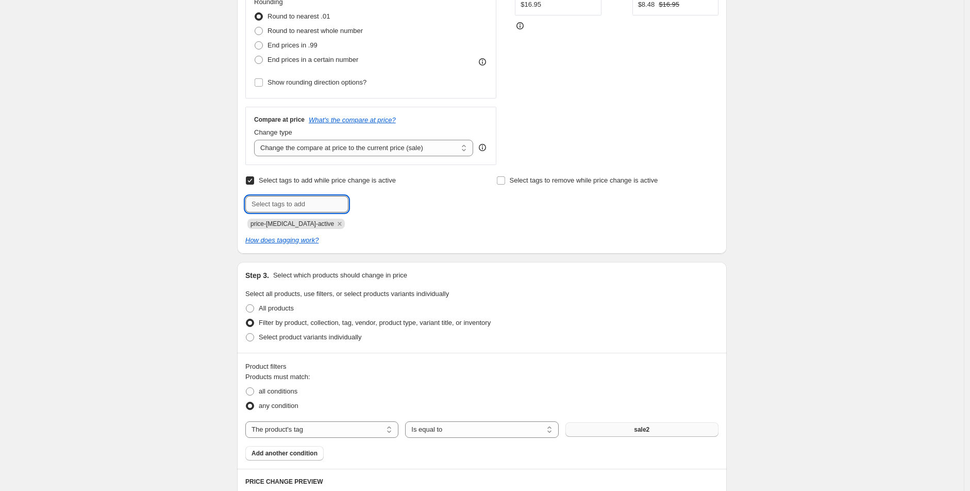
click at [303, 208] on input "text" at bounding box center [296, 204] width 103 height 16
type input "sale"
type input "s"
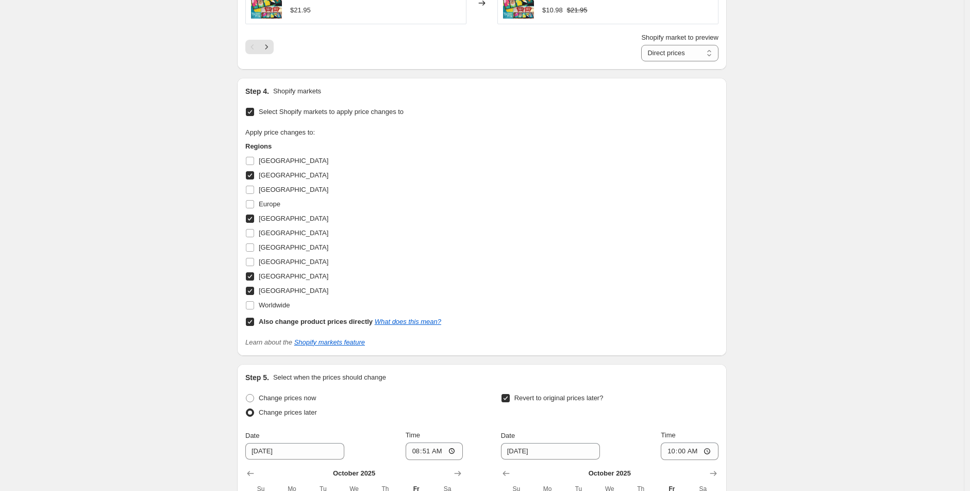
scroll to position [1194, 0]
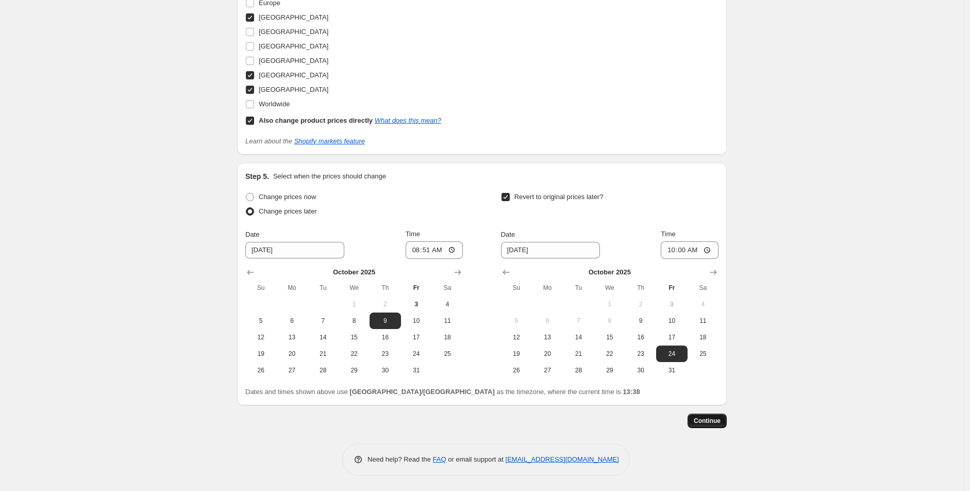
click at [713, 416] on span "Continue" at bounding box center [707, 420] width 27 height 8
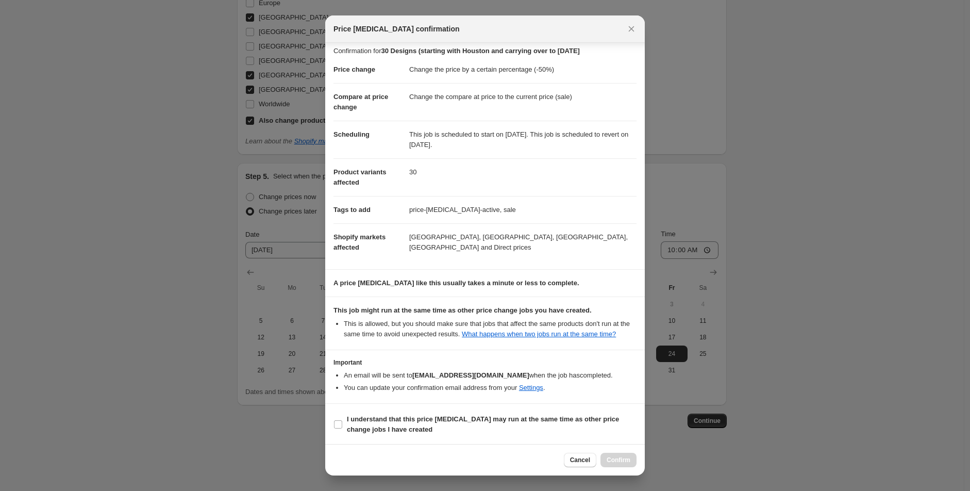
scroll to position [6, 0]
click at [425, 424] on span "I understand that this price change job may run at the same time as other price…" at bounding box center [492, 423] width 290 height 21
click at [342, 424] on input "I understand that this price change job may run at the same time as other price…" at bounding box center [338, 423] width 8 height 8
checkbox input "true"
click at [620, 459] on span "Confirm" at bounding box center [619, 460] width 24 height 8
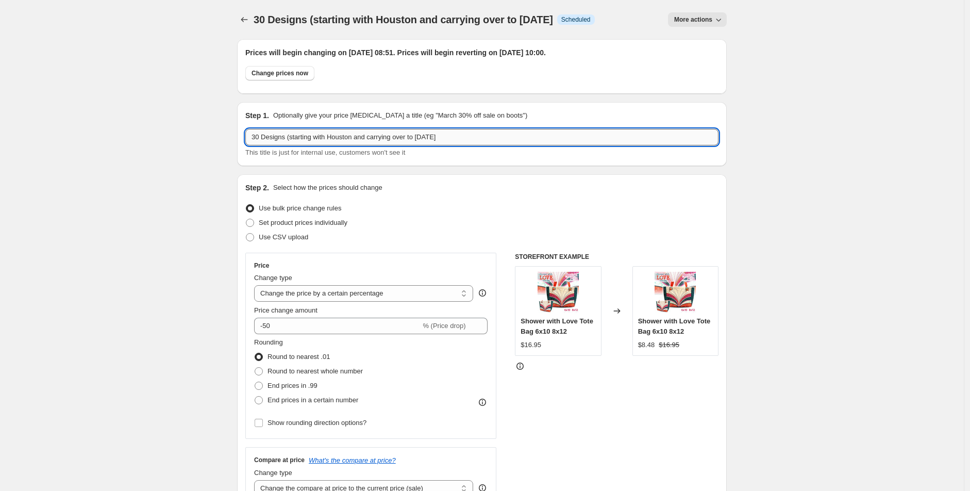
click at [513, 140] on input "30 Designs (starting with Houston and carrying over to 24th of October" at bounding box center [481, 137] width 473 height 16
type input "30 Designs (starting with Houston and carrying over to 24th of October)"
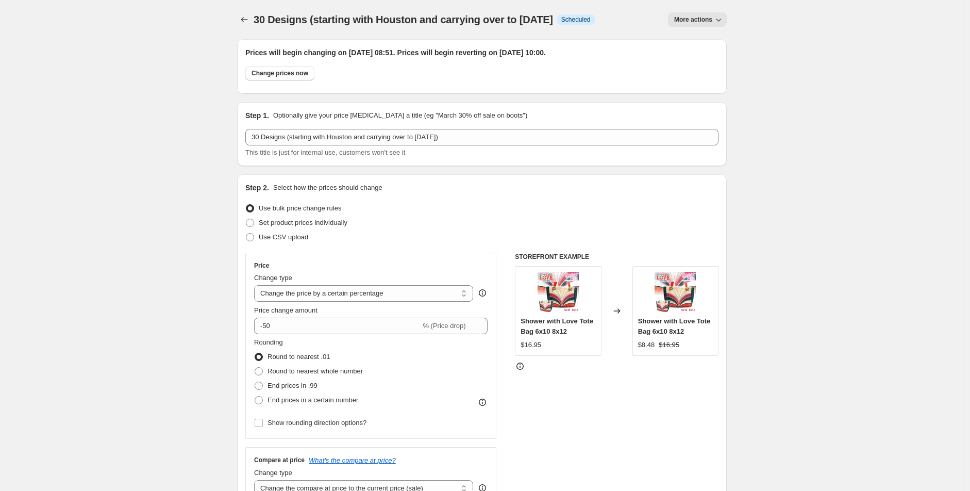
click at [684, 10] on div "30 Designs (starting with Houston and carrying over to 24th of October. This pa…" at bounding box center [482, 19] width 490 height 39
click at [696, 19] on span "More actions" at bounding box center [693, 19] width 38 height 8
click at [702, 18] on span "More actions" at bounding box center [693, 19] width 38 height 8
click at [249, 21] on icon "Price change jobs" at bounding box center [244, 19] width 10 height 10
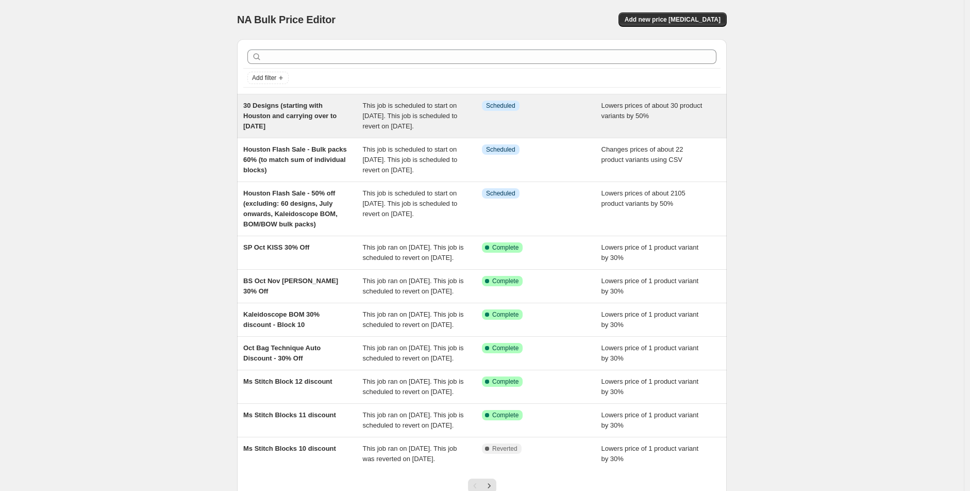
click at [410, 119] on span "This job is scheduled to start on 9 October 2025. This job is scheduled to reve…" at bounding box center [410, 116] width 95 height 28
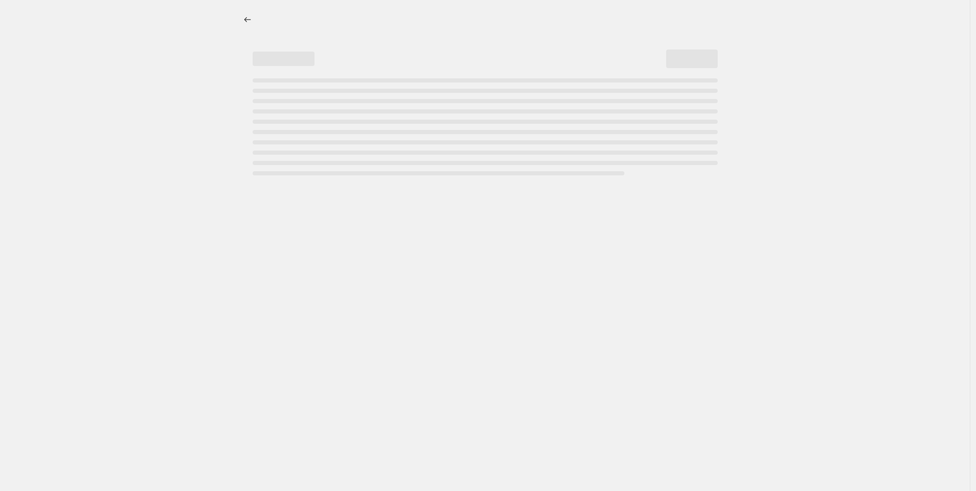
select select "percentage"
select select "tag"
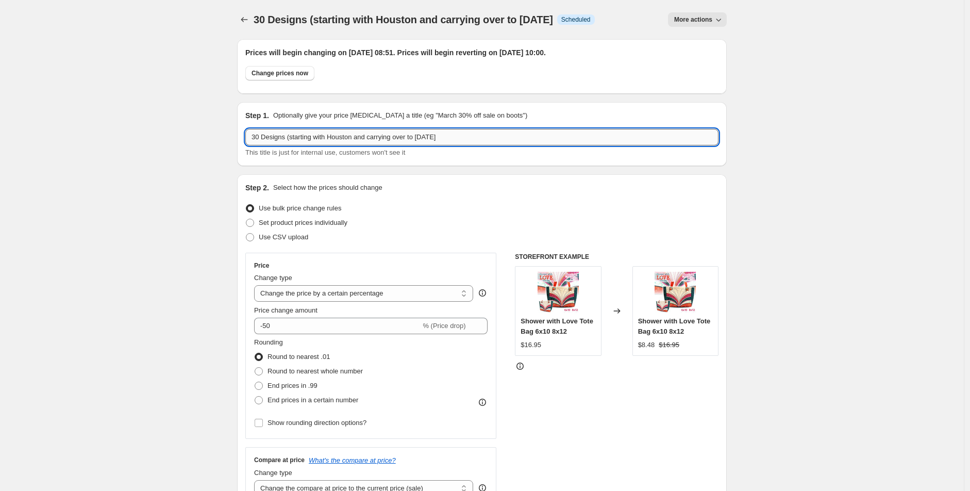
click at [483, 141] on input "30 Designs (starting with Houston and carrying over to 24th of October" at bounding box center [481, 137] width 473 height 16
type input "30 Designs (starting with Houston and carrying over to 24th of October)"
click at [523, 129] on input "30 Designs (starting with Houston and carrying over to 24th of October)" at bounding box center [481, 137] width 473 height 16
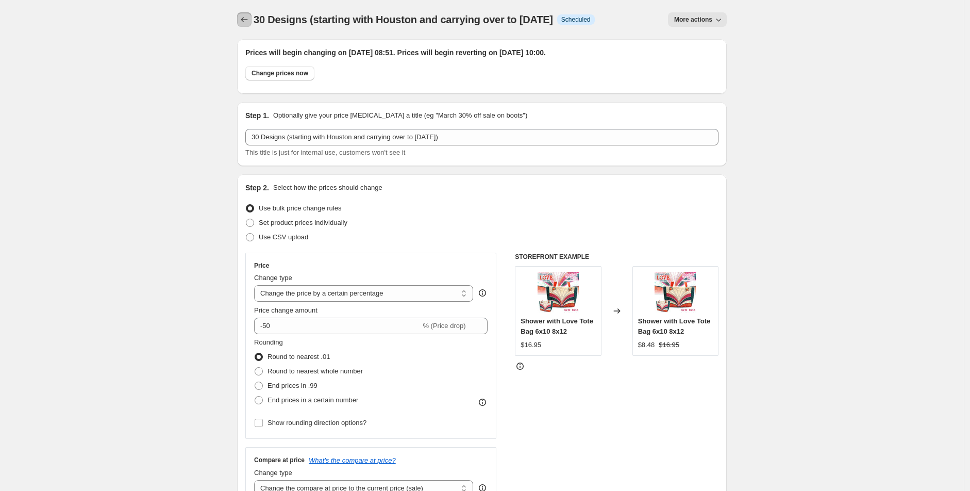
click at [243, 21] on icon "Price change jobs" at bounding box center [244, 19] width 10 height 10
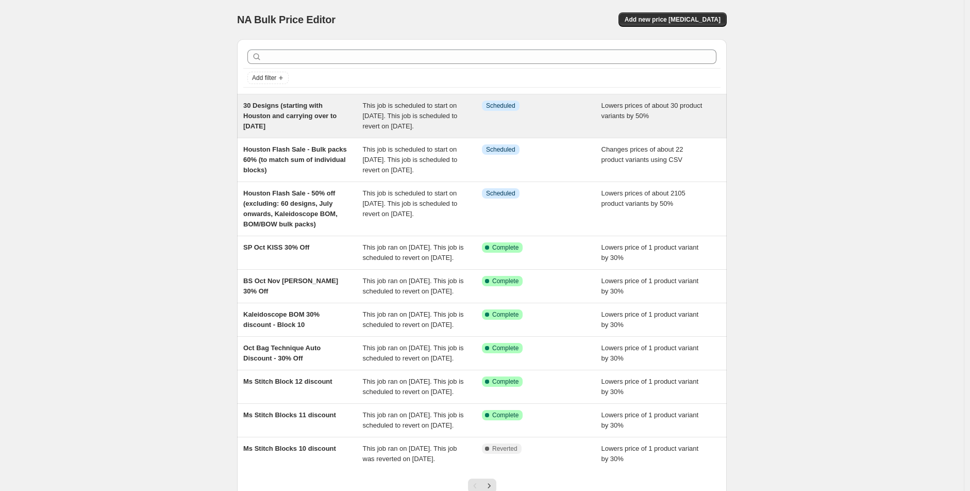
click at [304, 116] on span "30 Designs (starting with Houston and carrying over to 24th of October" at bounding box center [289, 116] width 93 height 28
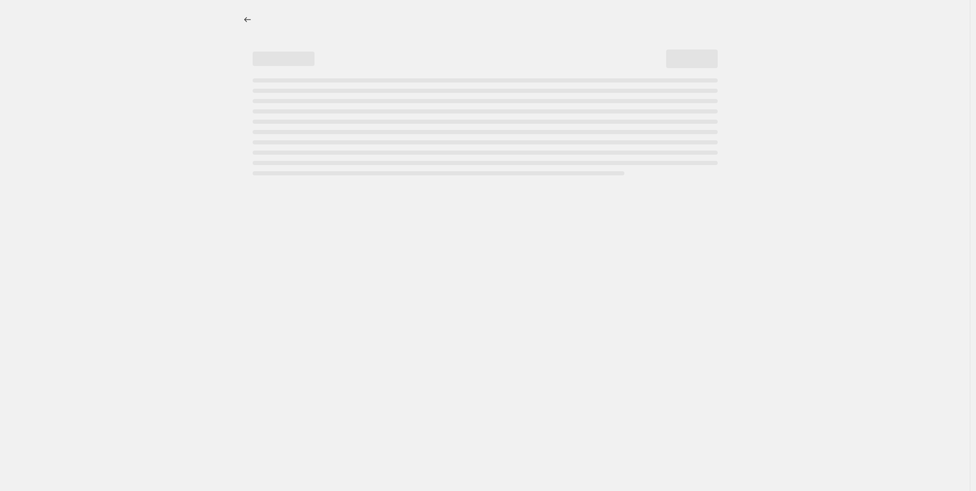
select select "percentage"
select select "tag"
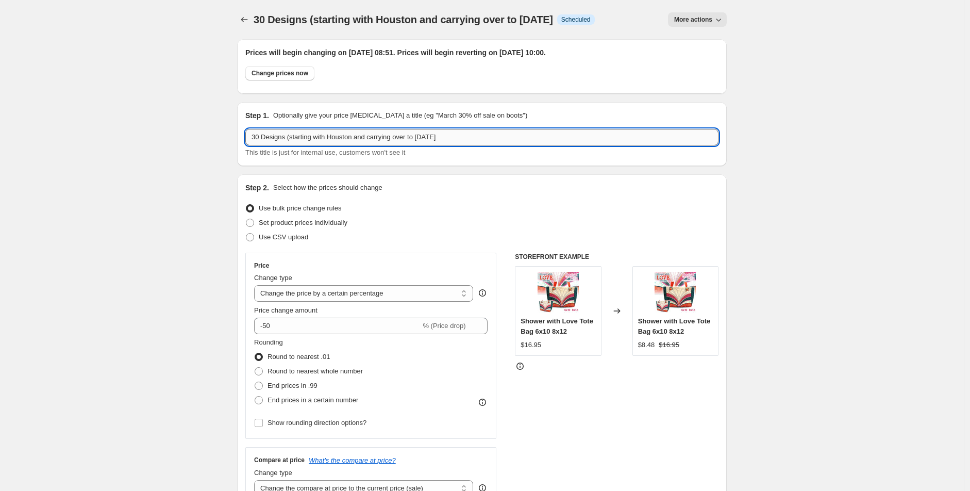
click at [481, 139] on input "30 Designs (starting with Houston and carrying over to 24th of October" at bounding box center [481, 137] width 473 height 16
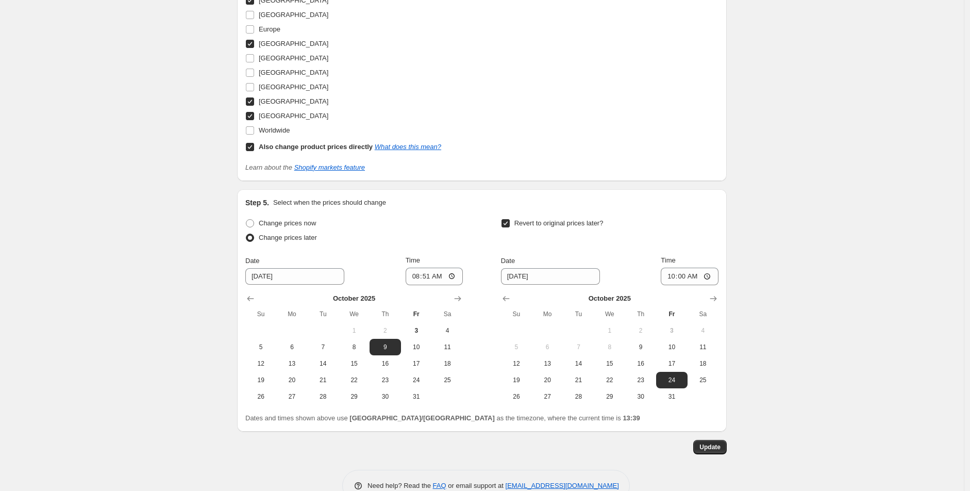
scroll to position [1257, 0]
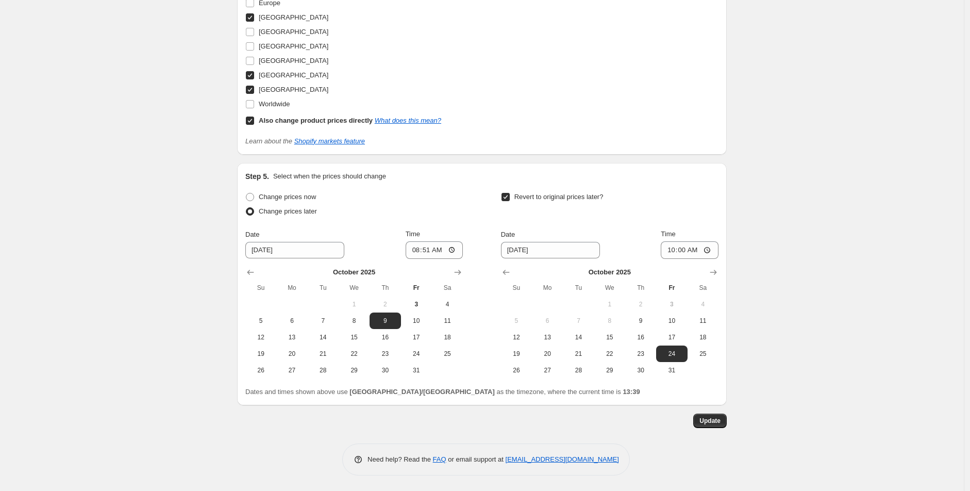
type input "30 Designs (starting with Houston and carrying over to 24th of October)"
click at [715, 419] on span "Update" at bounding box center [709, 420] width 21 height 8
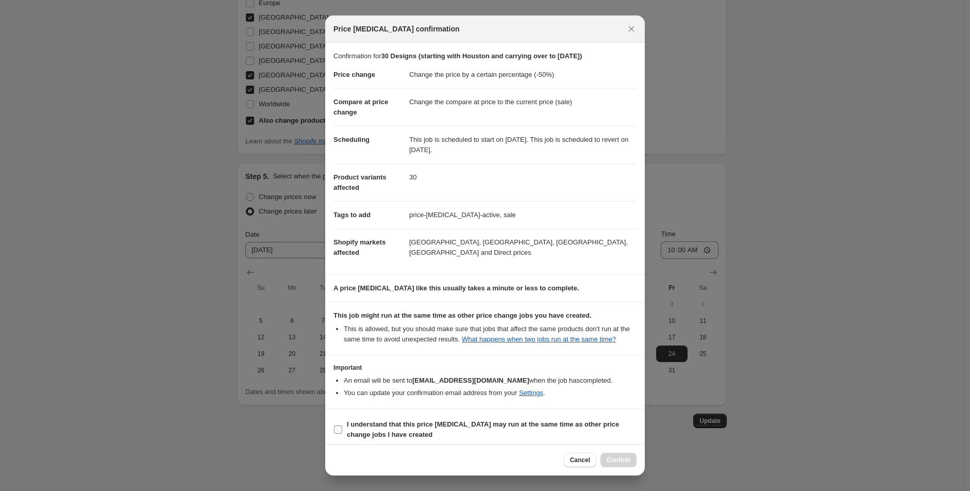
click at [389, 438] on b "I understand that this price change job may run at the same time as other price…" at bounding box center [483, 429] width 272 height 18
click at [342, 433] on input "I understand that this price change job may run at the same time as other price…" at bounding box center [338, 429] width 8 height 8
checkbox input "true"
click at [625, 448] on div "Cancel Confirm" at bounding box center [485, 459] width 320 height 31
click at [626, 456] on span "Confirm" at bounding box center [619, 460] width 24 height 8
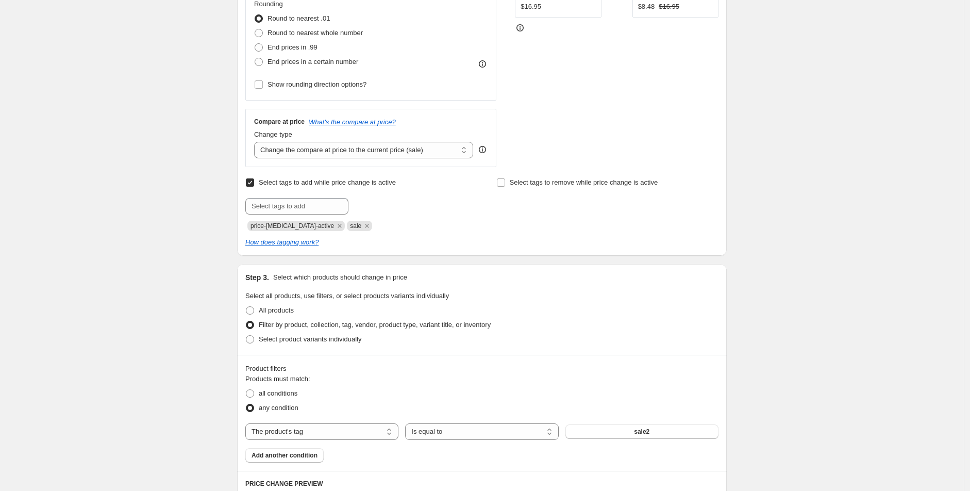
scroll to position [0, 0]
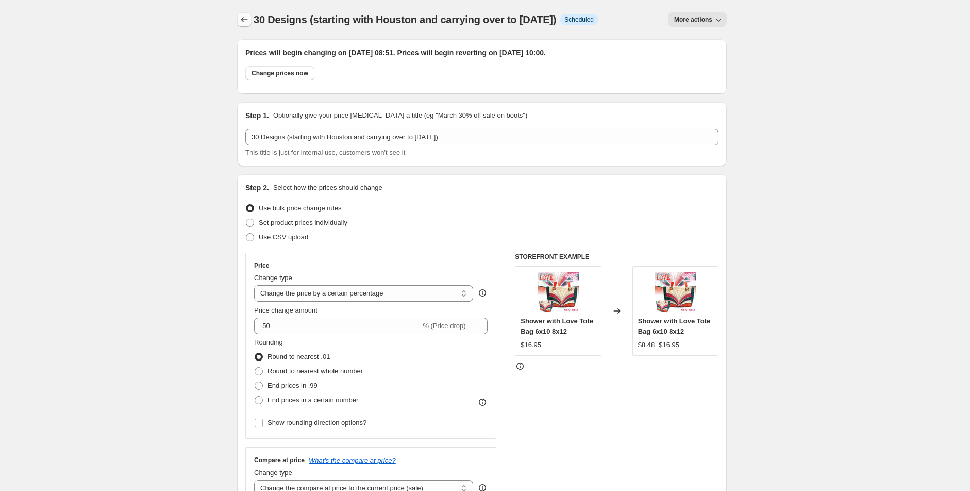
click at [249, 15] on icon "Price change jobs" at bounding box center [244, 19] width 10 height 10
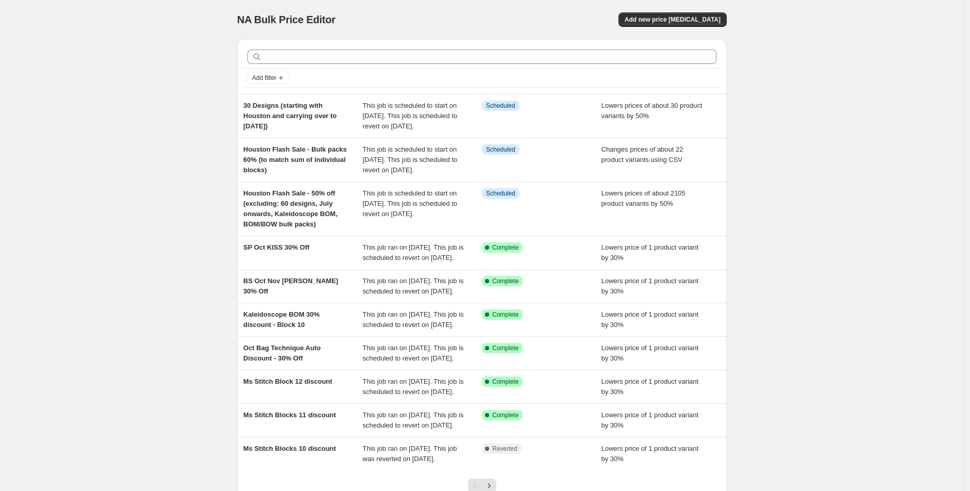
click at [114, 174] on div "NA Bulk Price Editor. This page is ready NA Bulk Price Editor Add new price cha…" at bounding box center [482, 286] width 964 height 572
click at [169, 162] on div "NA Bulk Price Editor. This page is ready NA Bulk Price Editor Add new price cha…" at bounding box center [482, 286] width 964 height 572
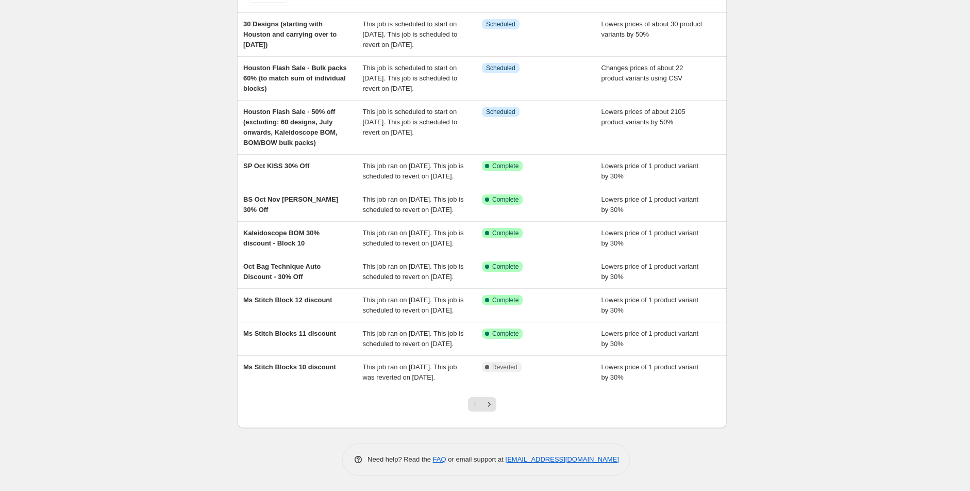
scroll to position [174, 0]
click at [493, 399] on icon "Next" at bounding box center [489, 404] width 10 height 10
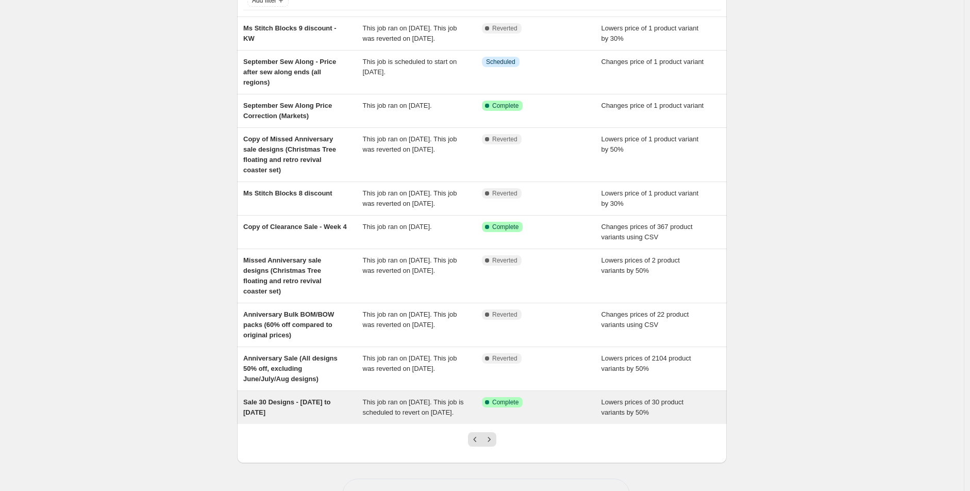
scroll to position [57, 0]
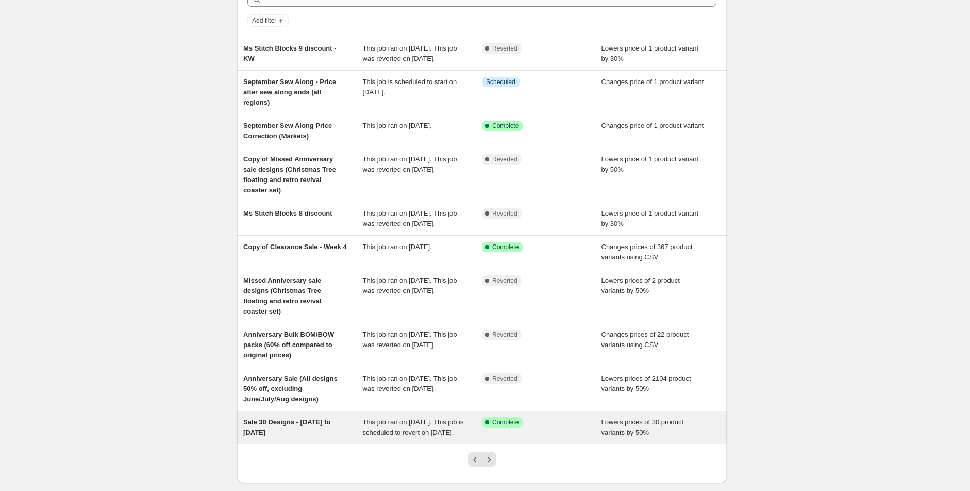
click at [330, 438] on div "Sale 30 Designs - 4th of September to 1st of October" at bounding box center [303, 427] width 120 height 21
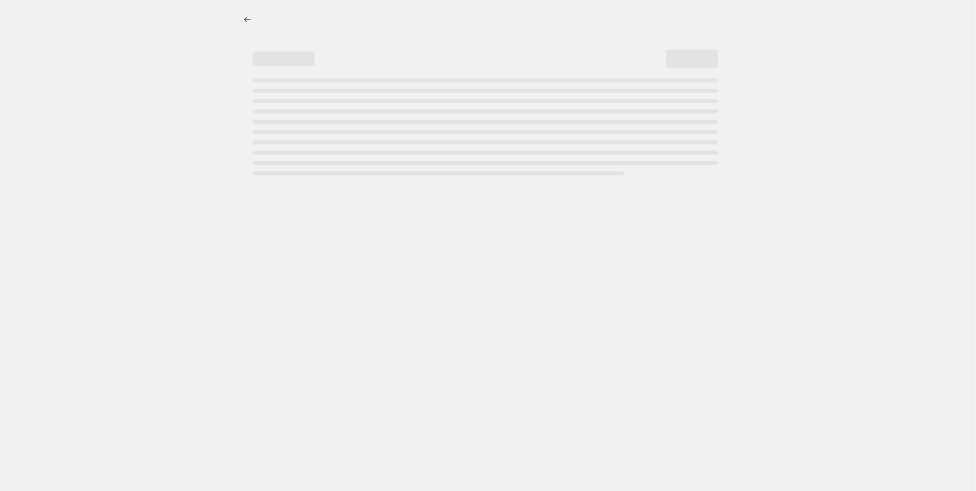
select select "percentage"
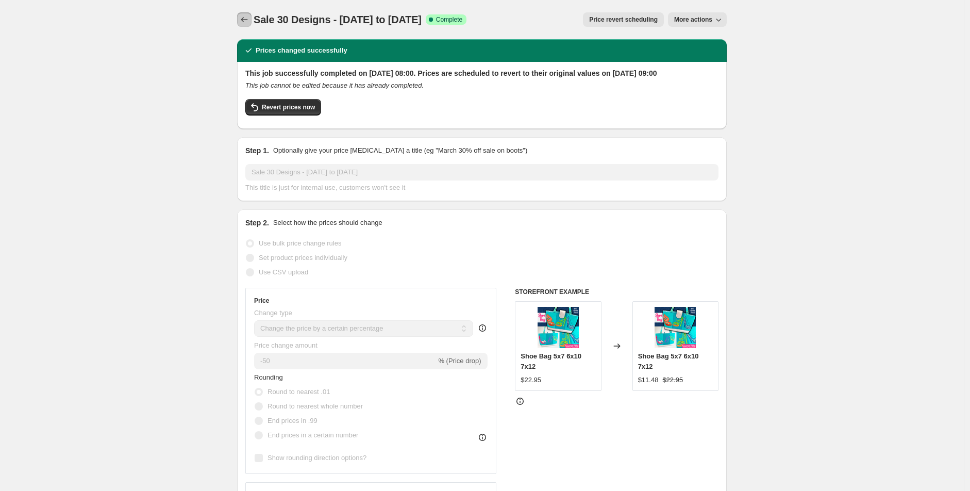
click at [244, 22] on icon "Price change jobs" at bounding box center [244, 19] width 10 height 10
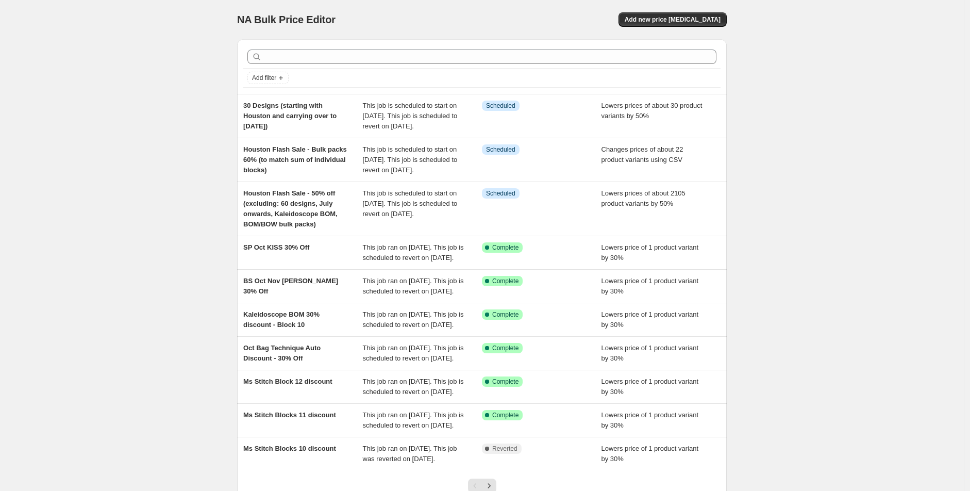
click at [90, 110] on div "NA Bulk Price Editor. This page is ready NA Bulk Price Editor Add new price cha…" at bounding box center [482, 286] width 964 height 572
